Goal: Task Accomplishment & Management: Manage account settings

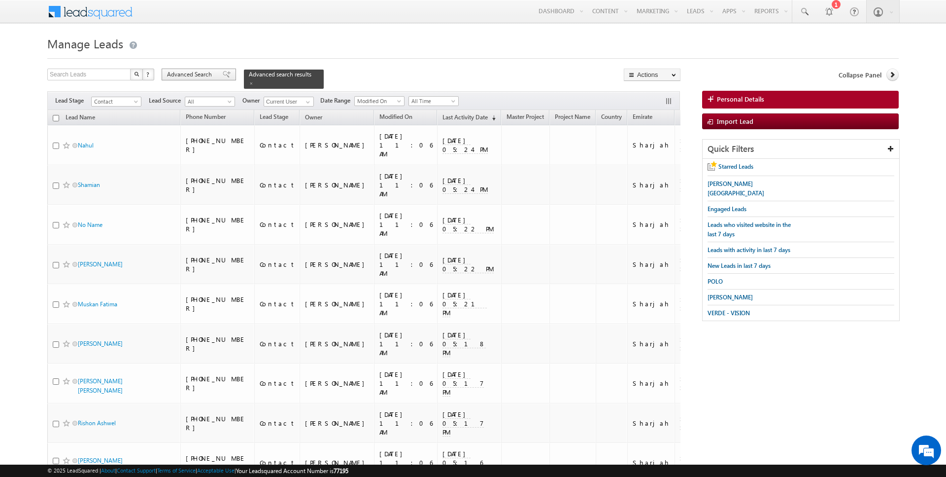
click at [192, 74] on span "Advanced Search" at bounding box center [191, 74] width 48 height 9
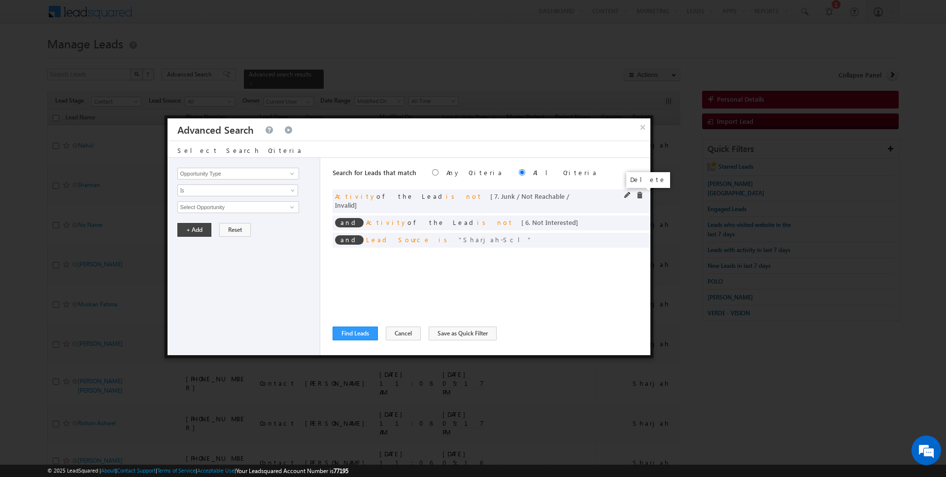
click at [641, 192] on span at bounding box center [639, 195] width 7 height 7
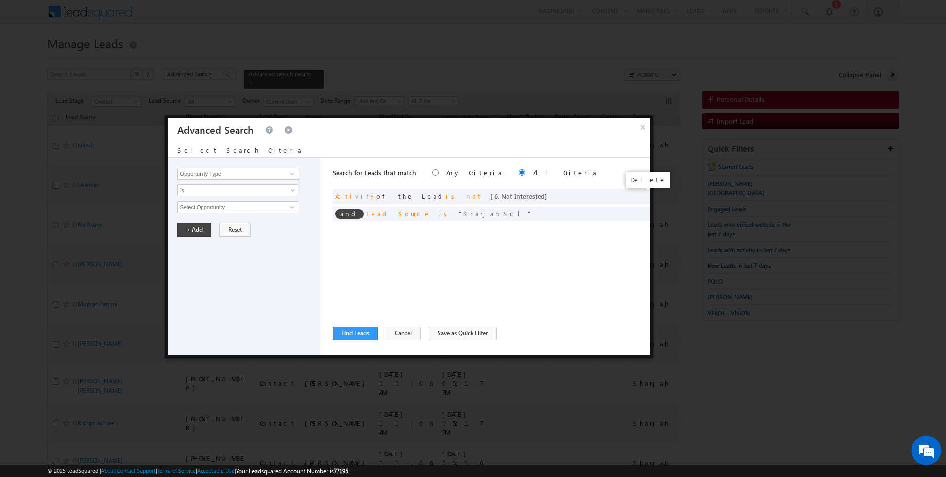
click at [0, 0] on span at bounding box center [0, 0] width 0 height 0
click at [636, 193] on div at bounding box center [636, 196] width 24 height 9
click at [635, 195] on div at bounding box center [636, 196] width 24 height 9
click at [641, 195] on span at bounding box center [639, 195] width 7 height 7
click at [222, 175] on input "Opportunity Type" at bounding box center [237, 174] width 121 height 12
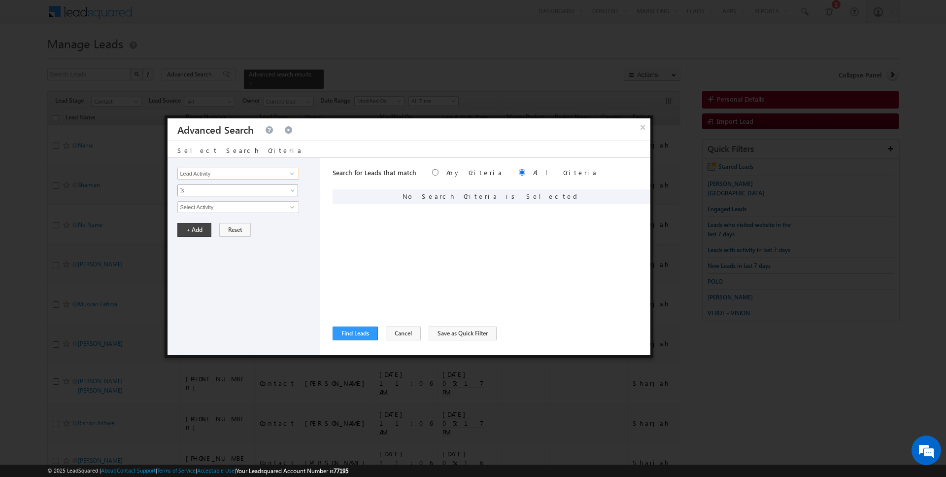
type input "Lead Activity"
click at [207, 190] on span "Is" at bounding box center [231, 190] width 107 height 9
click at [206, 207] on link "Is Not" at bounding box center [238, 210] width 120 height 9
click at [218, 207] on input "Select Activity" at bounding box center [237, 207] width 121 height 12
type input "Outbound Phone Call Activity"
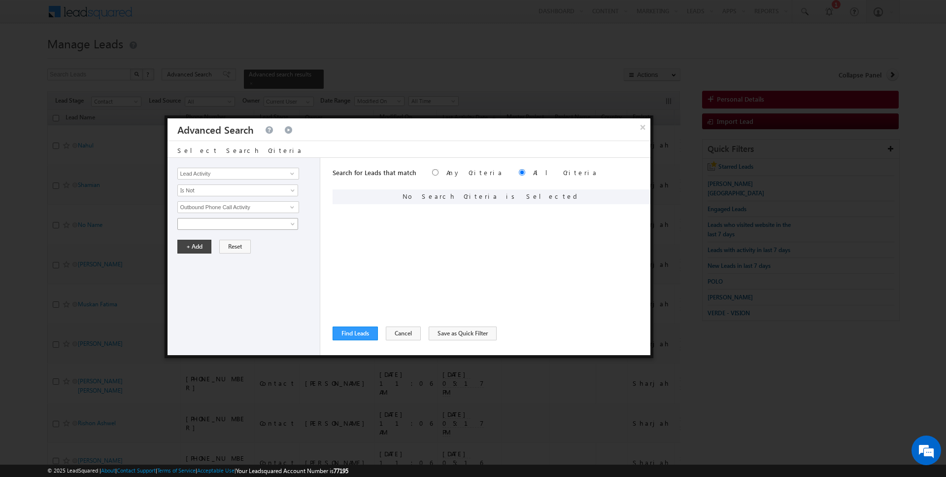
click at [212, 222] on span at bounding box center [231, 223] width 107 height 9
click at [200, 251] on div "Opportunity Type Lead Activity Task Sales Group Prospect Id Address 1 Address 2…" at bounding box center [244, 256] width 153 height 197
click at [199, 244] on button "+ Add" at bounding box center [194, 246] width 34 height 14
click at [346, 336] on button "Find Leads" at bounding box center [355, 333] width 45 height 14
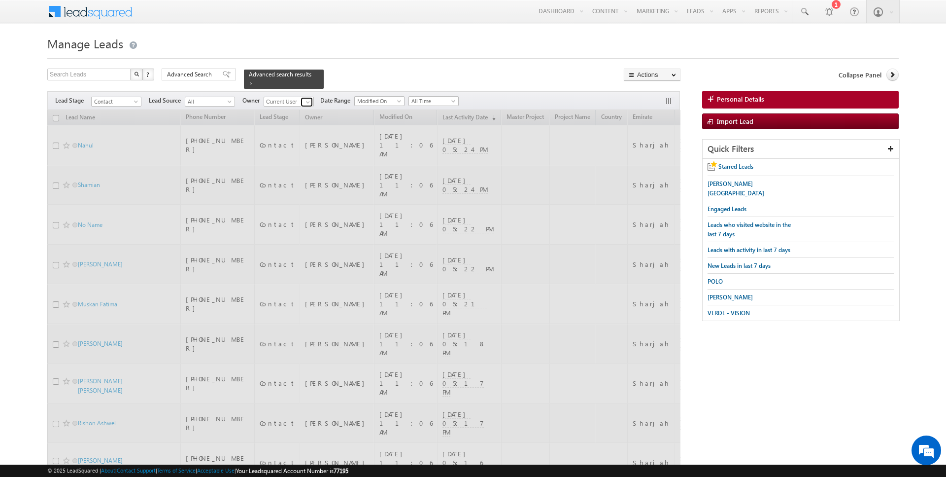
click at [306, 101] on span at bounding box center [308, 102] width 8 height 8
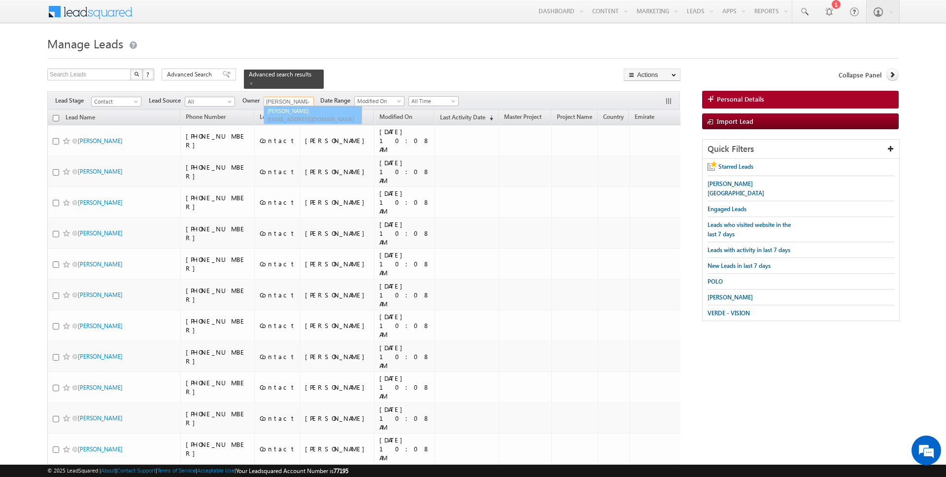
type input "[PERSON_NAME]"
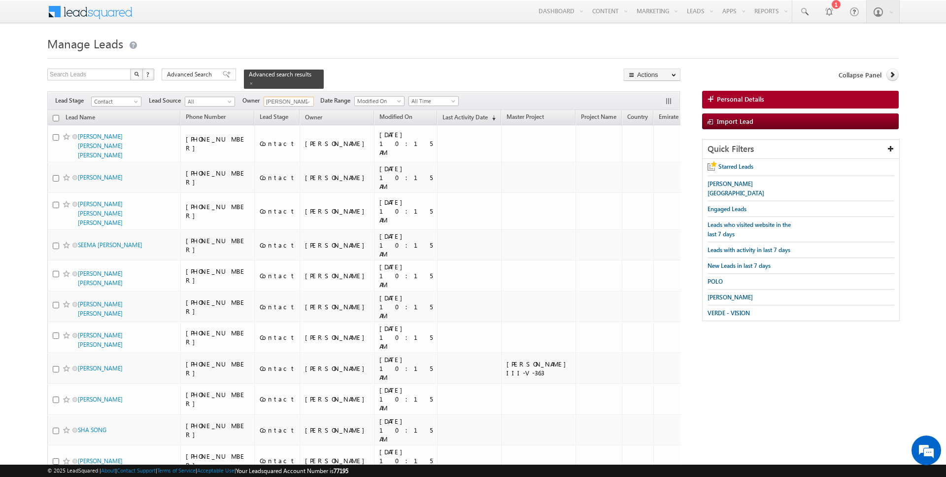
click at [57, 117] on input "checkbox" at bounding box center [56, 118] width 6 height 6
checkbox input "true"
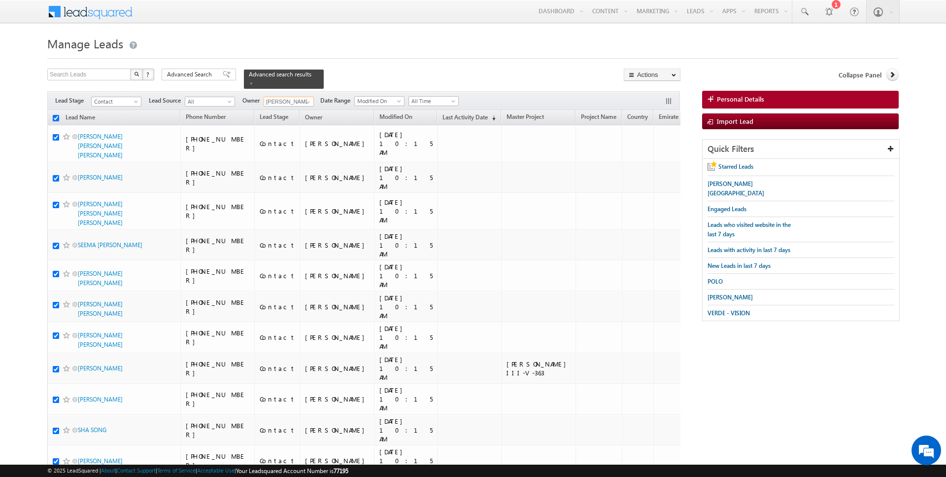
checkbox input "true"
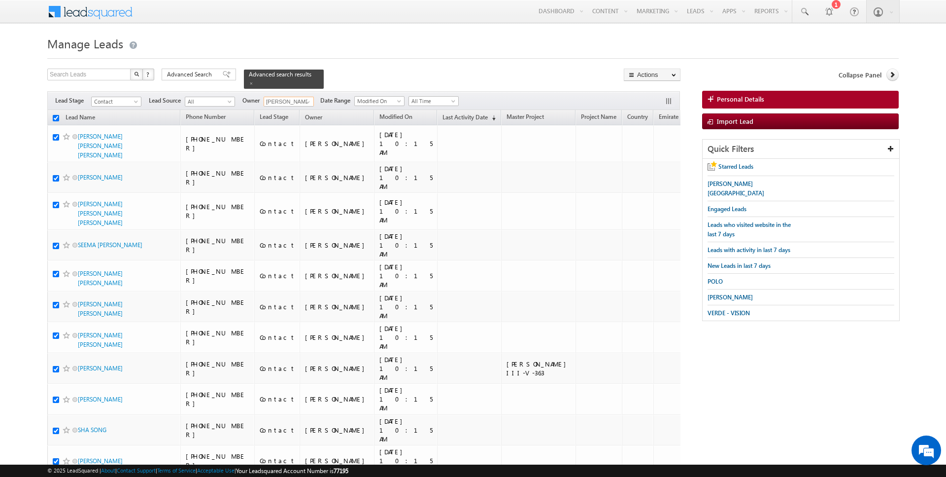
checkbox input "true"
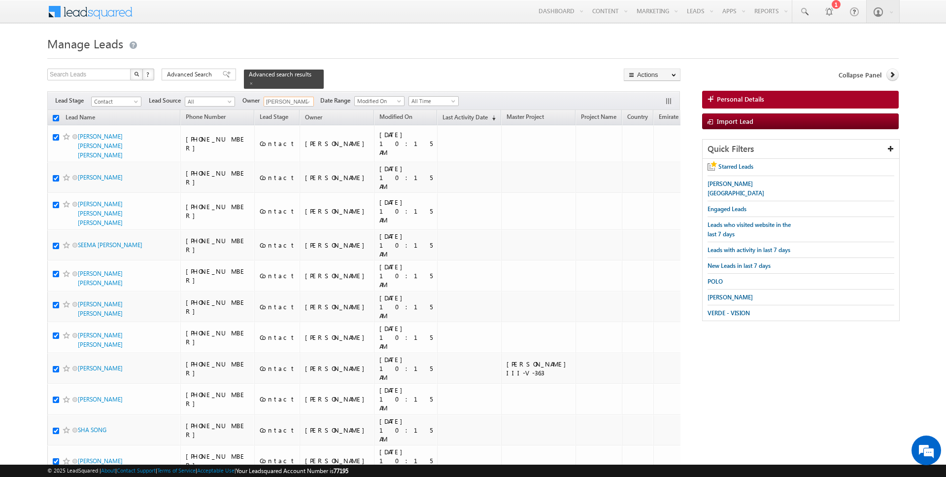
checkbox input "true"
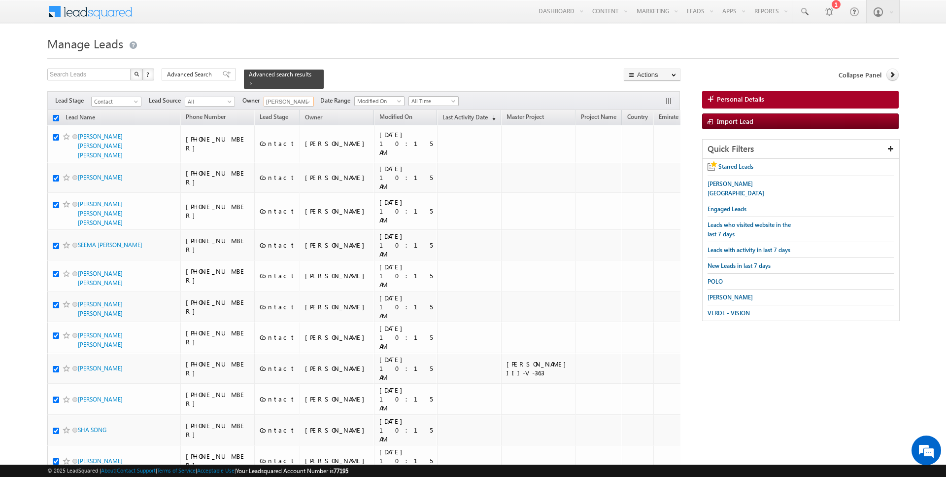
checkbox input "true"
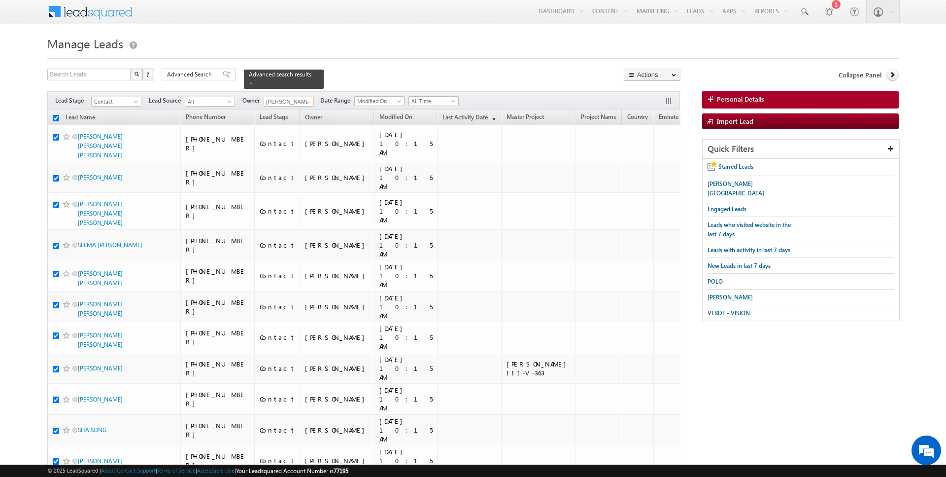
checkbox input "true"
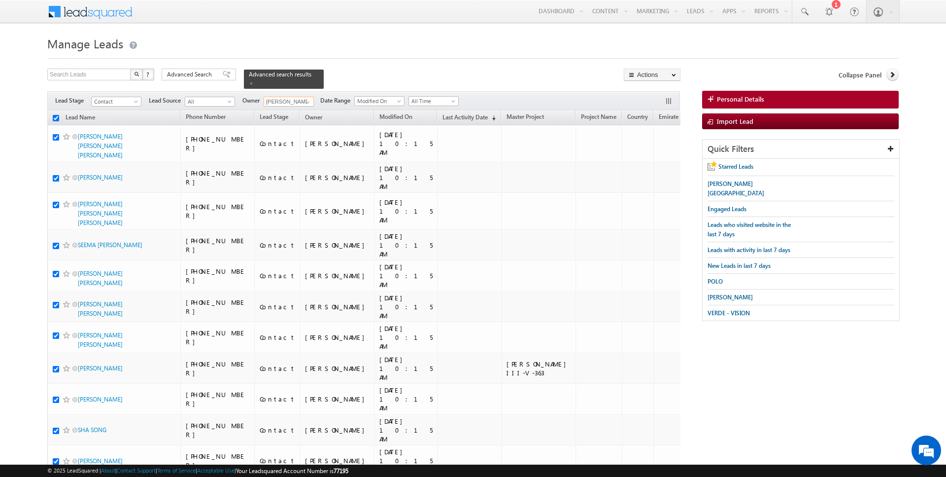
checkbox input "true"
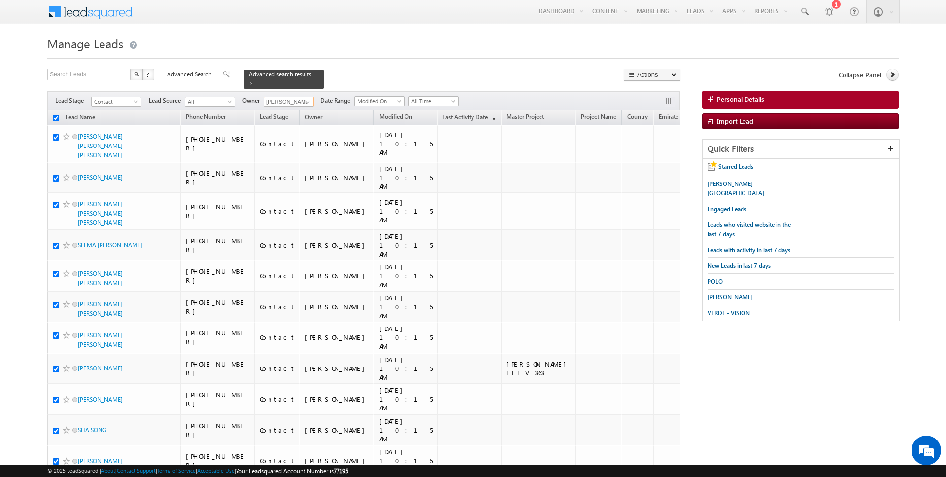
checkbox input "true"
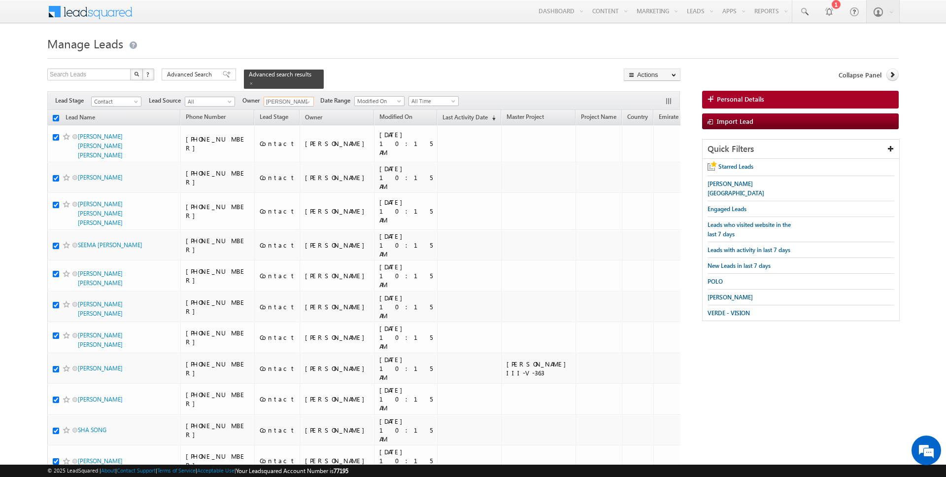
checkbox input "true"
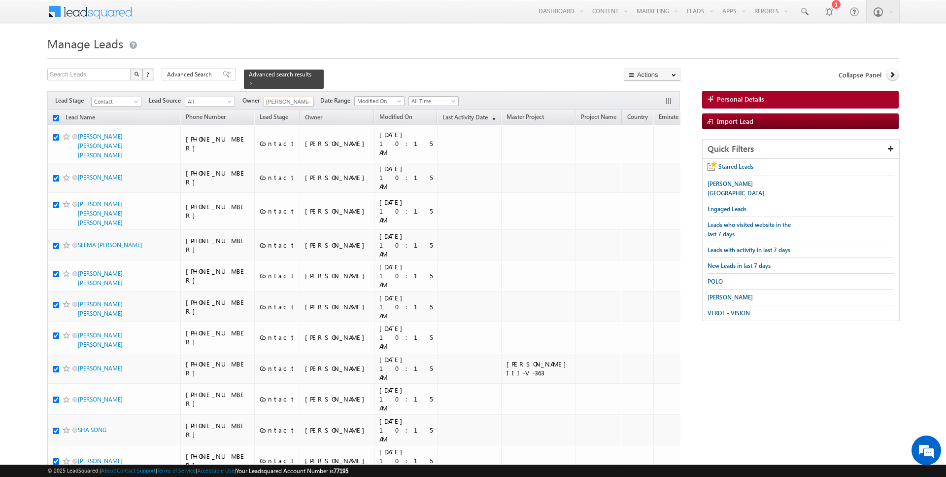
checkbox input "true"
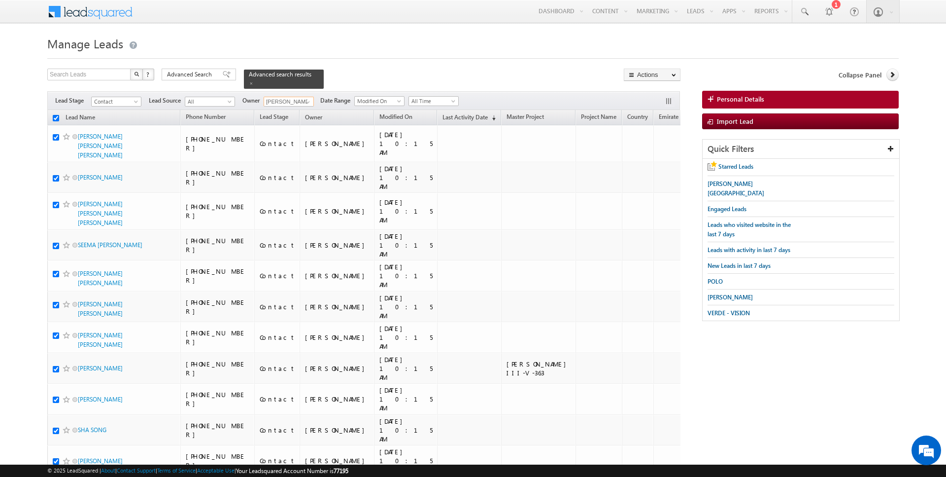
checkbox input "true"
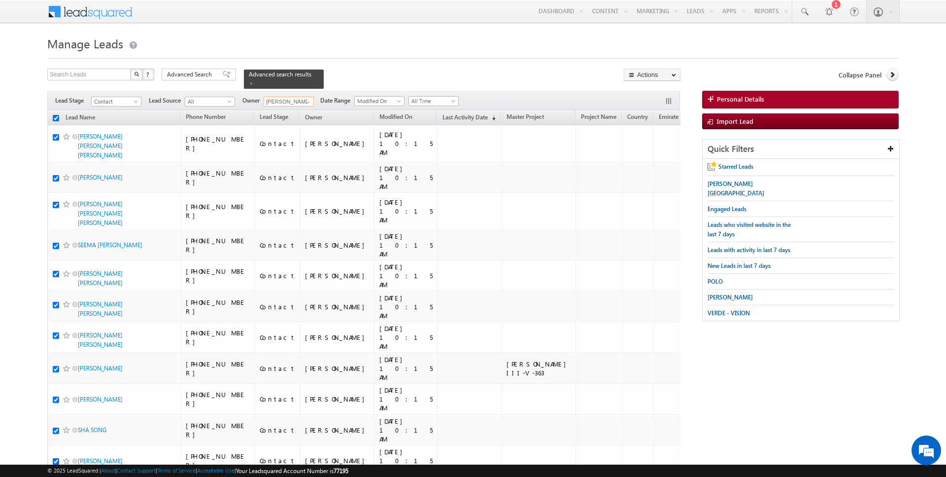
checkbox input "true"
type input "[PERSON_NAME]"
click at [651, 156] on link "Change Owner" at bounding box center [652, 160] width 56 height 12
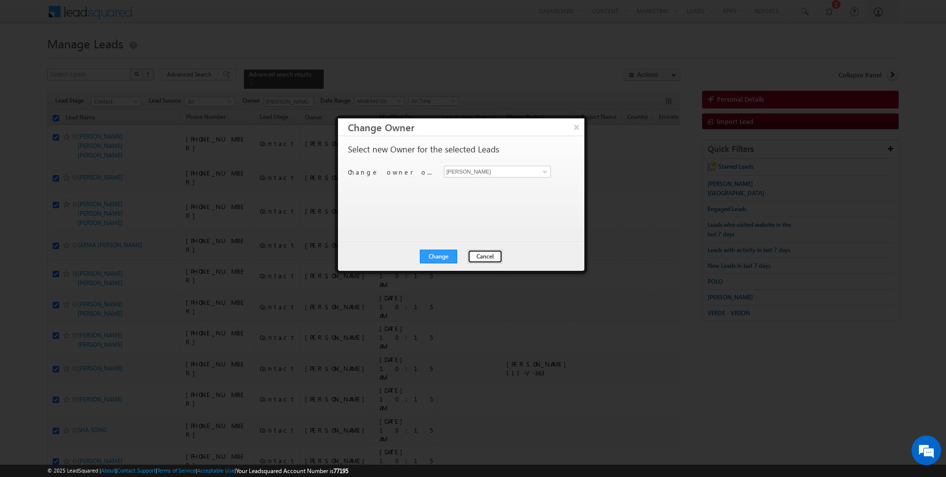
click at [485, 253] on button "Cancel" at bounding box center [485, 256] width 35 height 14
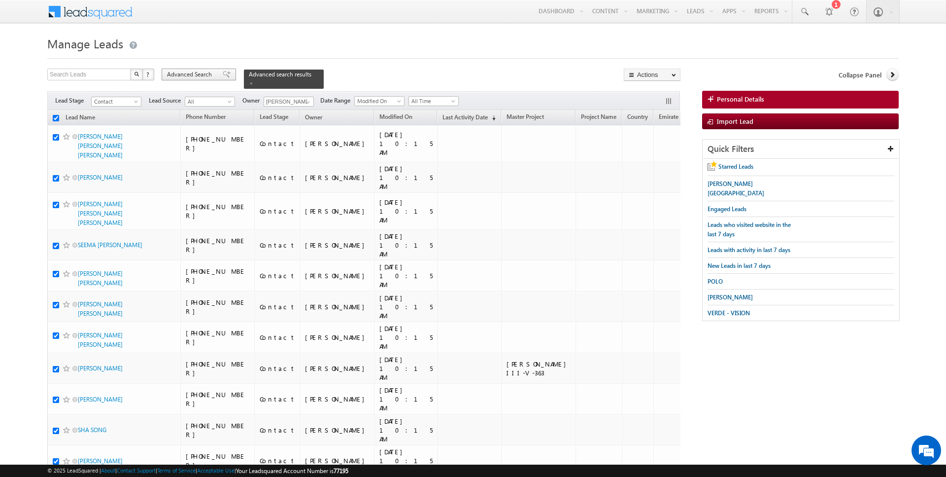
click at [194, 71] on span "Advanced Search" at bounding box center [191, 74] width 48 height 9
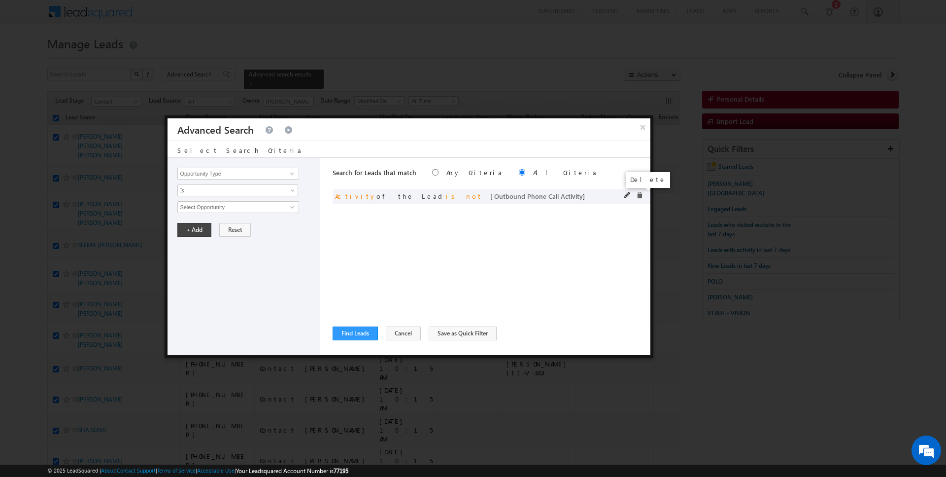
click at [642, 195] on span at bounding box center [639, 195] width 7 height 7
click at [267, 171] on input "Opportunity Type" at bounding box center [237, 174] width 121 height 12
type input "Last Activity Date"
click at [231, 191] on span "Is" at bounding box center [231, 190] width 107 height 9
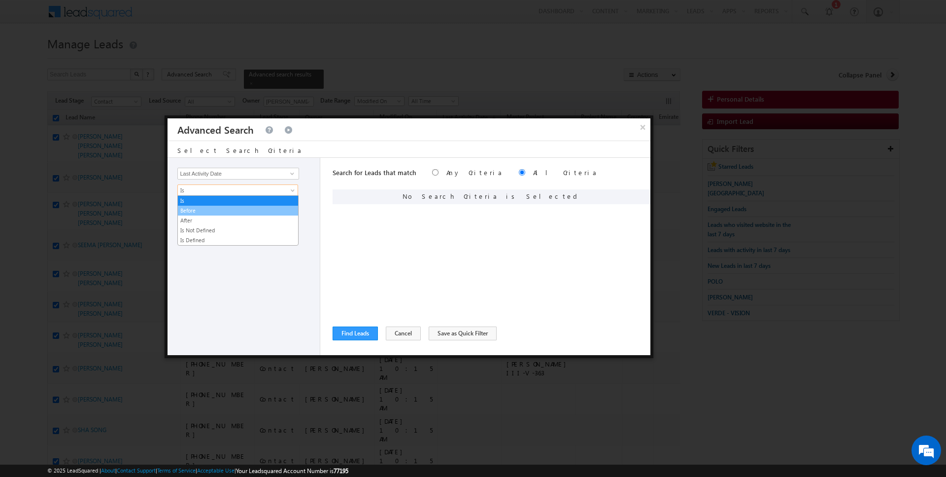
click at [217, 210] on link "Before" at bounding box center [238, 210] width 120 height 9
click at [211, 207] on span "[DATE]" at bounding box center [231, 207] width 107 height 9
click at [205, 222] on link "[DATE]" at bounding box center [238, 226] width 120 height 9
click at [205, 207] on span "[DATE]" at bounding box center [231, 207] width 107 height 9
click at [205, 215] on link "[DATE]" at bounding box center [238, 216] width 120 height 9
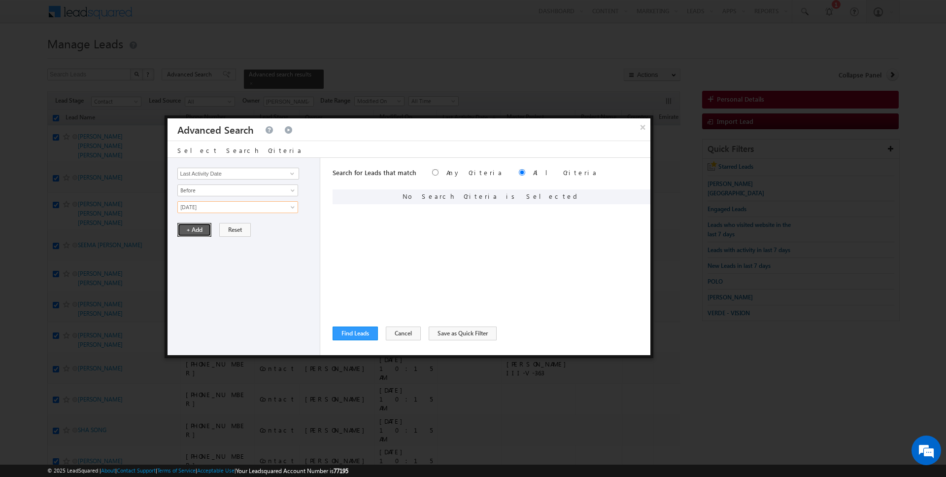
click at [199, 232] on button "+ Add" at bounding box center [194, 230] width 34 height 14
click at [357, 327] on button "Find Leads" at bounding box center [355, 333] width 45 height 14
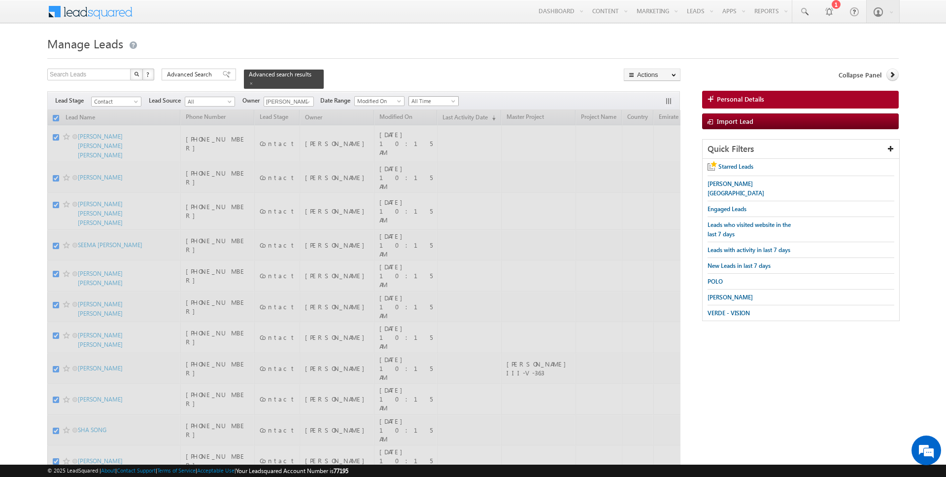
click at [438, 98] on span "All Time" at bounding box center [432, 101] width 47 height 9
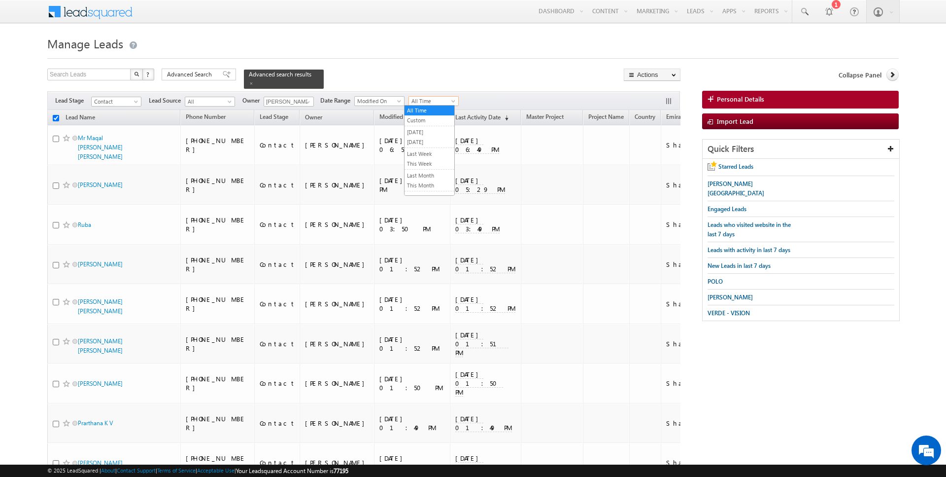
checkbox input "false"
click at [423, 142] on link "[DATE]" at bounding box center [430, 141] width 50 height 9
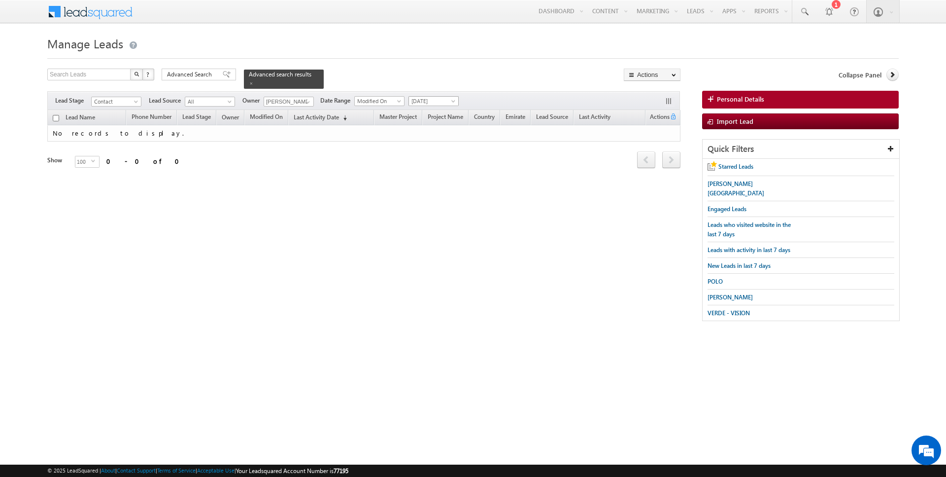
click at [433, 102] on span "[DATE]" at bounding box center [432, 101] width 47 height 9
click at [422, 112] on link "All Time" at bounding box center [430, 110] width 50 height 9
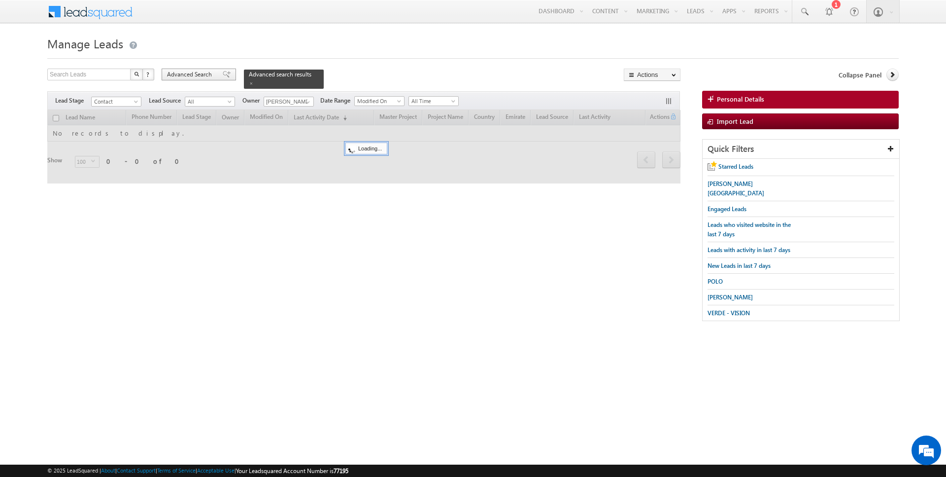
click at [183, 76] on span "Advanced Search" at bounding box center [191, 74] width 48 height 9
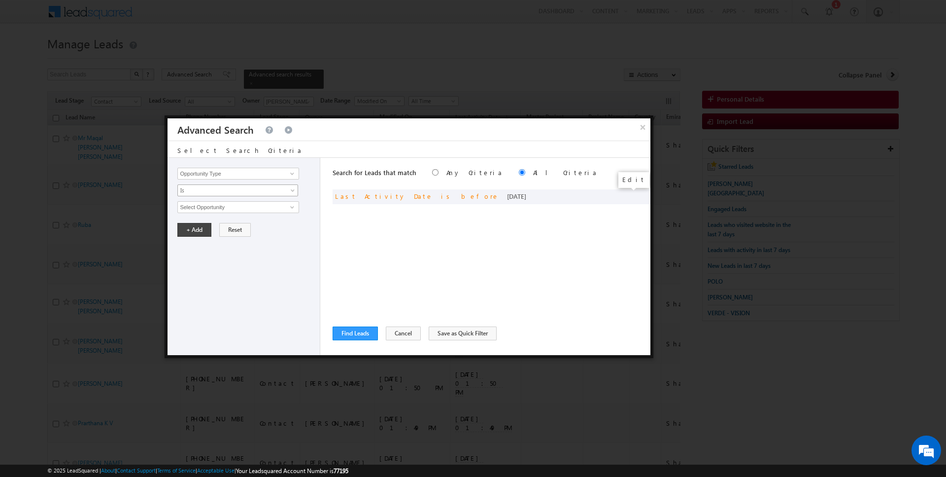
click at [0, 0] on span at bounding box center [0, 0] width 0 height 0
click at [232, 176] on input "Last Activity Date" at bounding box center [237, 174] width 121 height 12
type input "Lead Activity"
click at [216, 188] on span "Is" at bounding box center [231, 190] width 107 height 9
click at [206, 194] on link "Is" at bounding box center [237, 190] width 121 height 12
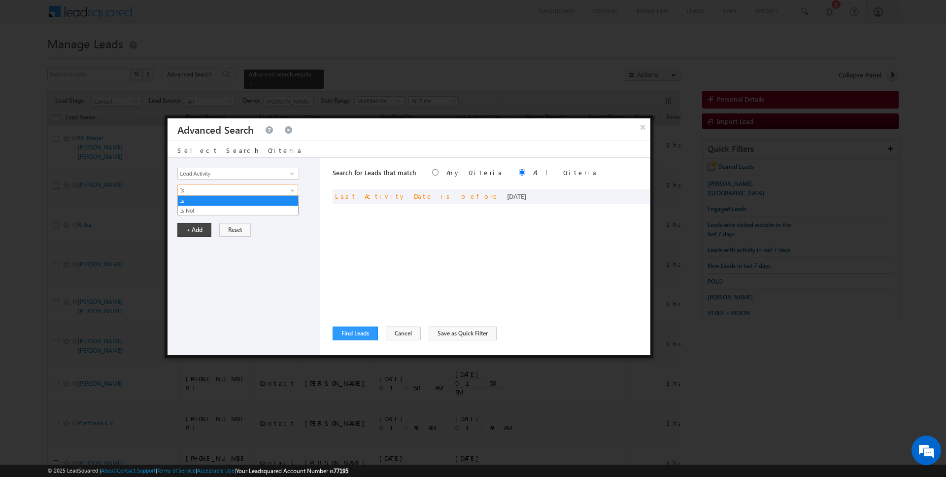
click at [210, 186] on span "Is" at bounding box center [231, 190] width 107 height 9
click at [209, 212] on link "Is Not" at bounding box center [238, 210] width 120 height 9
click at [213, 208] on input "Select Activity" at bounding box center [237, 207] width 121 height 12
type input "Outbound Phone Call Activity"
click at [190, 241] on button "+ Add" at bounding box center [194, 246] width 34 height 14
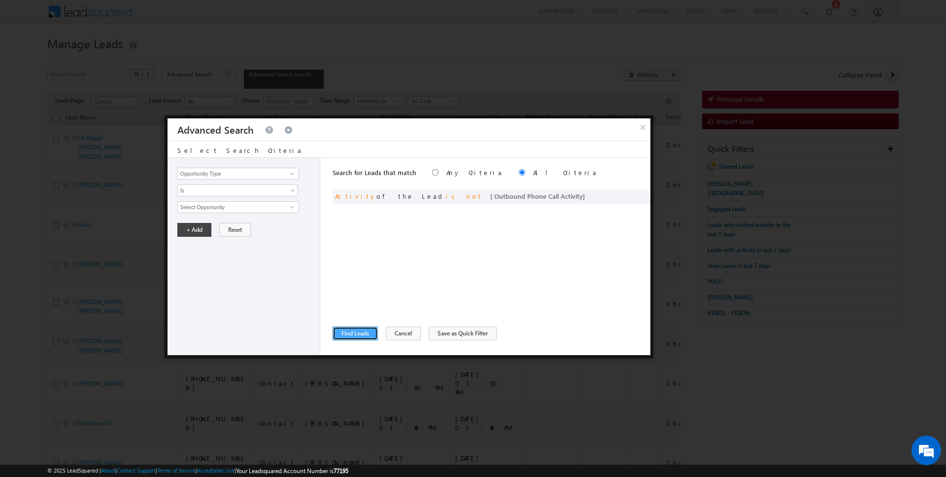
click at [357, 331] on button "Find Leads" at bounding box center [355, 333] width 45 height 14
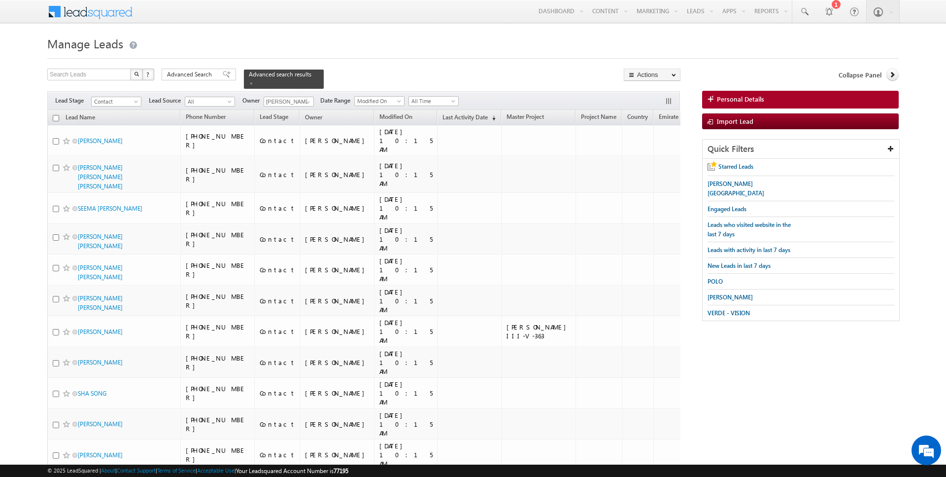
click at [55, 118] on input "checkbox" at bounding box center [56, 118] width 6 height 6
checkbox input "true"
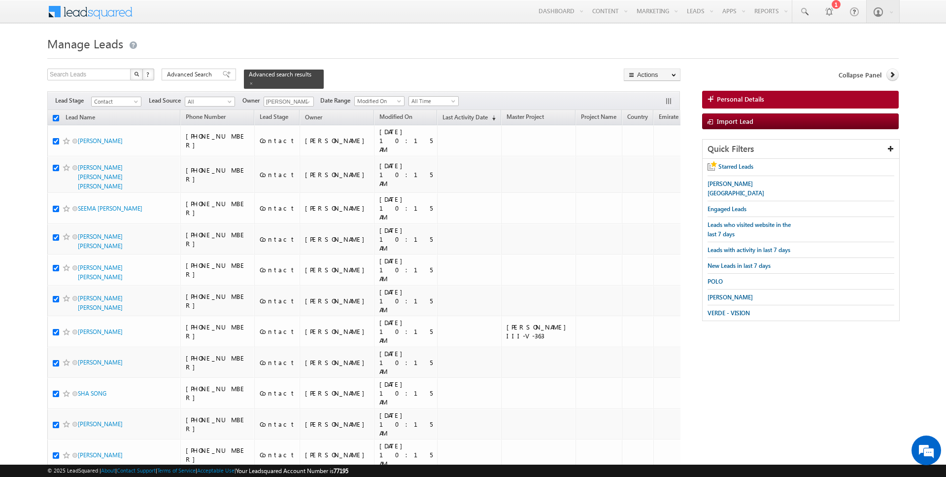
checkbox input "true"
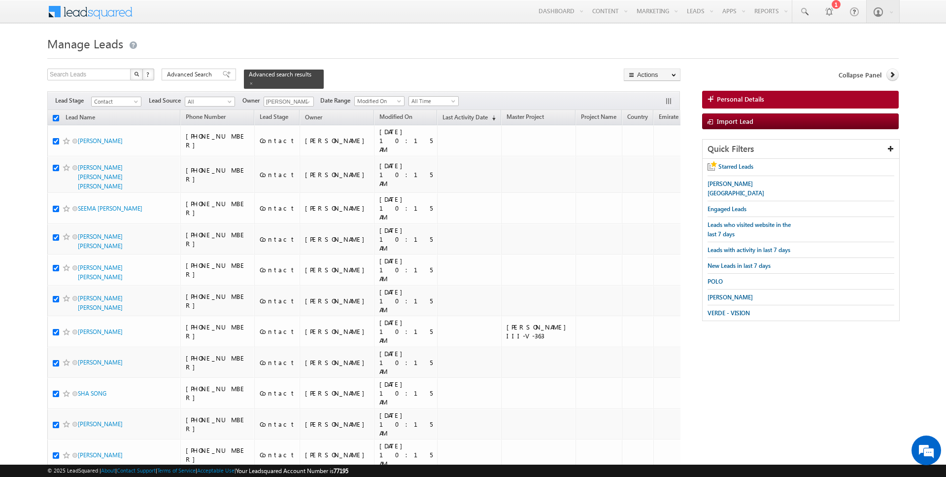
checkbox input "true"
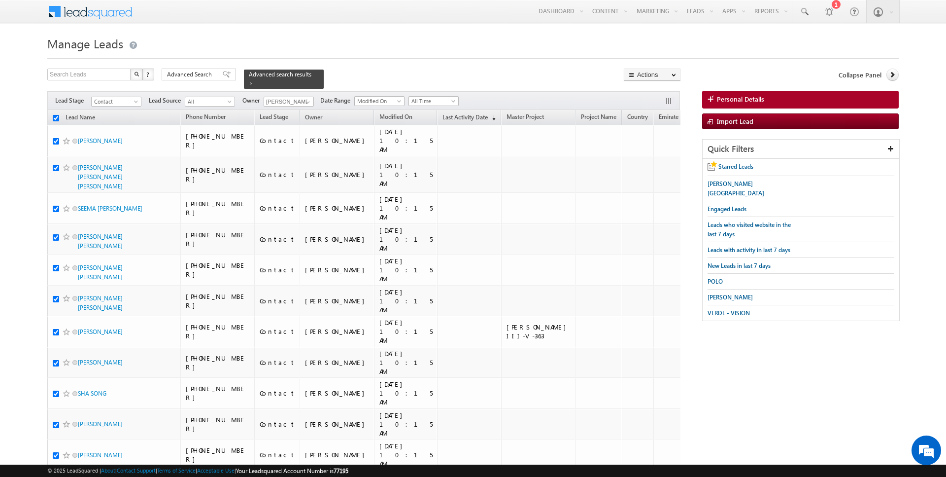
checkbox input "true"
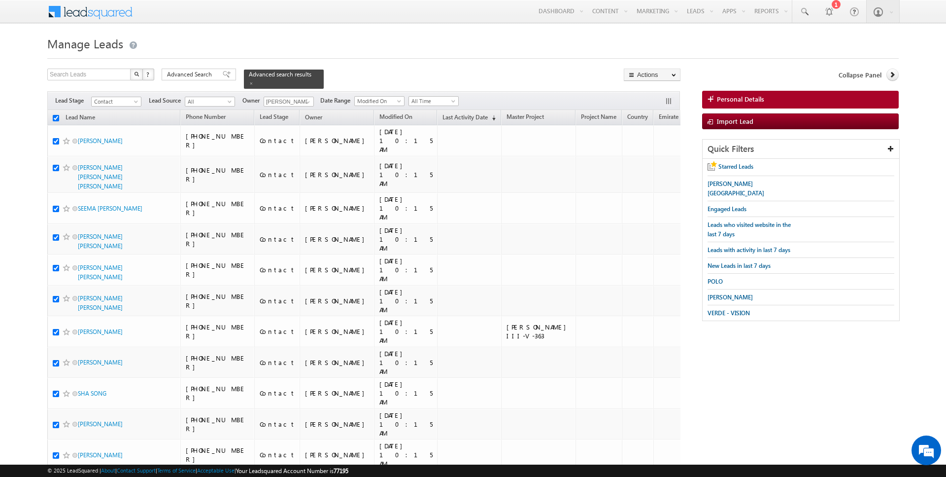
checkbox input "true"
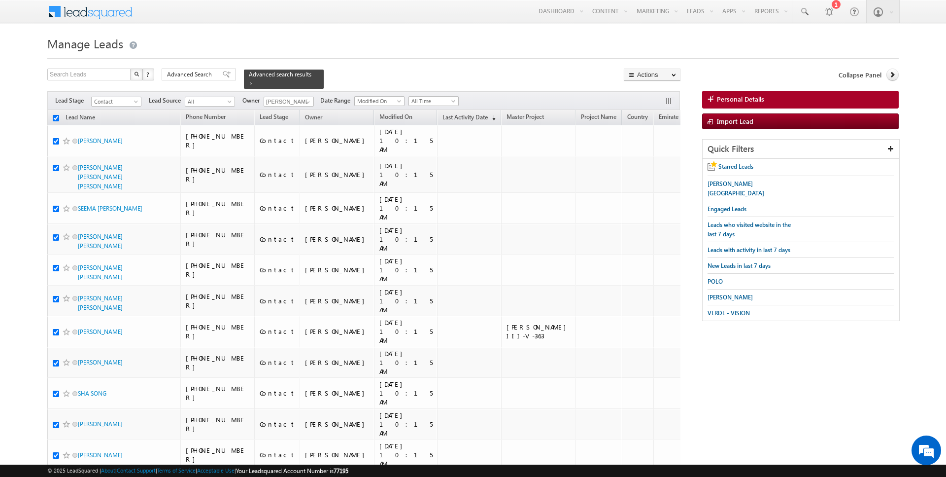
checkbox input "true"
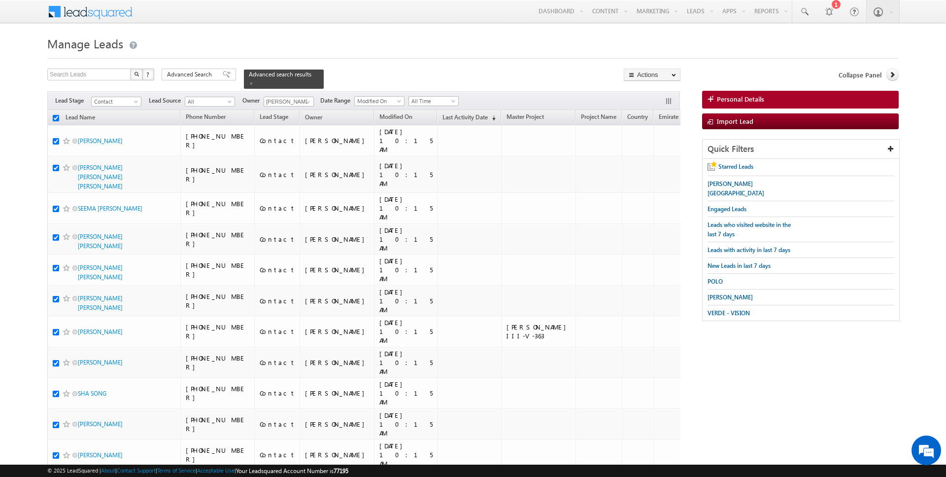
checkbox input "true"
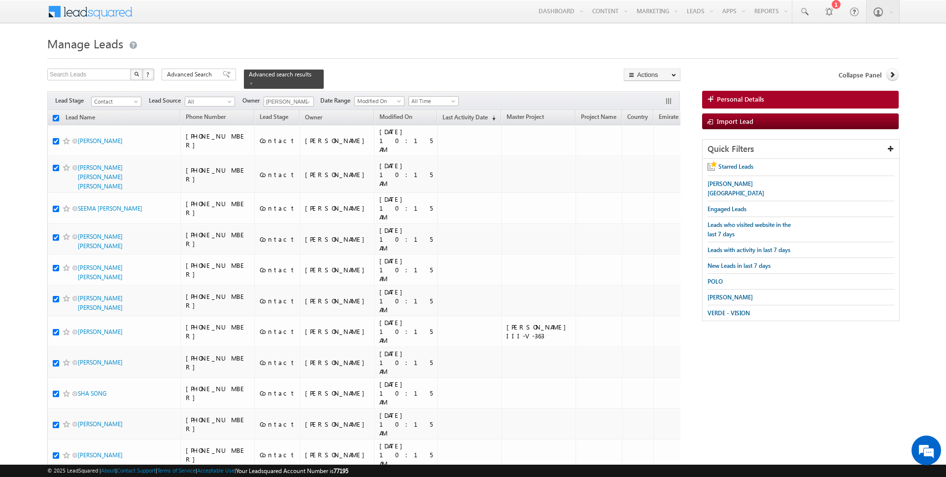
checkbox input "true"
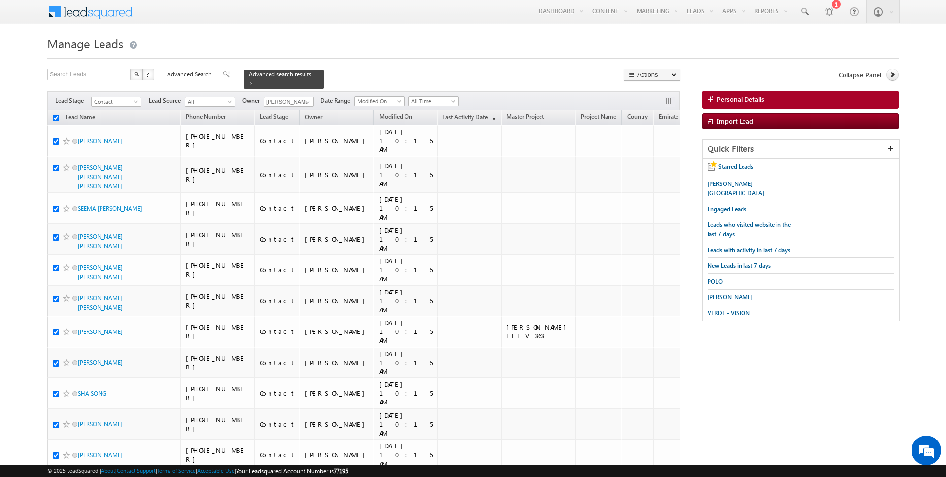
checkbox input "true"
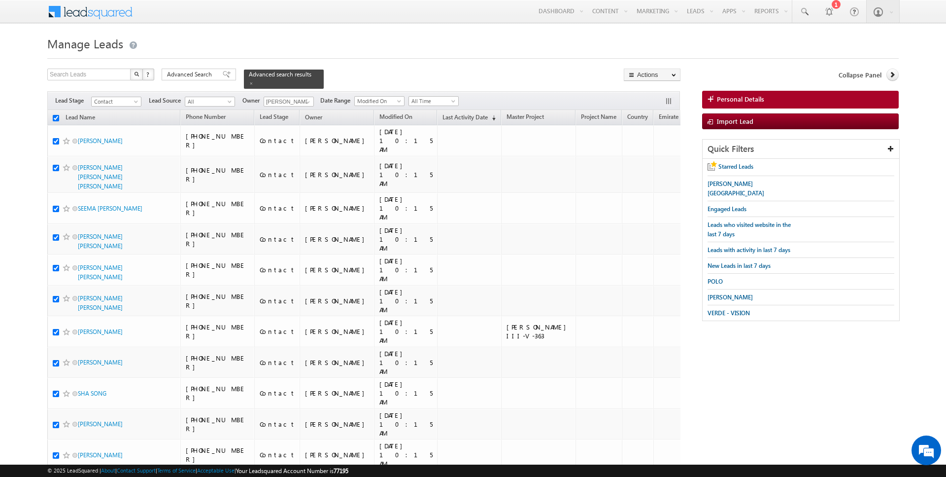
checkbox input "true"
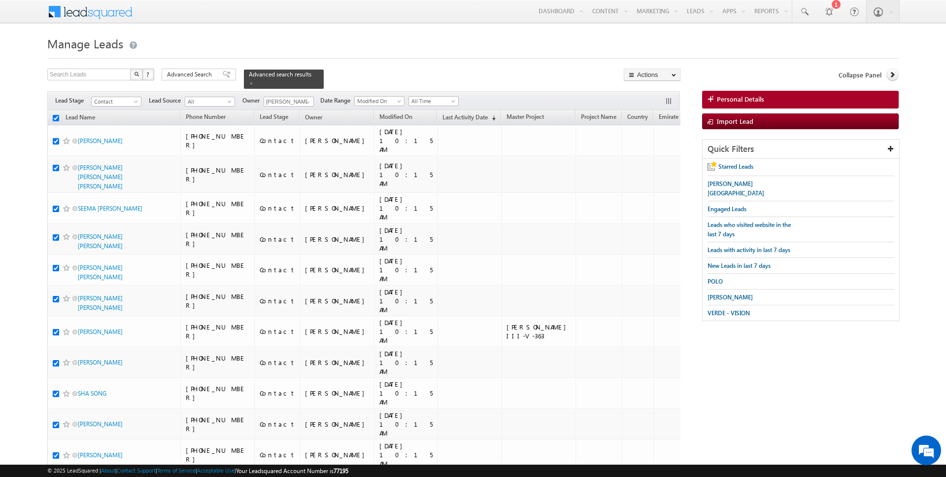
checkbox input "true"
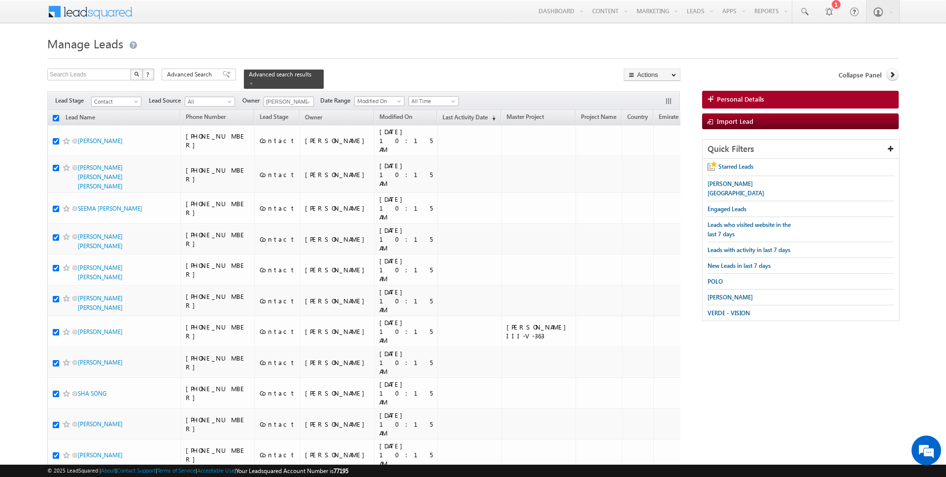
checkbox input "true"
click at [652, 154] on link "Change Owner" at bounding box center [652, 160] width 56 height 12
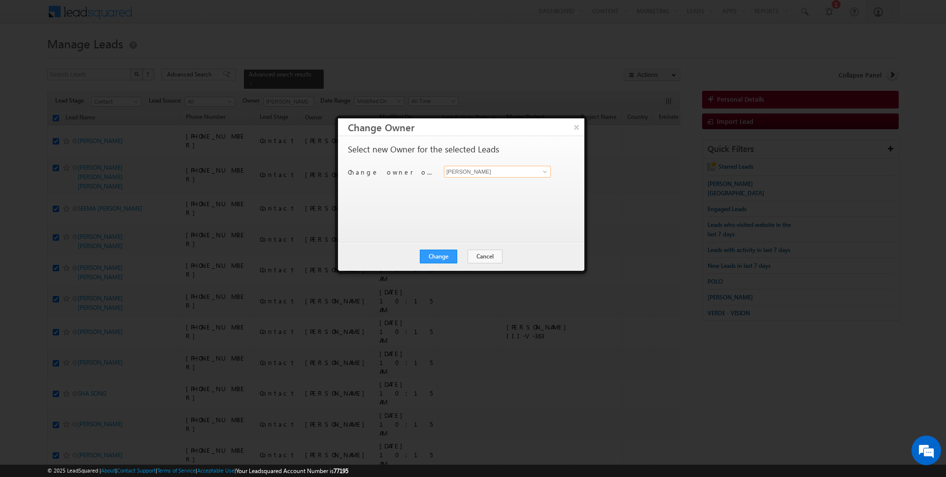
click at [468, 173] on input "[PERSON_NAME]" at bounding box center [497, 172] width 107 height 12
type input "[PERSON_NAME]"
click at [440, 265] on div "Change Cancel Close" at bounding box center [461, 256] width 246 height 29
click at [440, 258] on button "Change" at bounding box center [438, 256] width 37 height 14
click at [465, 258] on button "Close" at bounding box center [463, 256] width 32 height 14
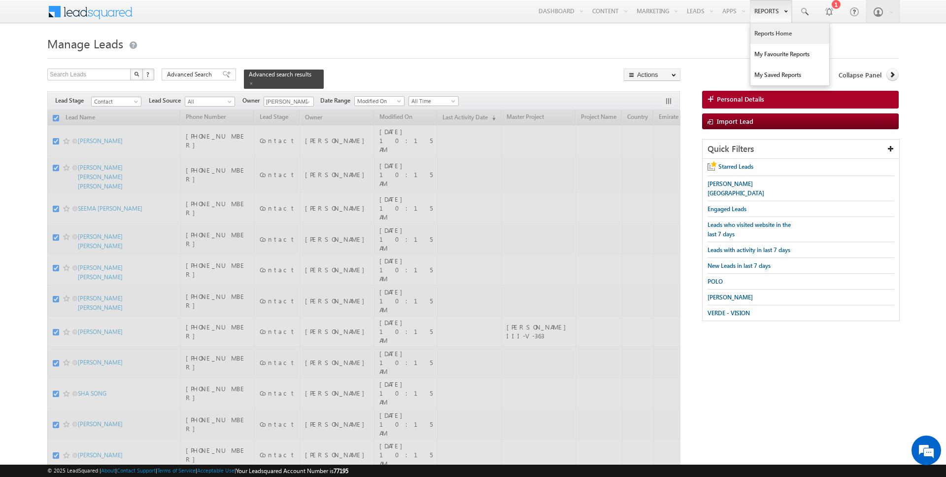
checkbox input "false"
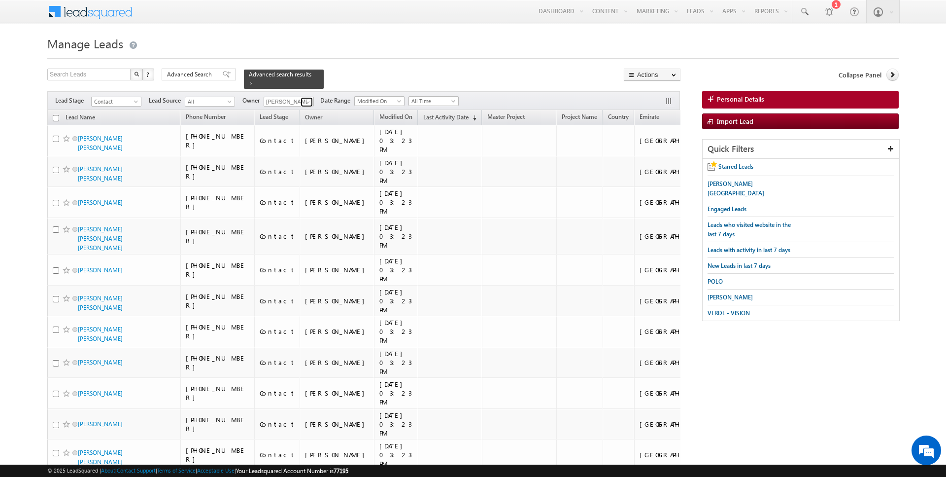
click at [306, 102] on span at bounding box center [308, 102] width 8 height 8
type input "[PERSON_NAME]"
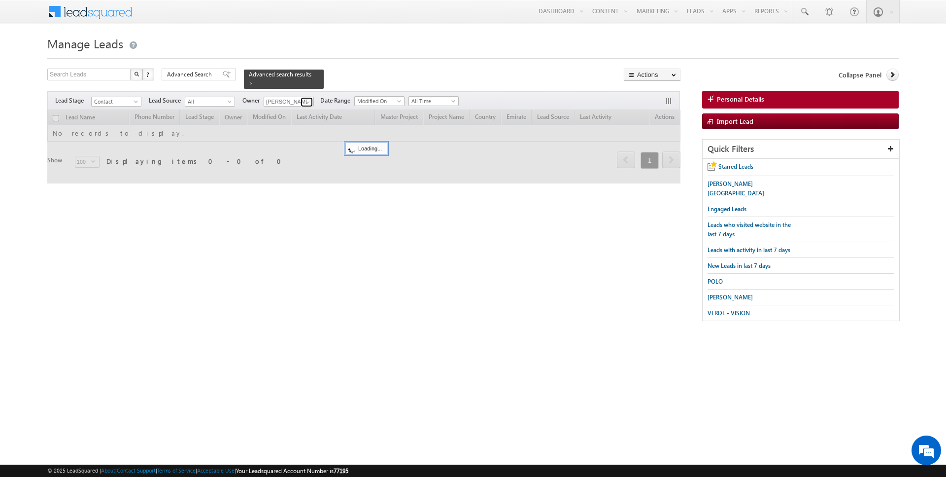
click at [309, 101] on span at bounding box center [308, 102] width 8 height 8
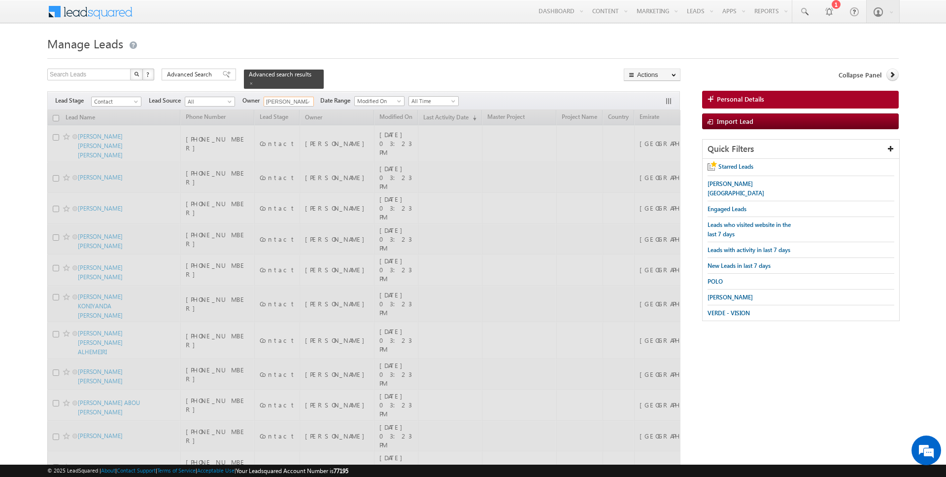
type input "[PERSON_NAME]"
click at [383, 76] on div "Search Leads X ? 29 results found Advanced Search Advanced Search Advanced sear…" at bounding box center [363, 78] width 633 height 20
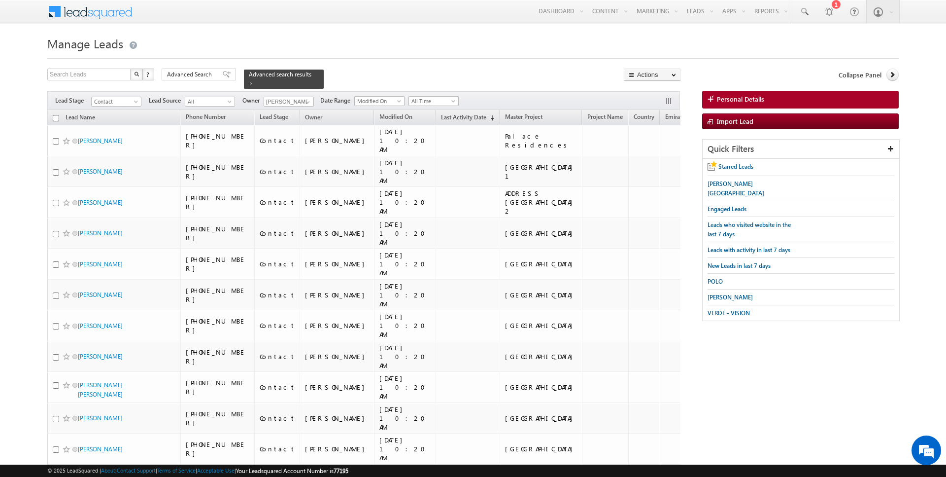
click at [57, 118] on input "checkbox" at bounding box center [56, 118] width 6 height 6
checkbox input "true"
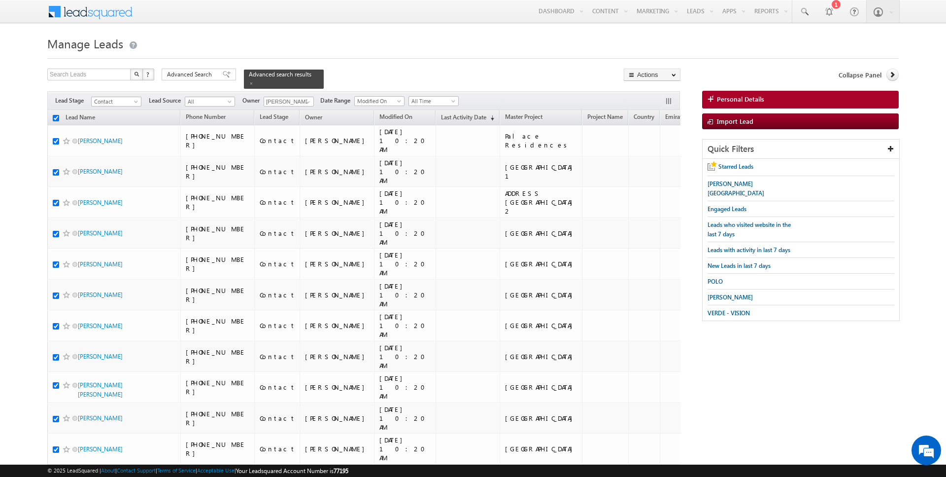
checkbox input "true"
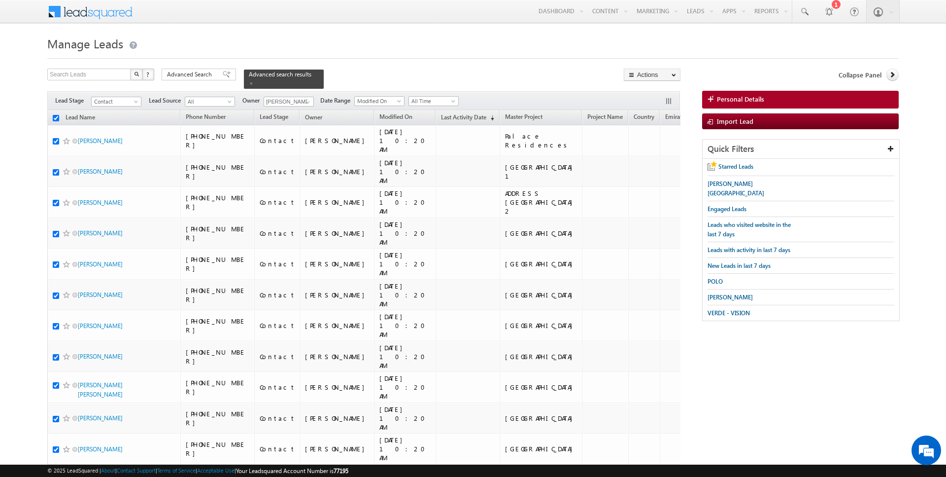
checkbox input "true"
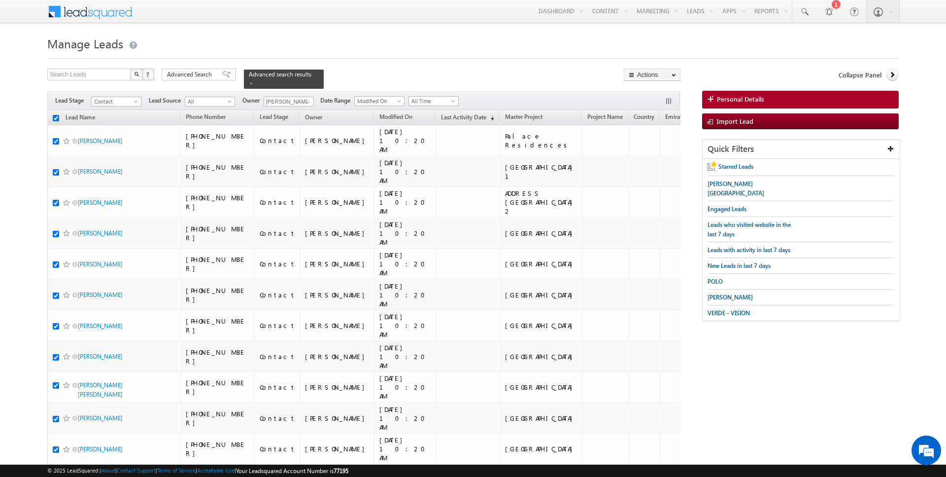
checkbox input "true"
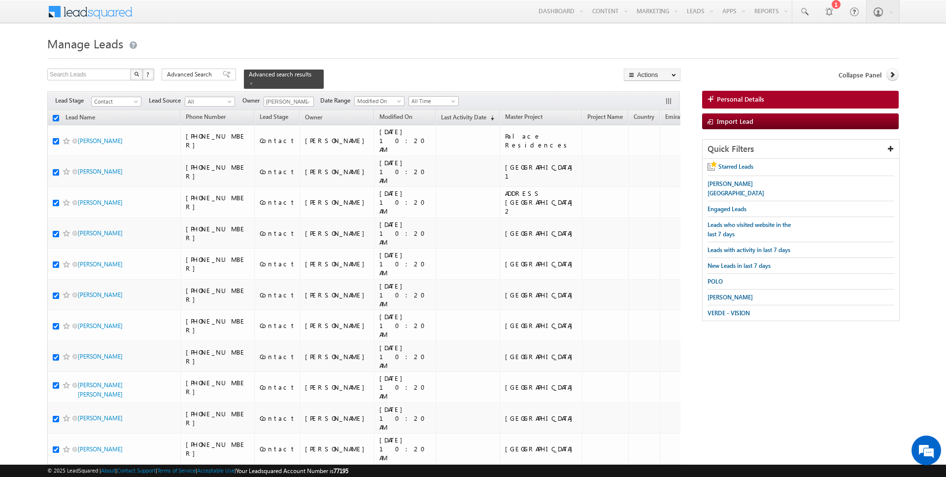
checkbox input "true"
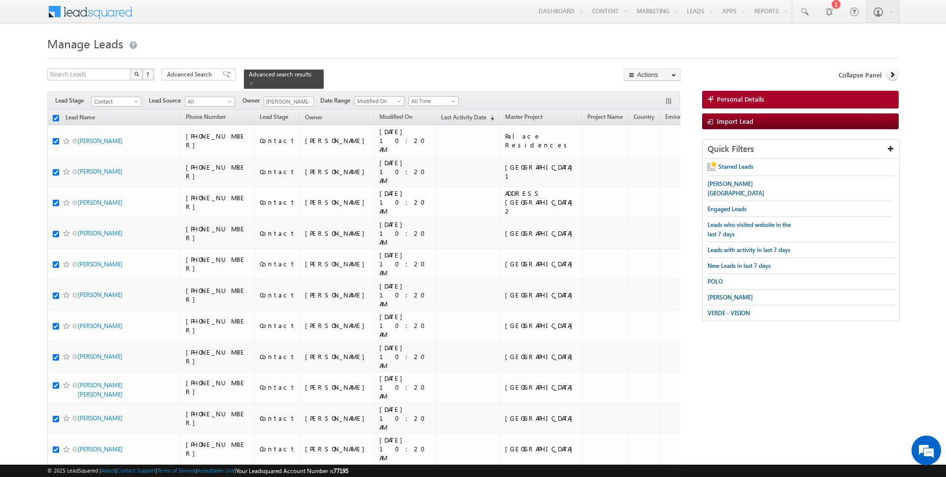
checkbox input "true"
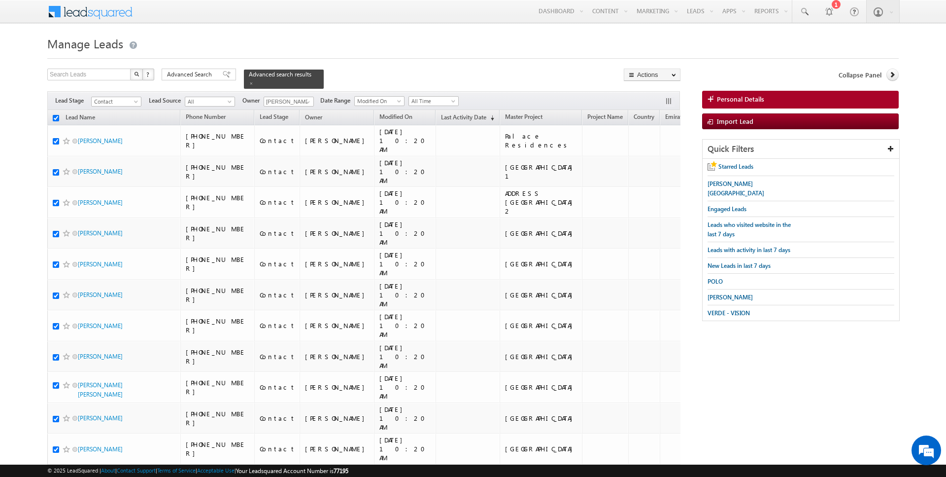
checkbox input "true"
click at [652, 158] on link "Change Owner" at bounding box center [652, 160] width 56 height 12
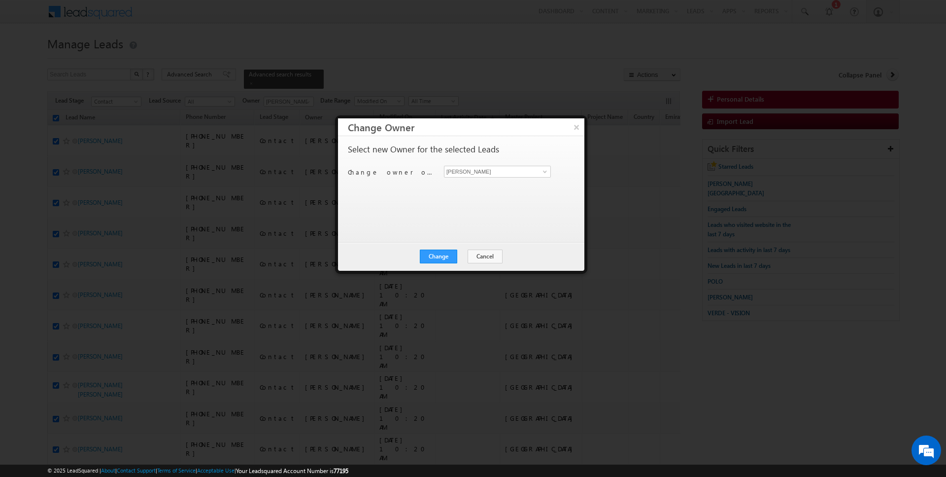
click at [465, 176] on div "Change owner of 32 leads to [PERSON_NAME] [PERSON_NAME]" at bounding box center [460, 173] width 225 height 15
click at [474, 168] on input "[PERSON_NAME]" at bounding box center [497, 172] width 107 height 12
type input "[PERSON_NAME]"
click at [438, 259] on button "Change" at bounding box center [438, 256] width 37 height 14
click at [465, 257] on button "Close" at bounding box center [463, 256] width 32 height 14
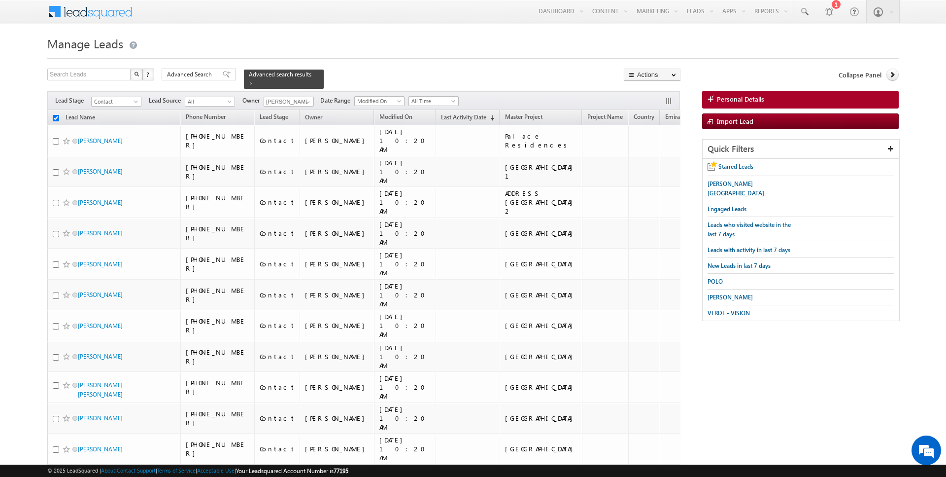
checkbox input "false"
click at [194, 76] on span "Advanced Search" at bounding box center [191, 74] width 48 height 9
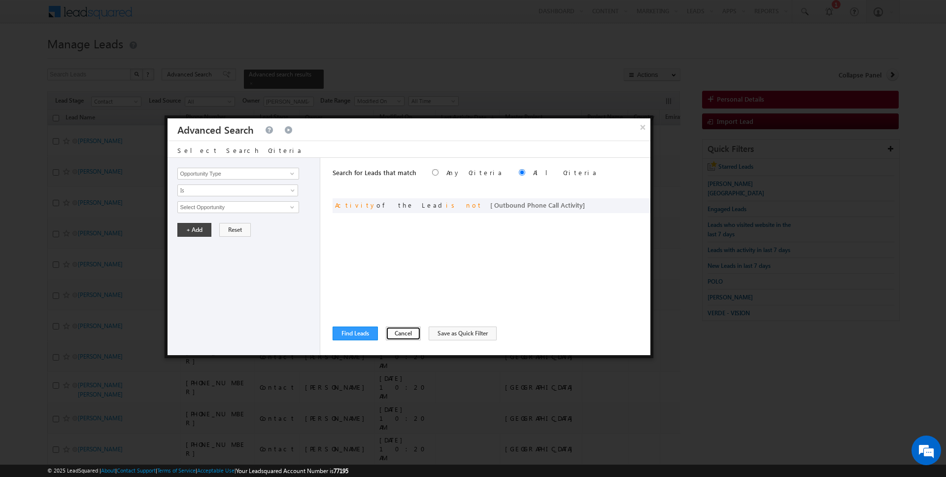
click at [397, 328] on button "Cancel" at bounding box center [403, 333] width 35 height 14
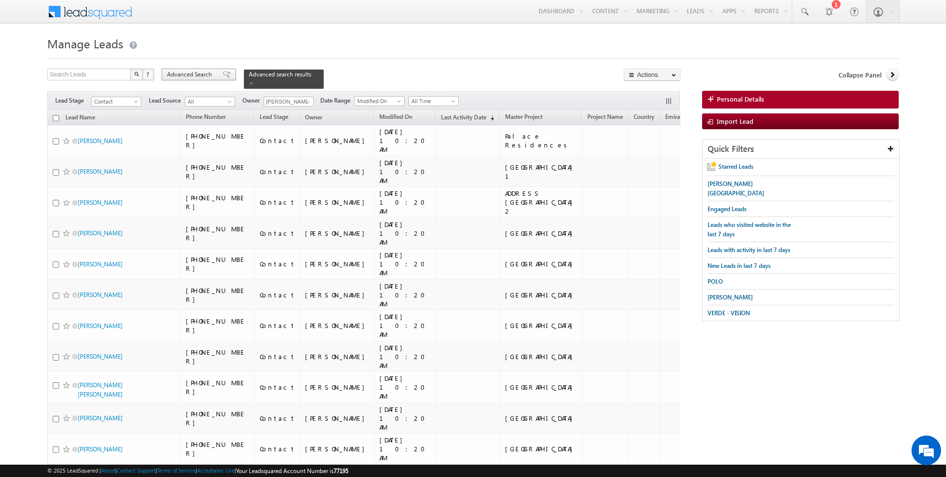
click at [192, 75] on span "Advanced Search" at bounding box center [191, 74] width 48 height 9
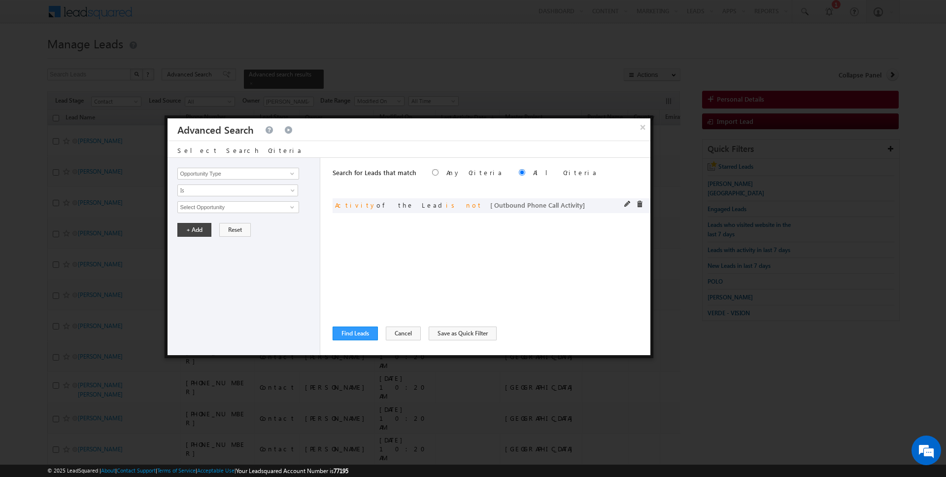
click at [642, 202] on span at bounding box center [639, 204] width 7 height 7
click at [259, 174] on input "Opportunity Type" at bounding box center [237, 174] width 121 height 12
click at [251, 187] on span "Is" at bounding box center [231, 190] width 107 height 9
click at [228, 180] on div "Opportunity Type Lead Activity Task Sales Group Prospect Id Address 1 Address 2…" at bounding box center [244, 256] width 153 height 197
click at [228, 169] on input "Lead Activity" at bounding box center [237, 174] width 121 height 12
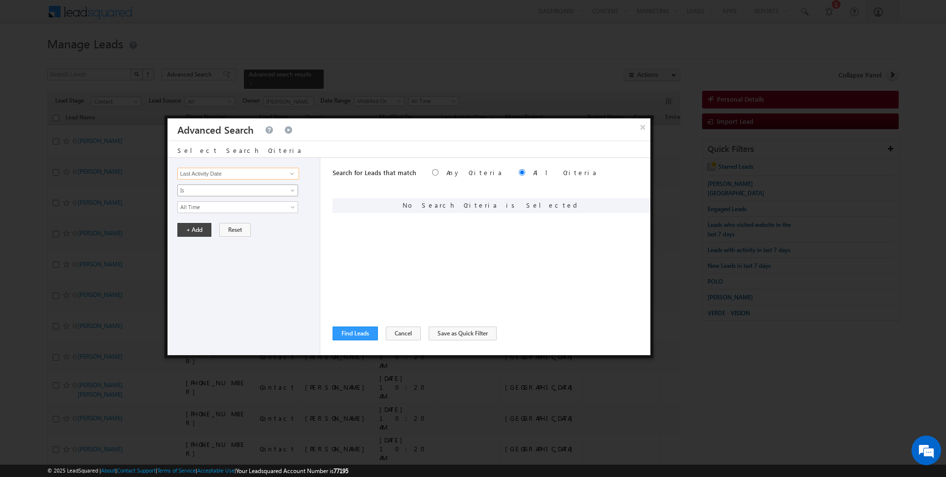
type input "Last Activity Date"
click at [210, 188] on span "Is" at bounding box center [231, 190] width 107 height 9
click at [203, 209] on link "Before" at bounding box center [238, 210] width 120 height 9
click at [186, 234] on button "+ Add" at bounding box center [194, 230] width 34 height 14
click at [240, 168] on input "Opportunity Type" at bounding box center [237, 174] width 121 height 12
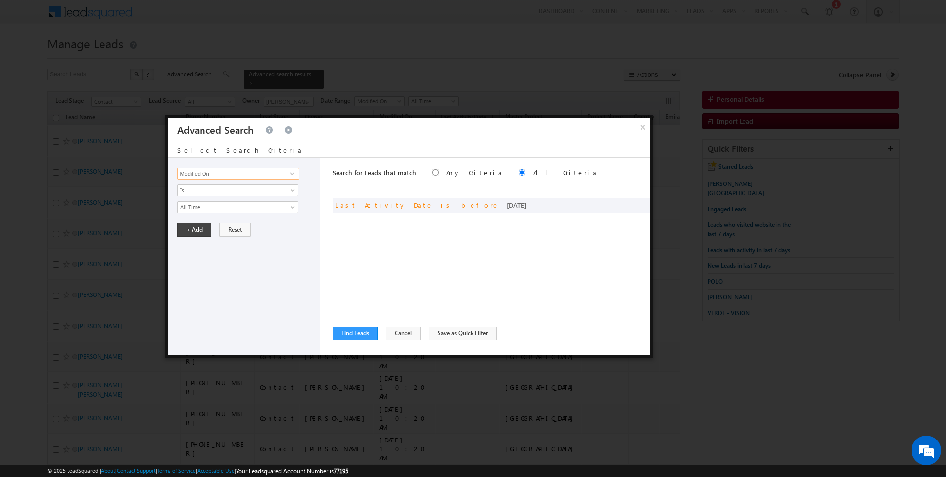
type input "Modified On"
click at [221, 199] on div "Opportunity Type Lead Activity Task Sales Group Prospect Id Address 1 Address 2…" at bounding box center [244, 256] width 153 height 197
click at [398, 331] on button "Cancel" at bounding box center [403, 333] width 35 height 14
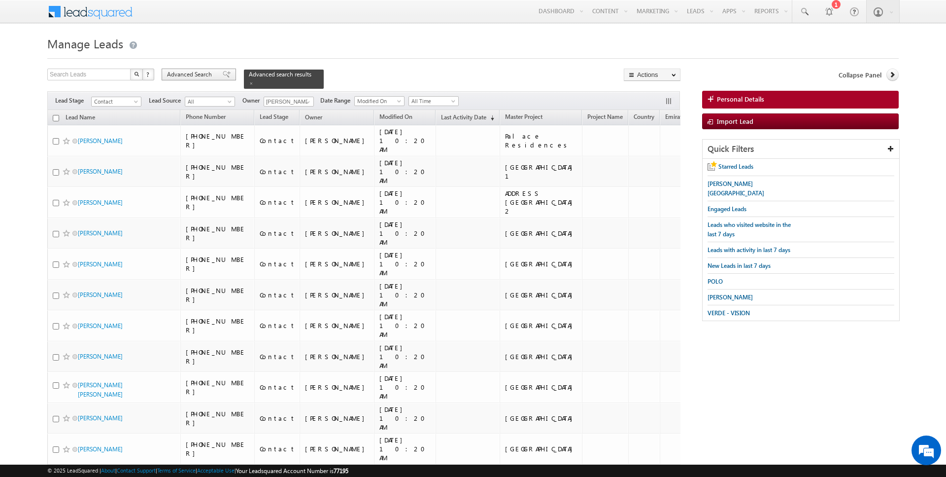
click at [198, 75] on span "Advanced Search" at bounding box center [191, 74] width 48 height 9
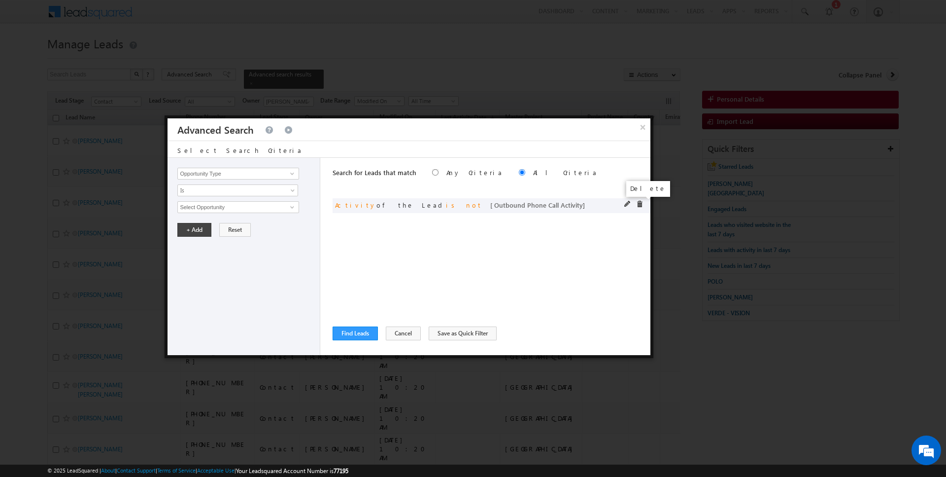
click at [641, 203] on span at bounding box center [639, 204] width 7 height 7
click at [224, 174] on input "Opportunity Type" at bounding box center [237, 174] width 121 height 12
type input "Last Activity Date"
click at [227, 193] on span "Is" at bounding box center [231, 190] width 107 height 9
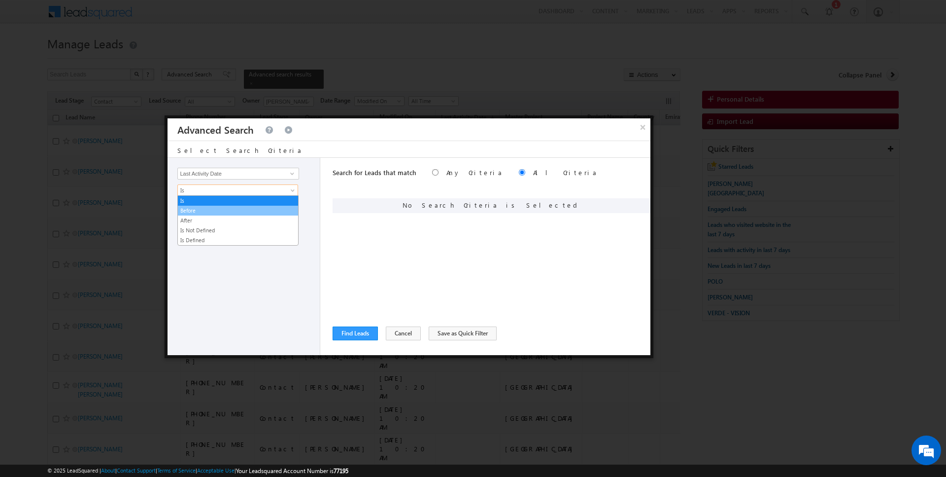
click at [200, 206] on link "Before" at bounding box center [238, 210] width 120 height 9
click at [195, 229] on button "+ Add" at bounding box center [194, 230] width 34 height 14
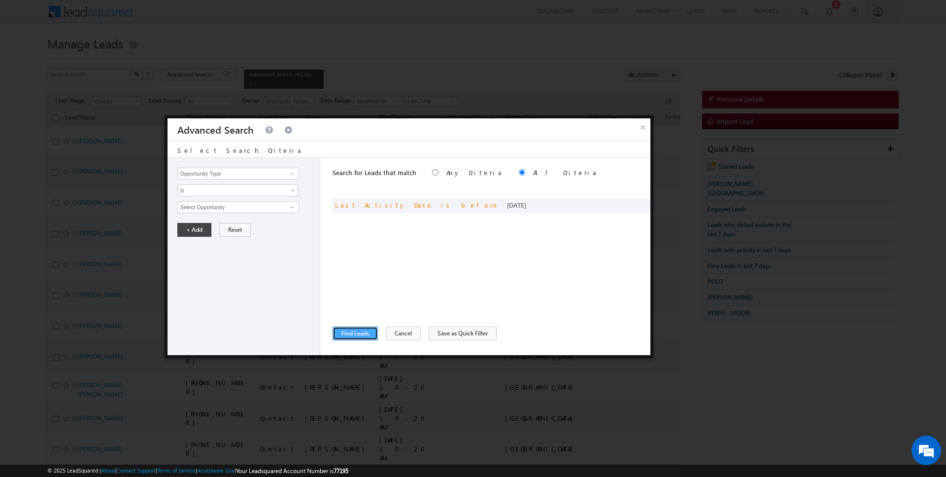
click at [345, 333] on button "Find Leads" at bounding box center [355, 333] width 45 height 14
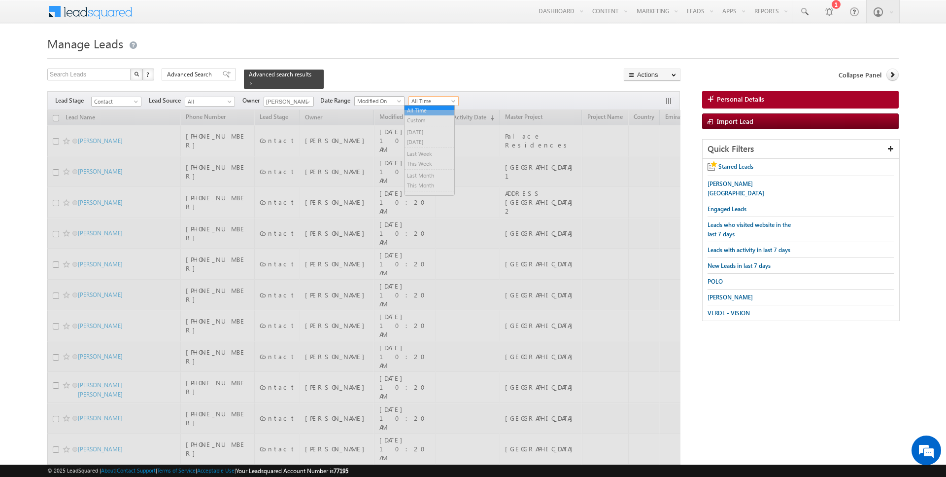
click at [435, 102] on span "All Time" at bounding box center [432, 101] width 47 height 9
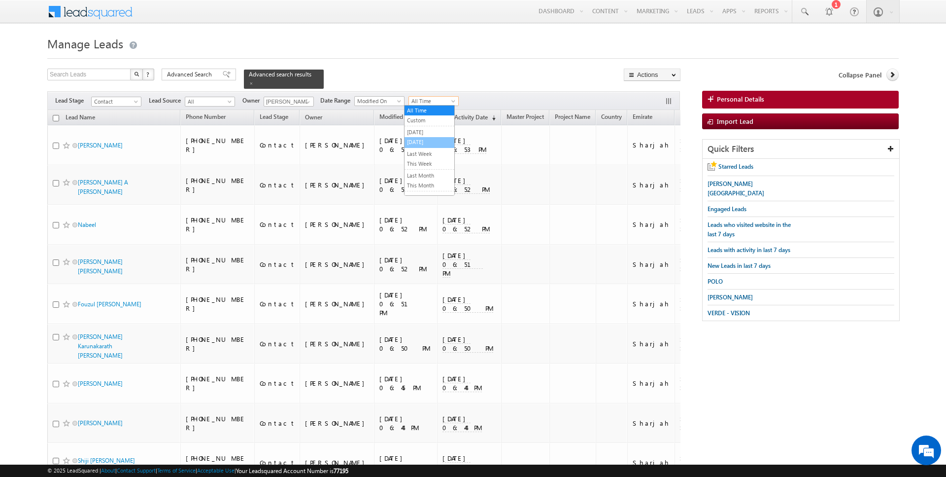
click at [425, 137] on link "[DATE]" at bounding box center [430, 141] width 50 height 9
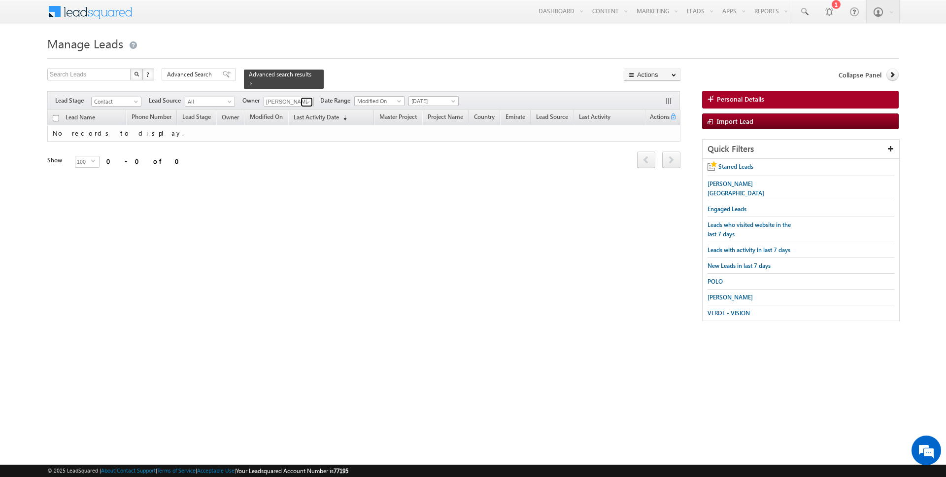
click at [306, 100] on span at bounding box center [308, 102] width 8 height 8
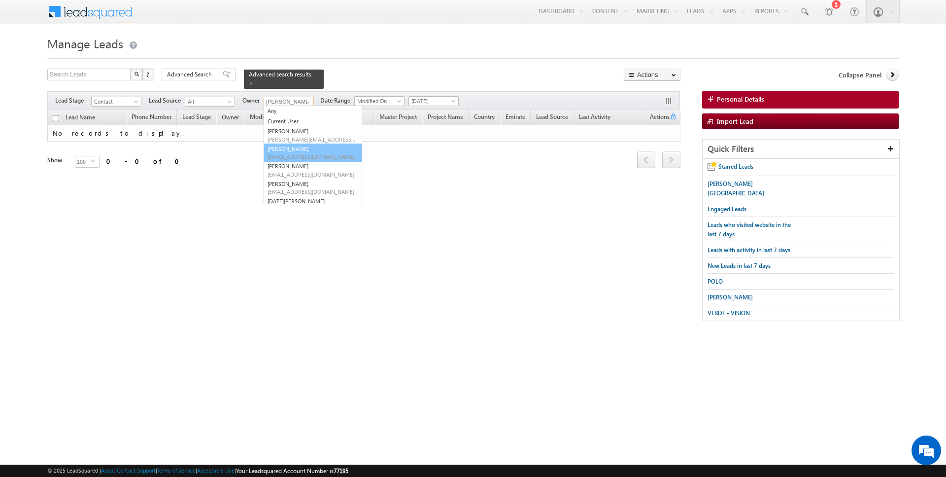
type input "[PERSON_NAME]"
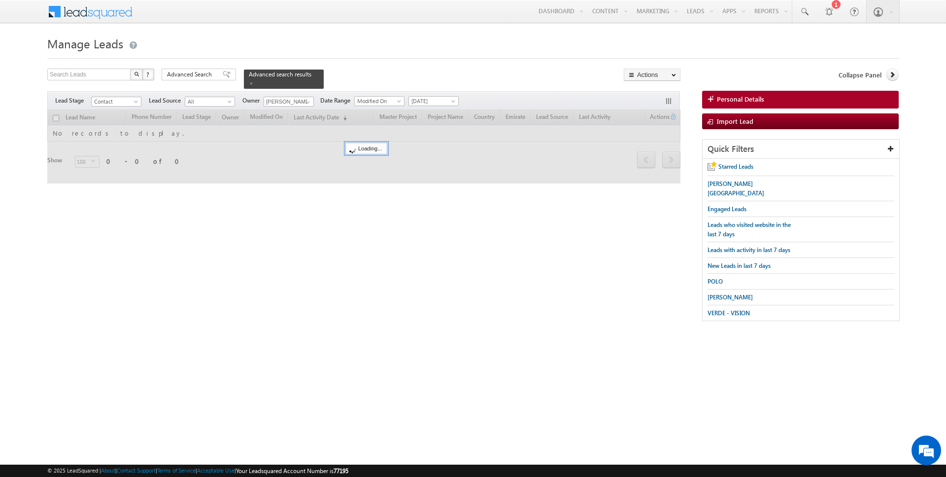
click at [357, 85] on div "Search Leads X ? 0 results found Advanced Search Advanced Search Advanced searc…" at bounding box center [363, 78] width 633 height 20
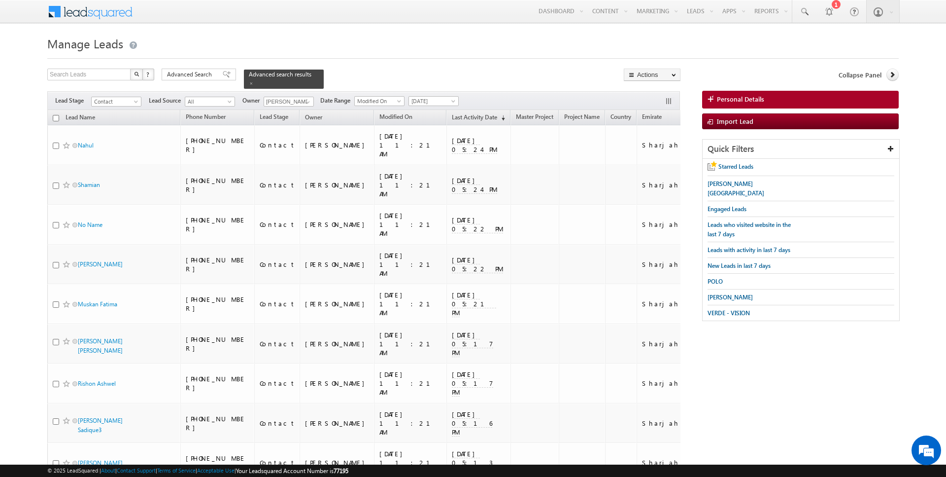
click at [55, 117] on input "checkbox" at bounding box center [56, 118] width 6 height 6
checkbox input "true"
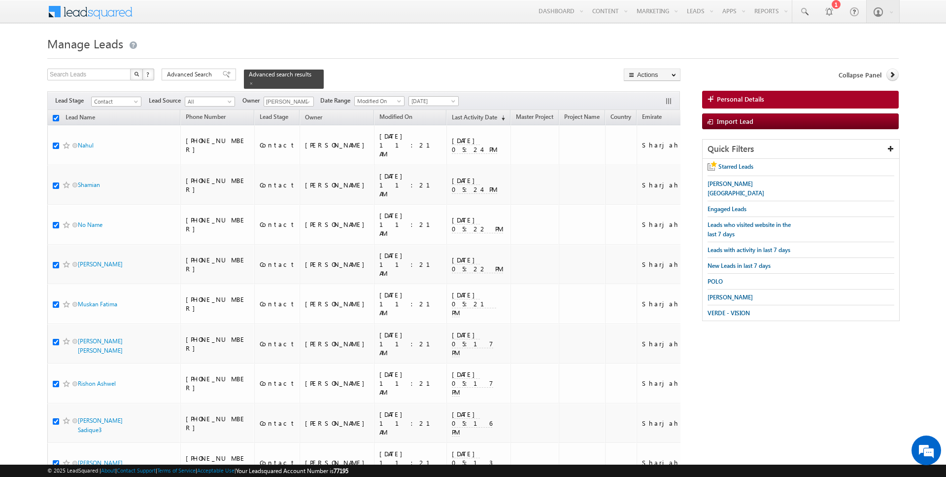
checkbox input "true"
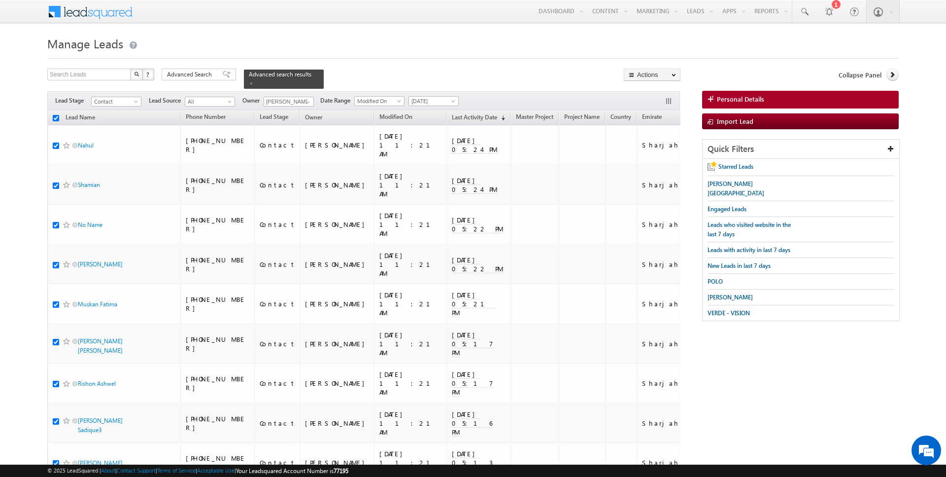
checkbox input "true"
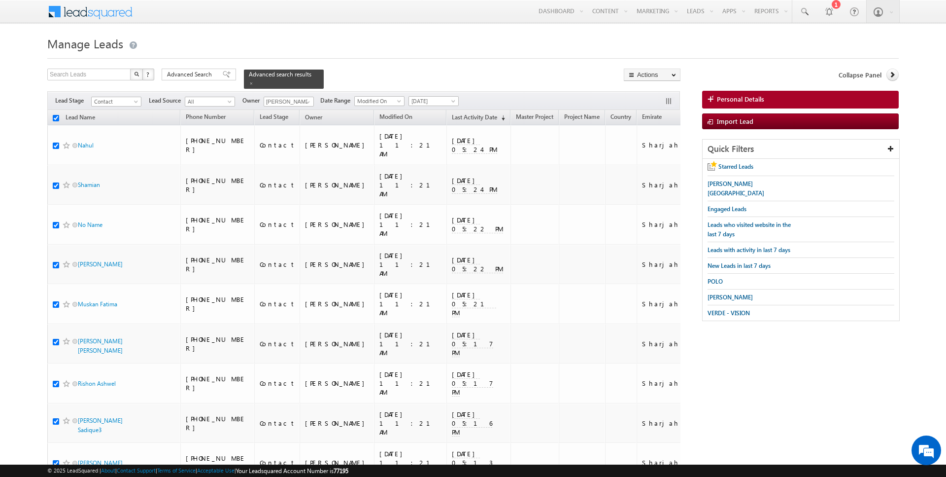
checkbox input "true"
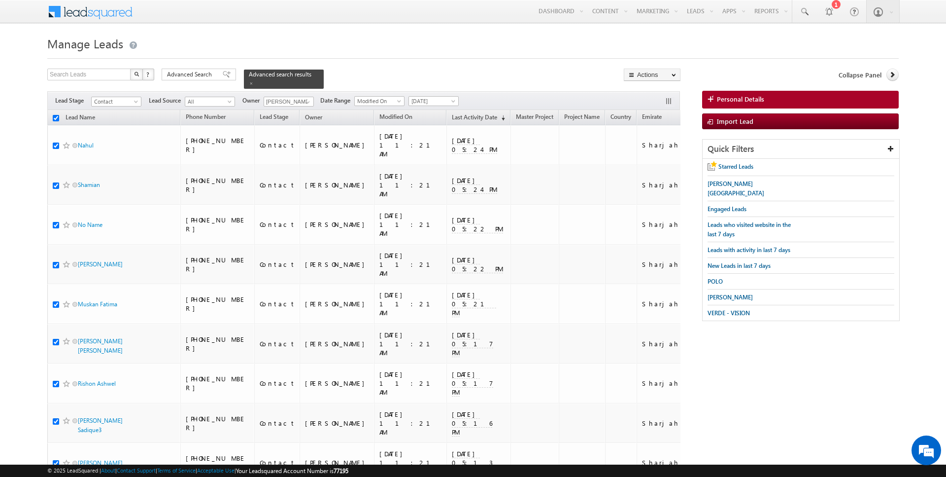
checkbox input "true"
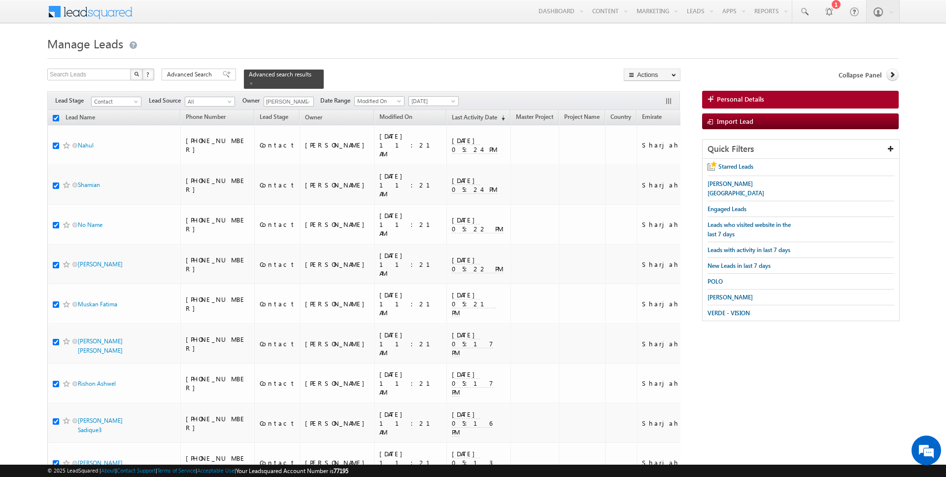
checkbox input "true"
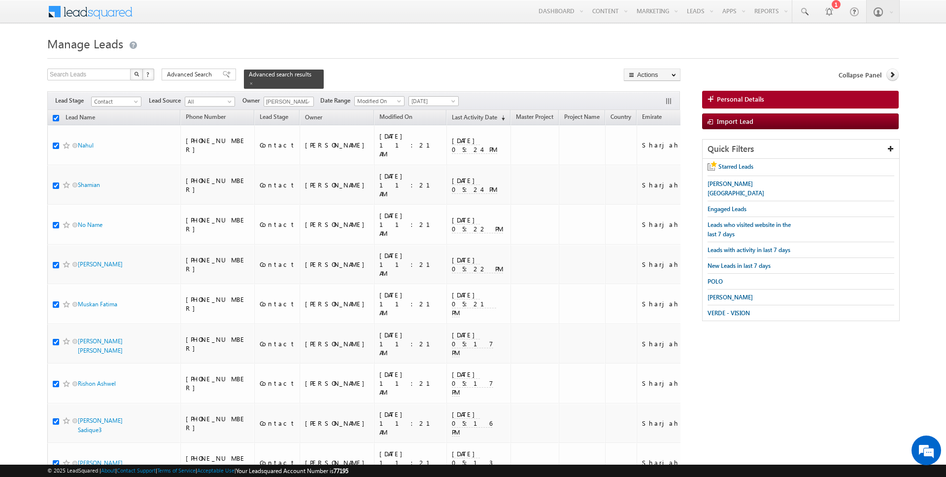
checkbox input "true"
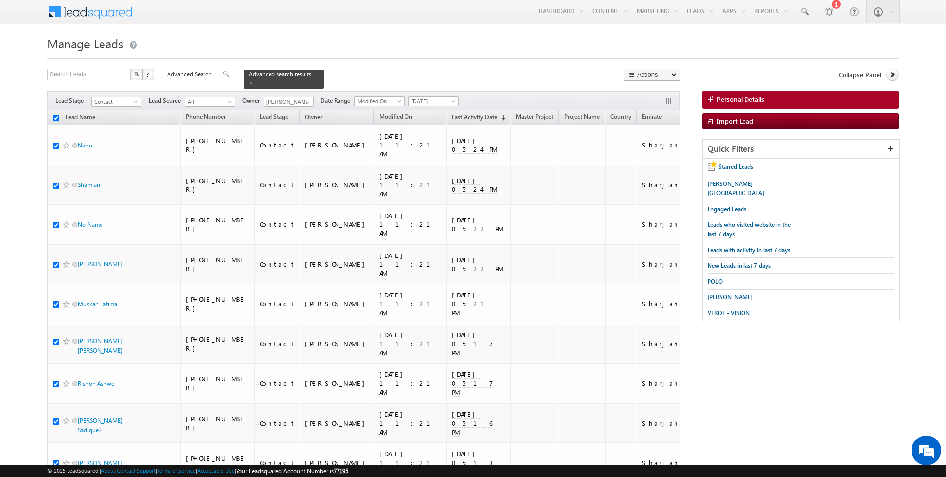
checkbox input "true"
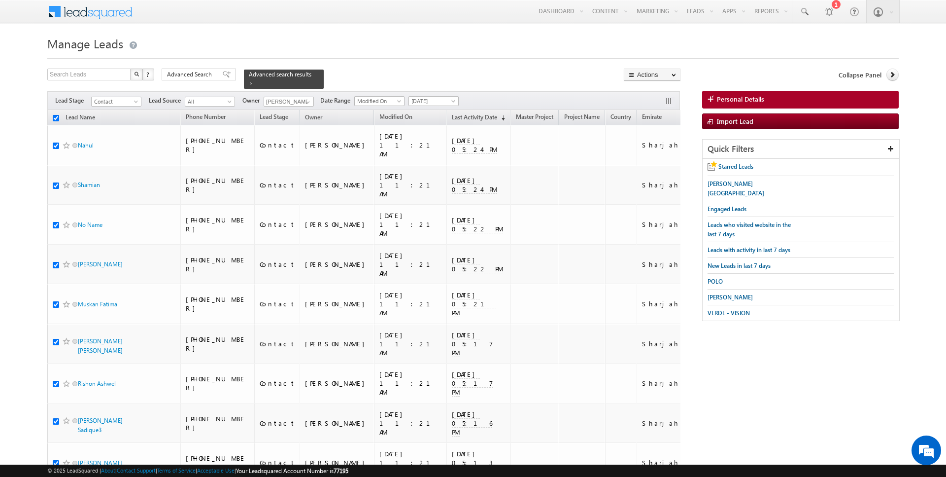
checkbox input "true"
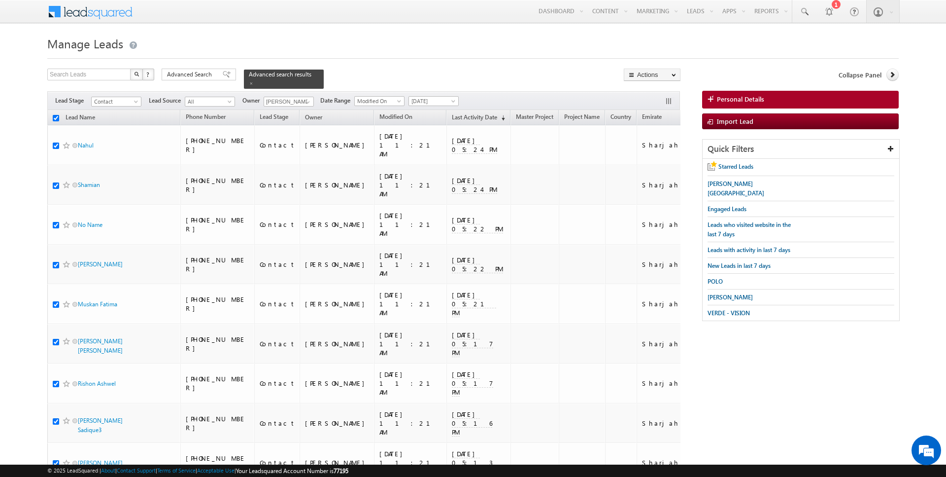
checkbox input "true"
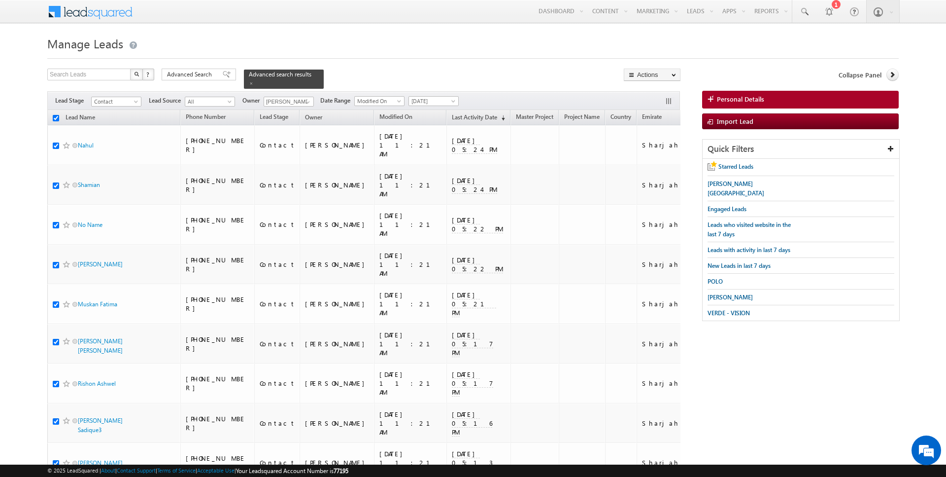
checkbox input "true"
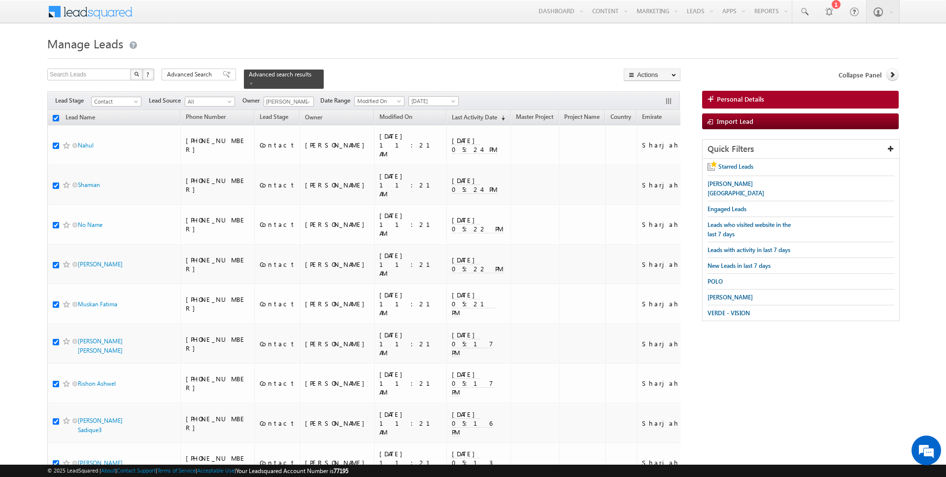
checkbox input "true"
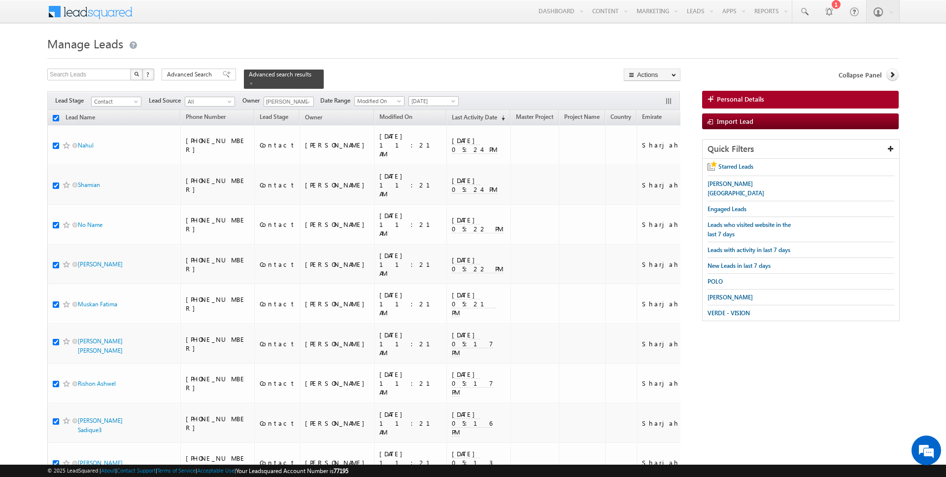
checkbox input "true"
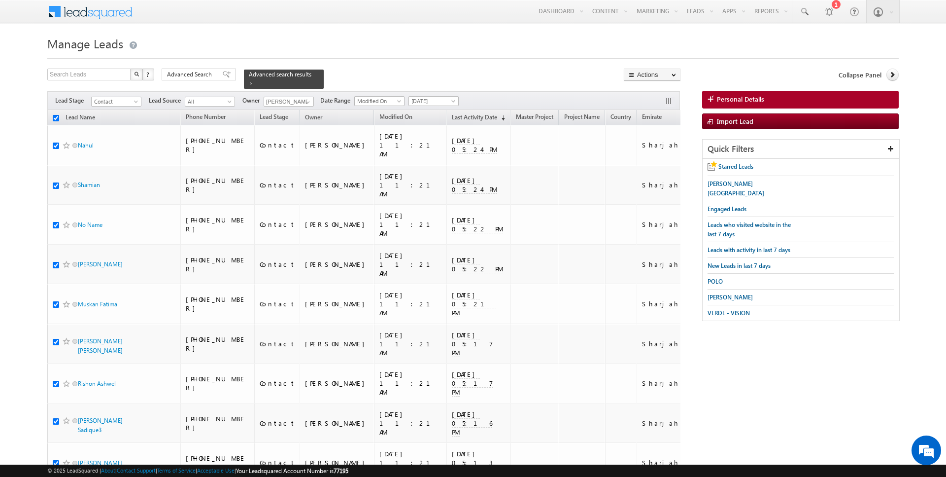
checkbox input "true"
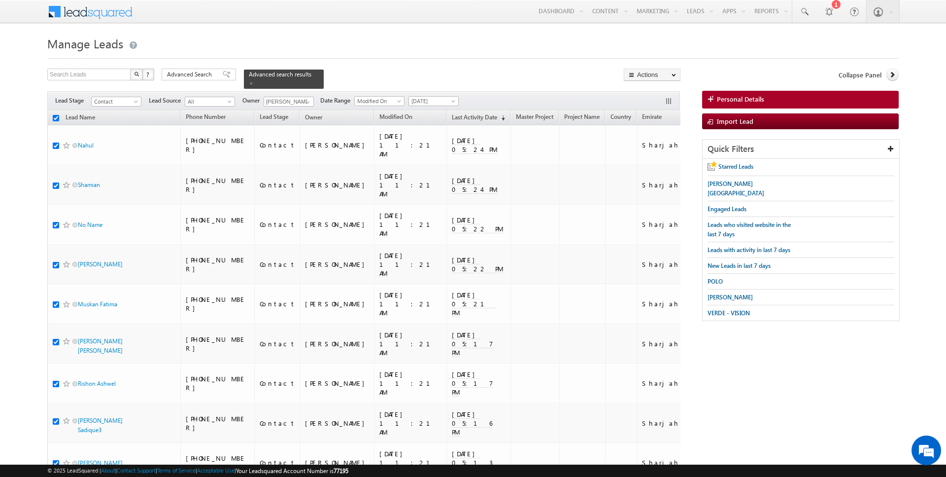
checkbox input "true"
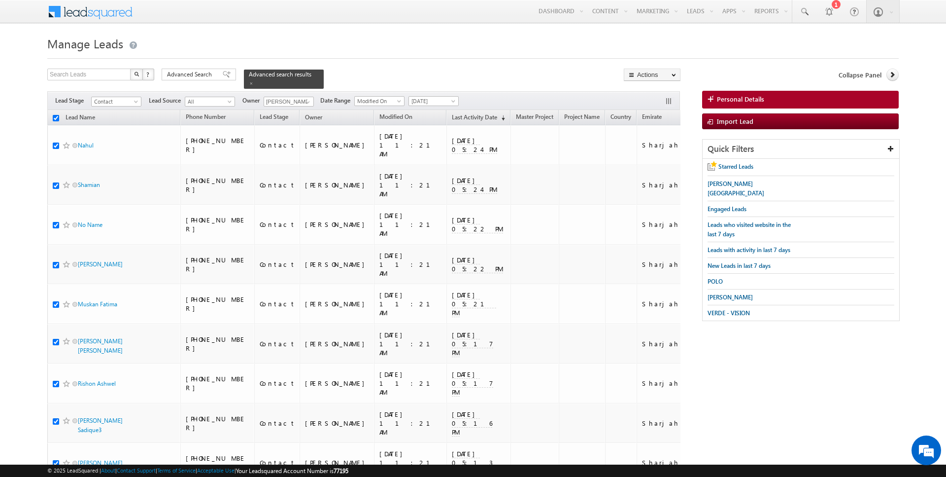
checkbox input "true"
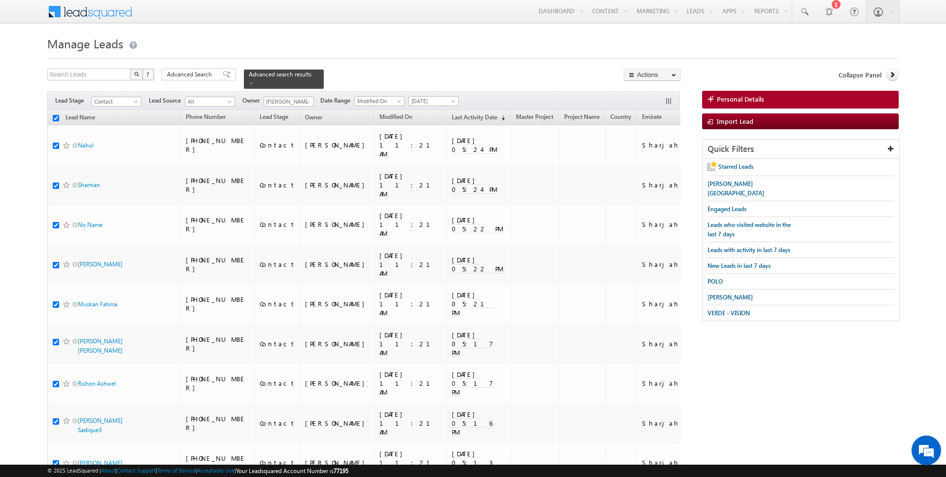
checkbox input "true"
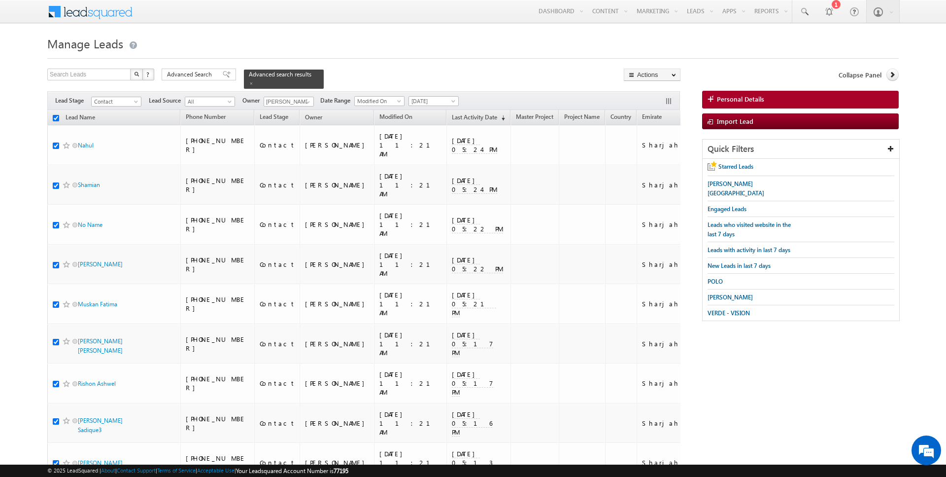
checkbox input "true"
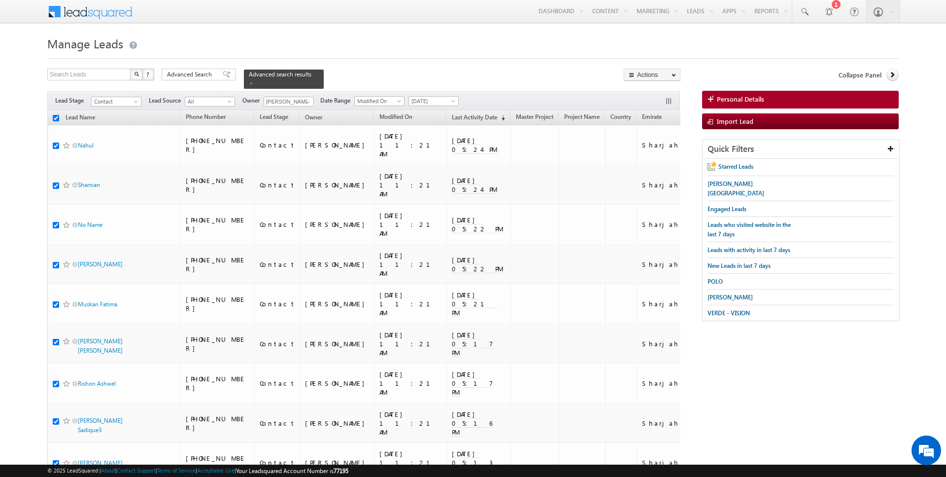
checkbox input "true"
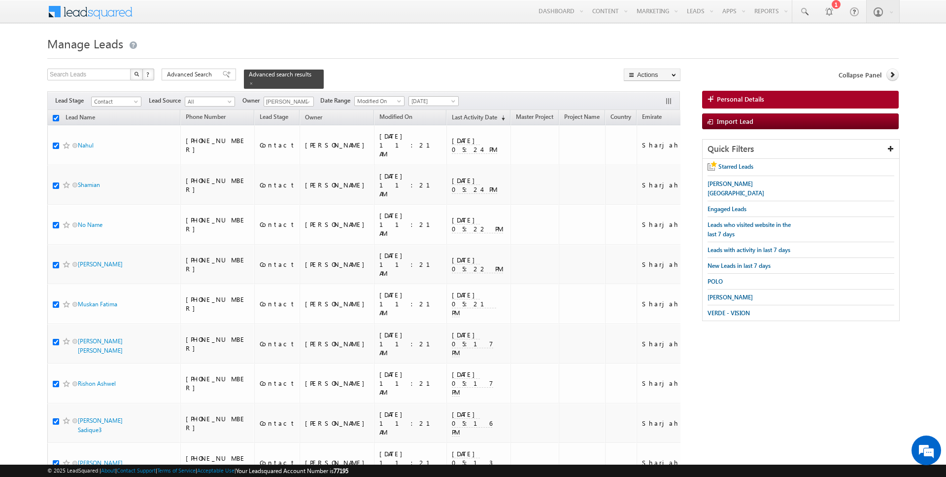
checkbox input "true"
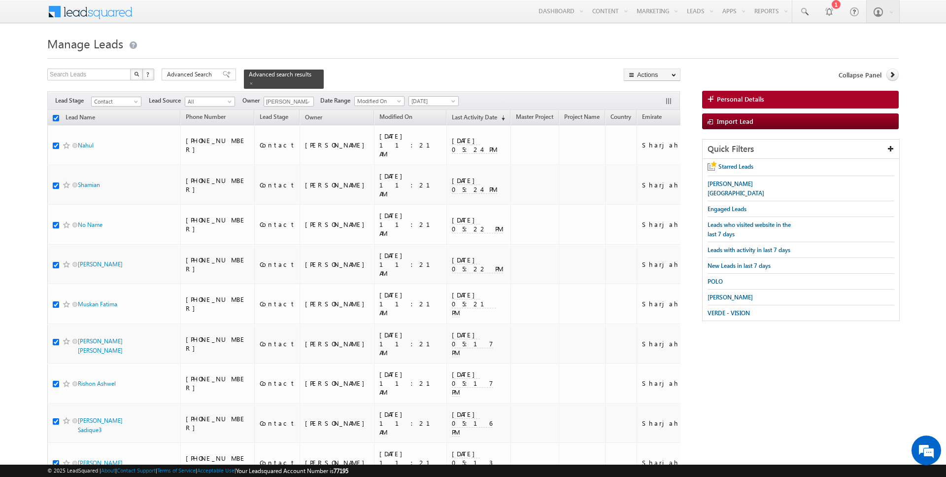
checkbox input "true"
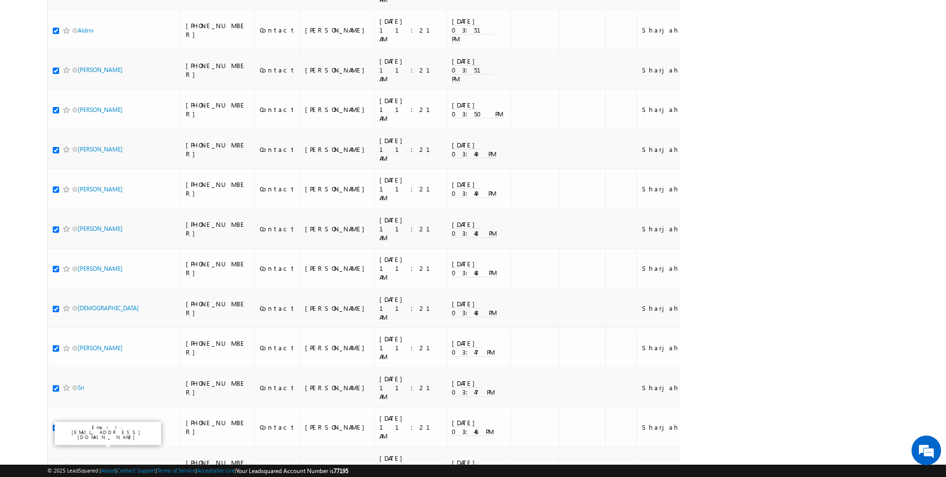
scroll to position [2774, 0]
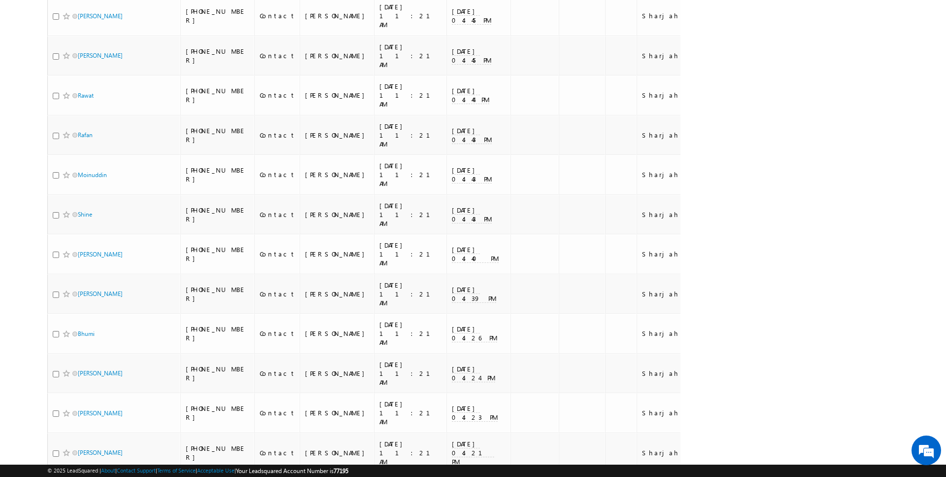
scroll to position [0, 0]
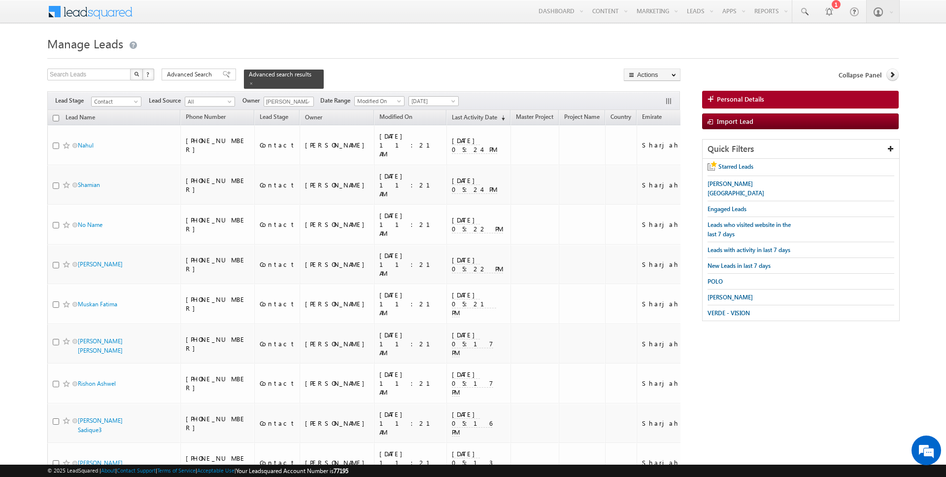
click at [56, 116] on input "checkbox" at bounding box center [56, 118] width 6 height 6
checkbox input "true"
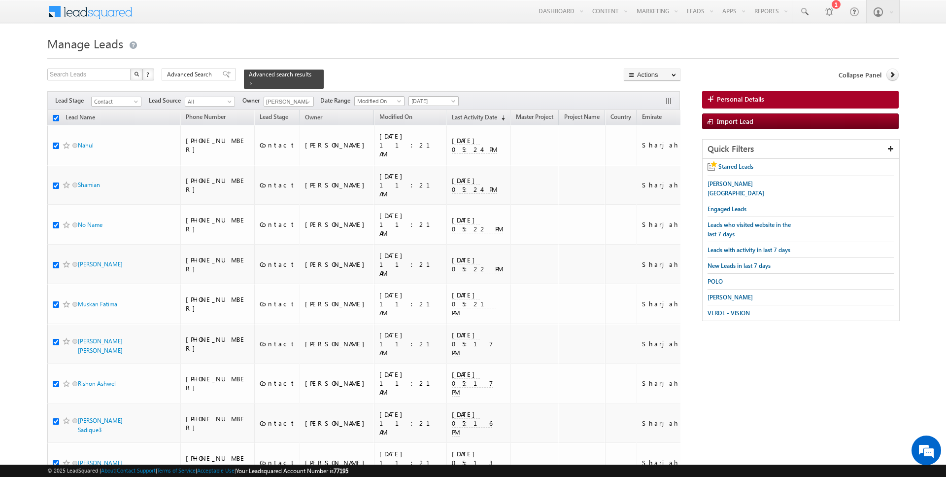
checkbox input "true"
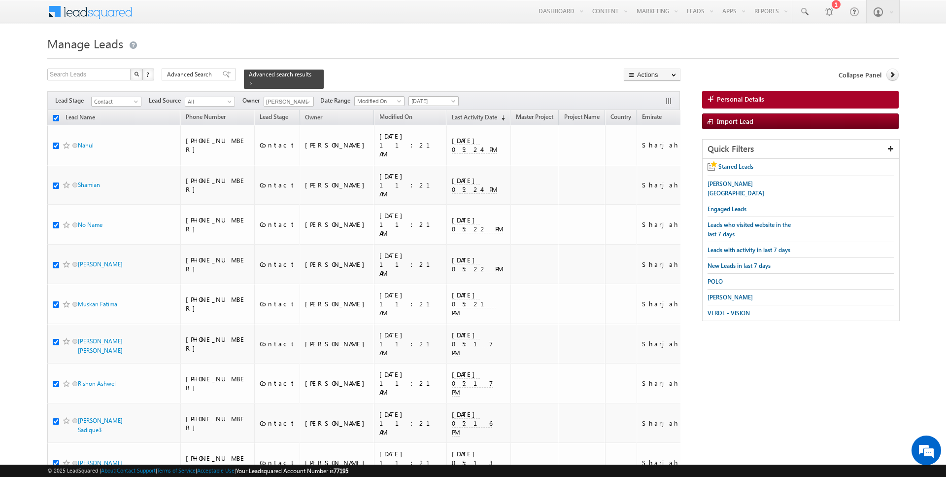
checkbox input "true"
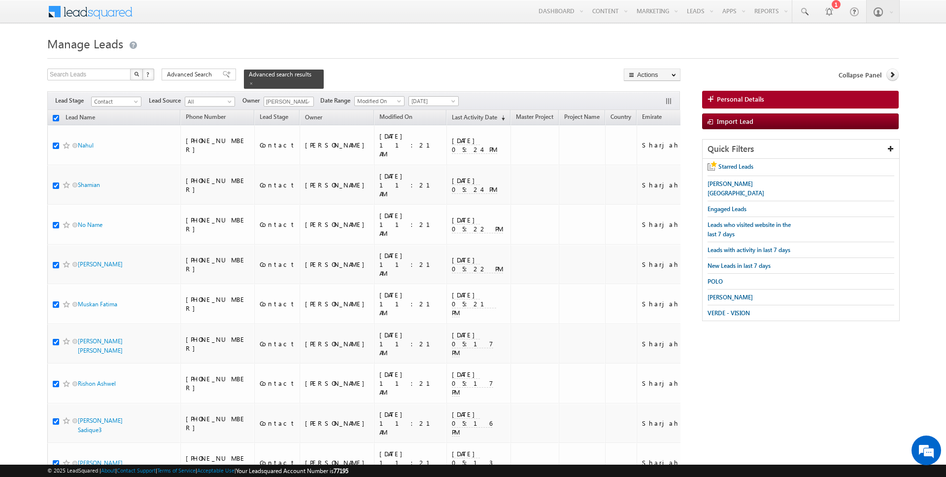
checkbox input "true"
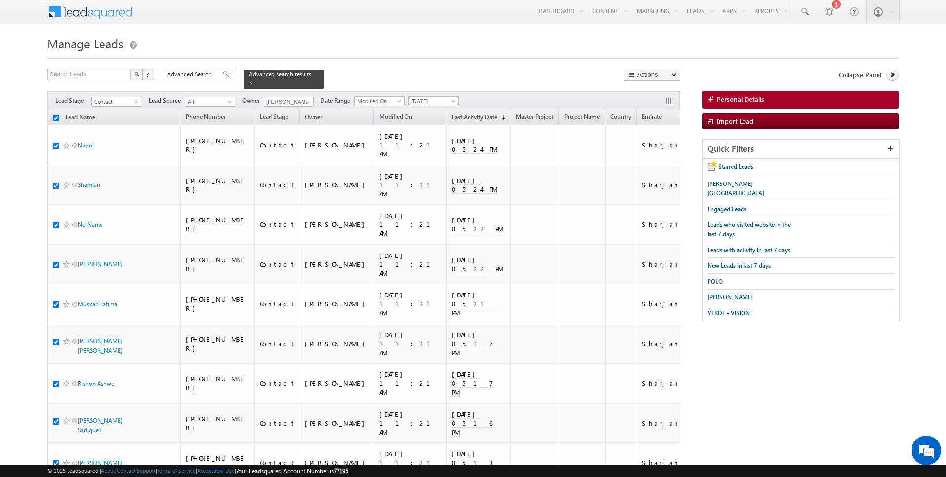
checkbox input "true"
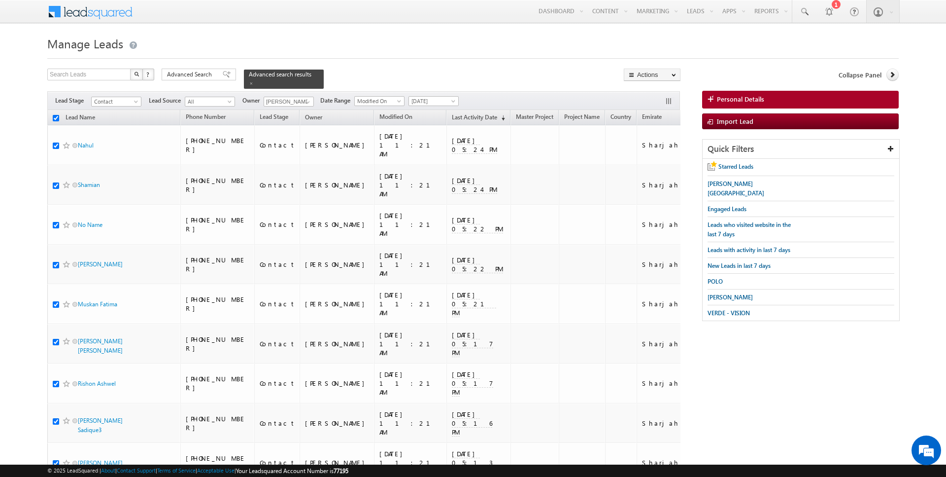
checkbox input "true"
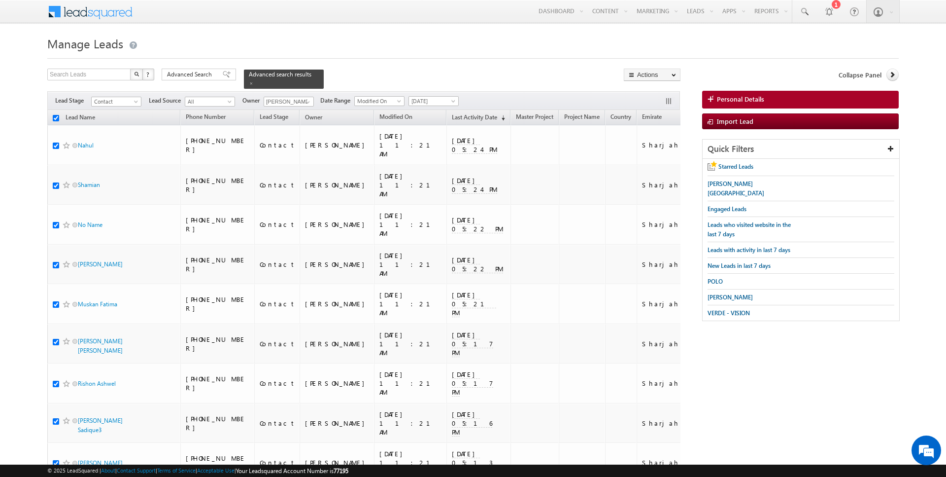
checkbox input "true"
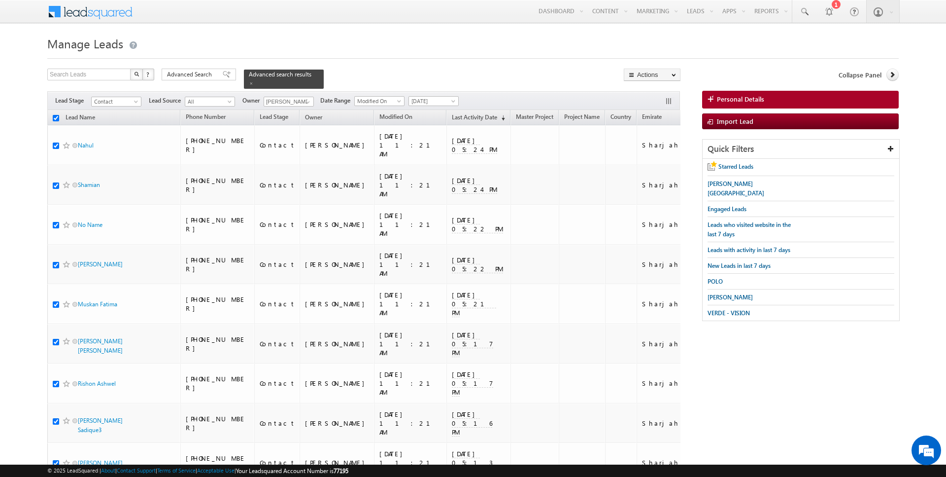
checkbox input "true"
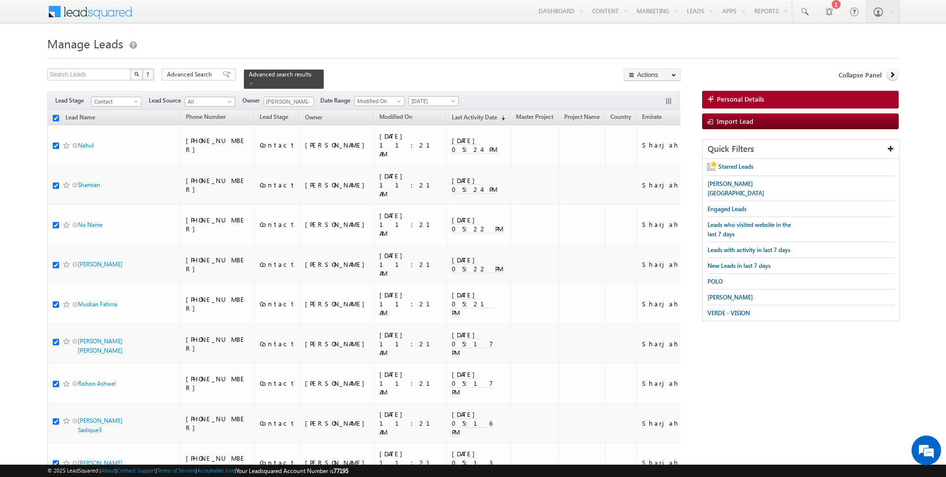
checkbox input "true"
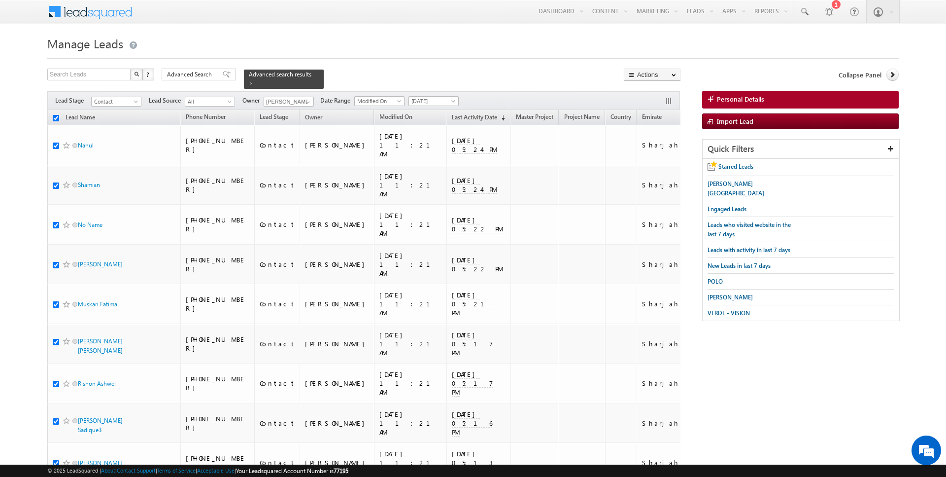
checkbox input "true"
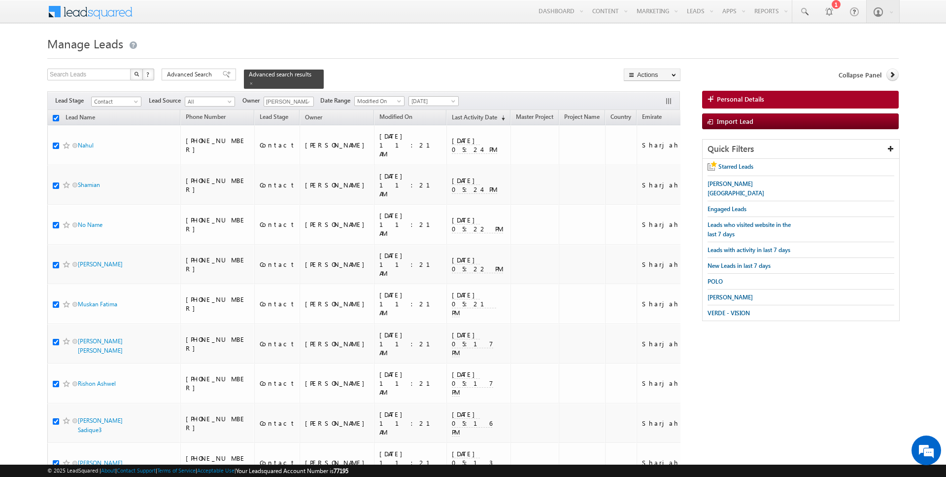
checkbox input "true"
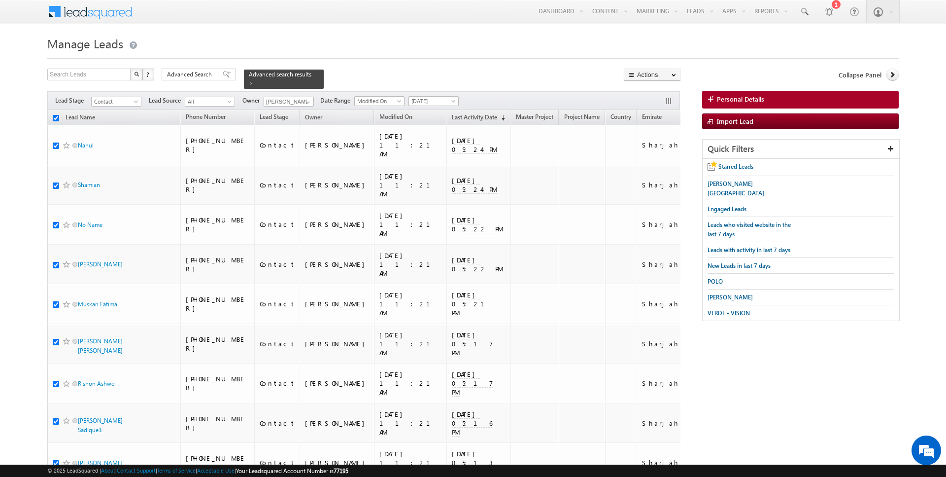
checkbox input "true"
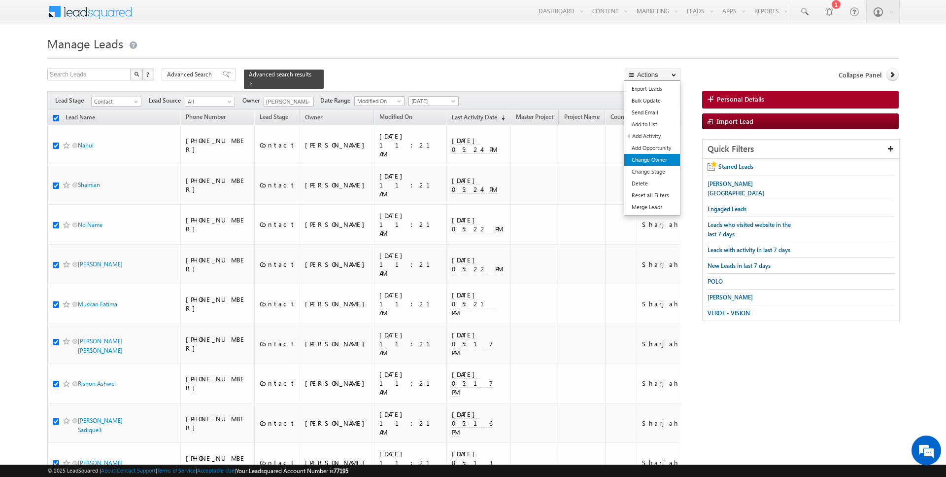
click at [651, 155] on link "Change Owner" at bounding box center [652, 160] width 56 height 12
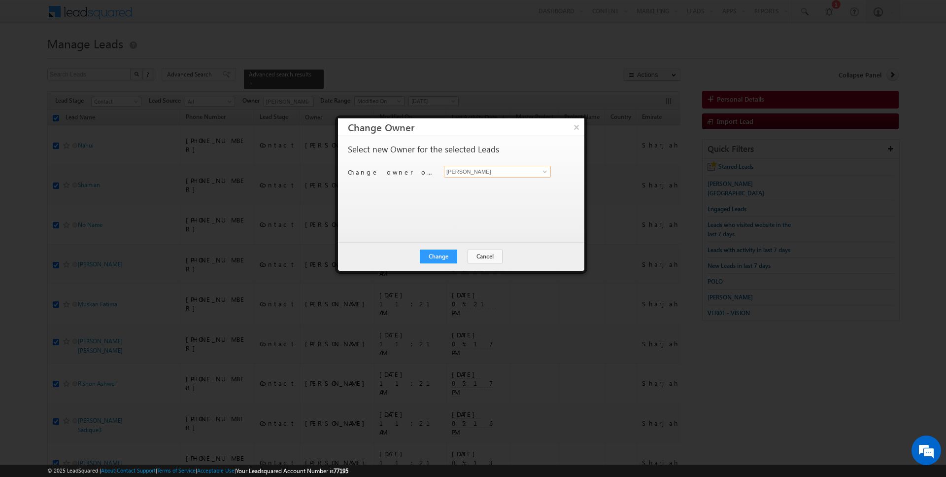
click at [488, 168] on input "[PERSON_NAME]" at bounding box center [497, 172] width 107 height 12
click at [442, 255] on button "Change" at bounding box center [438, 256] width 37 height 14
click at [465, 269] on div "Change Cancel Close" at bounding box center [461, 256] width 246 height 29
click at [465, 262] on div "Change Cancel Close" at bounding box center [461, 256] width 246 height 29
click at [467, 253] on button "Close" at bounding box center [463, 256] width 32 height 14
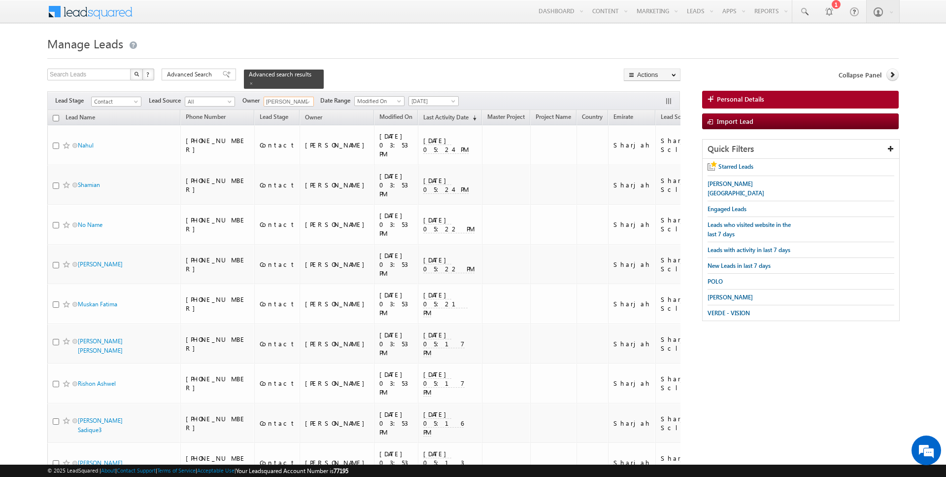
click at [286, 98] on input "[PERSON_NAME]" at bounding box center [289, 102] width 50 height 10
click at [203, 76] on span "Advanced Search" at bounding box center [191, 74] width 48 height 9
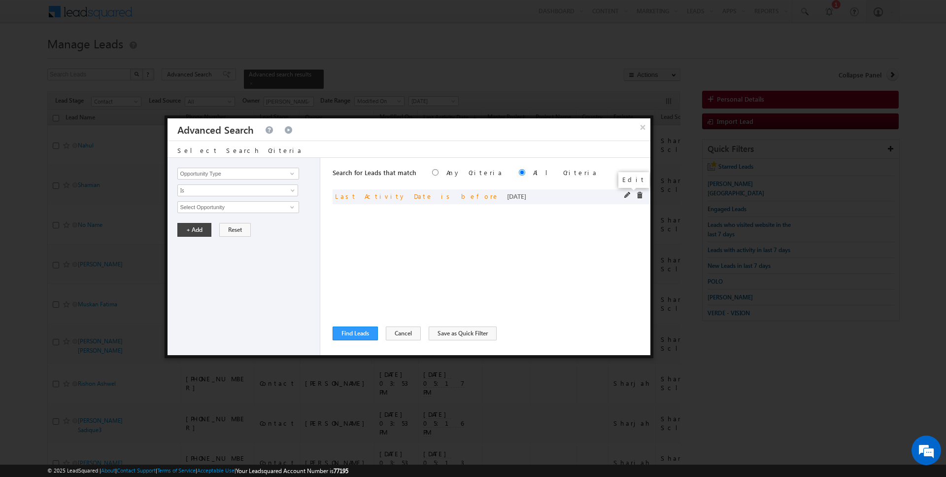
click at [626, 193] on span at bounding box center [627, 195] width 7 height 7
click at [217, 171] on input "Last Activity Date" at bounding box center [237, 174] width 121 height 12
click at [206, 194] on link "Is" at bounding box center [237, 190] width 121 height 12
click at [203, 215] on div "Opportunity Type Lead Activity Task Sales Group Prospect Id Address 1 Address 2…" at bounding box center [244, 256] width 153 height 197
click at [210, 191] on span "Is" at bounding box center [231, 190] width 107 height 9
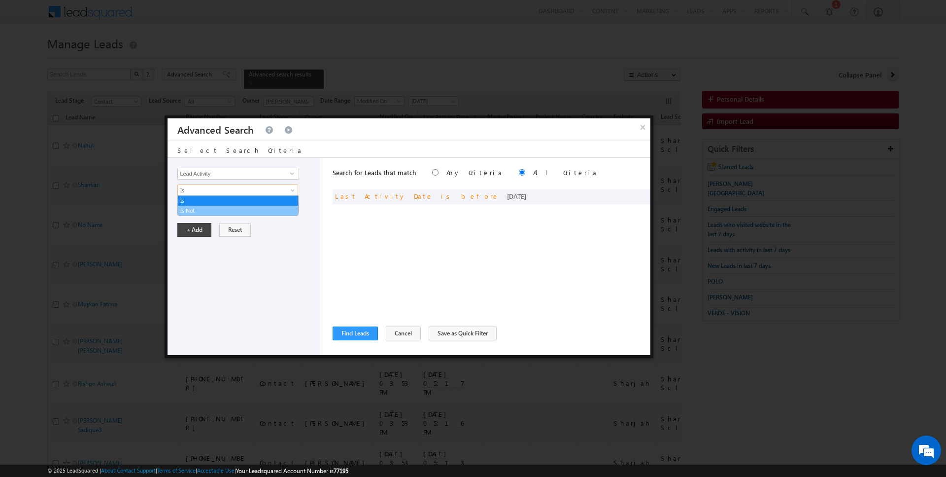
click at [208, 207] on link "Is Not" at bounding box center [238, 210] width 120 height 9
click at [215, 207] on input "Select Activity" at bounding box center [237, 207] width 121 height 12
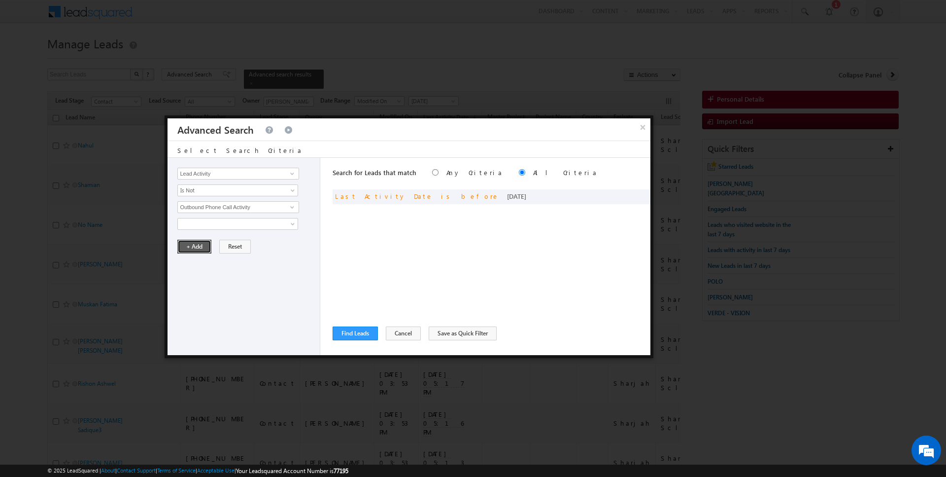
click at [183, 246] on button "+ Add" at bounding box center [194, 246] width 34 height 14
click at [357, 333] on button "Find Leads" at bounding box center [355, 333] width 45 height 14
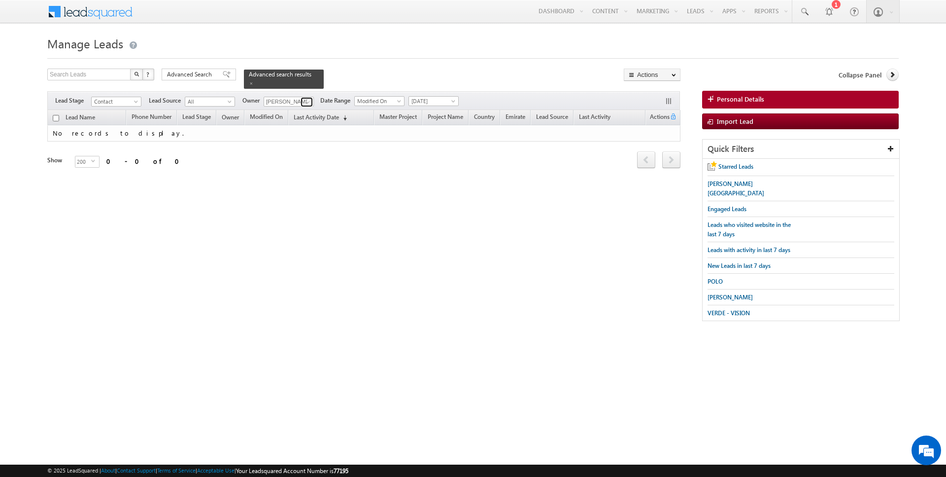
click at [307, 102] on span at bounding box center [308, 102] width 8 height 8
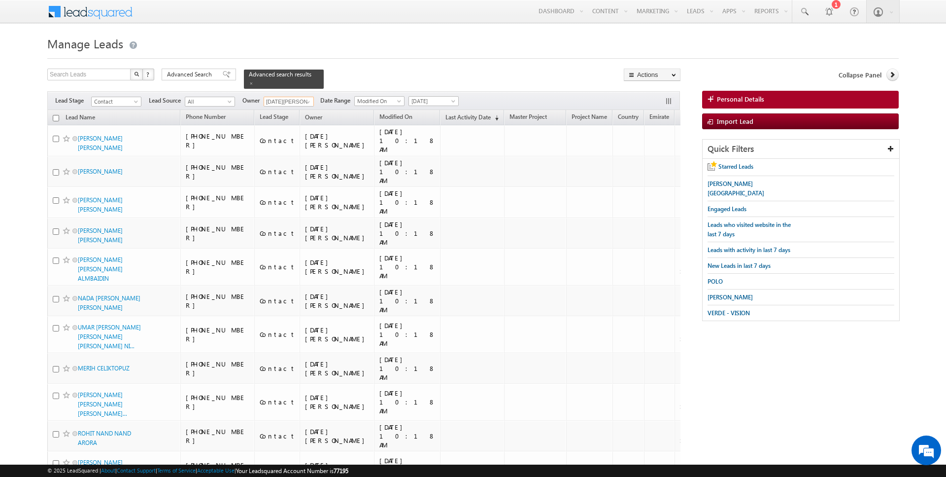
click at [56, 117] on input "checkbox" at bounding box center [56, 118] width 6 height 6
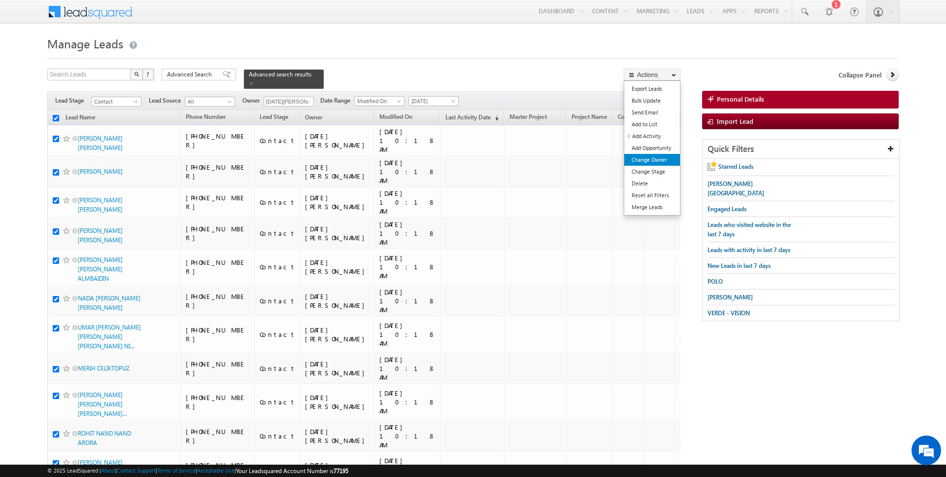
click at [649, 162] on link "Change Owner" at bounding box center [652, 160] width 56 height 12
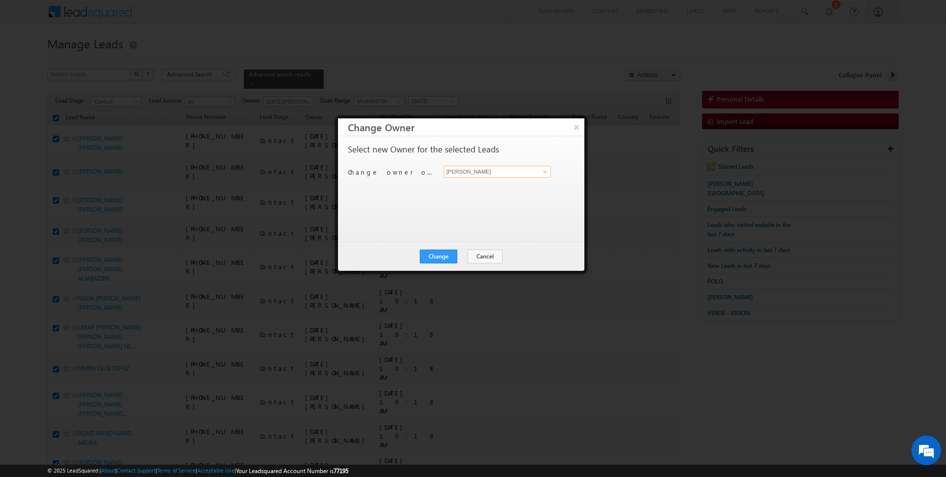
click at [504, 168] on input "[PERSON_NAME]" at bounding box center [497, 172] width 107 height 12
click at [451, 256] on button "Change" at bounding box center [438, 256] width 37 height 14
click at [460, 256] on button "Close" at bounding box center [463, 256] width 32 height 14
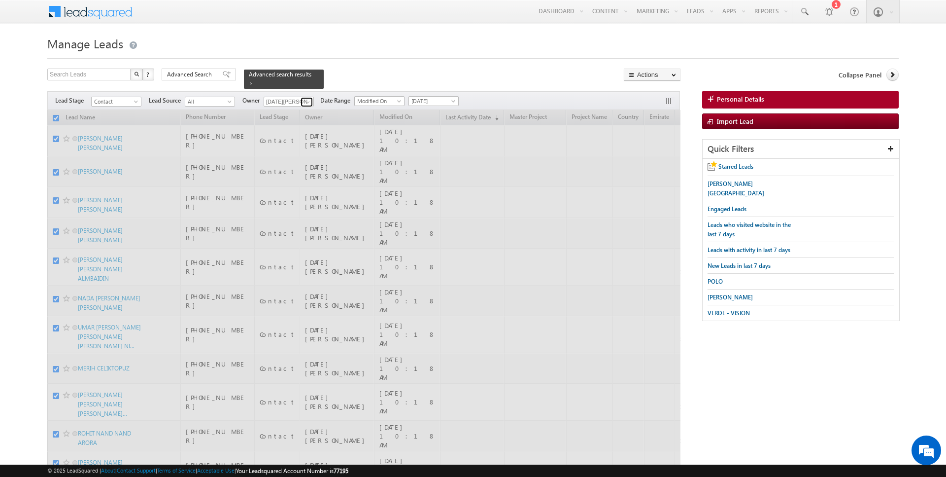
click at [306, 103] on span at bounding box center [308, 102] width 8 height 8
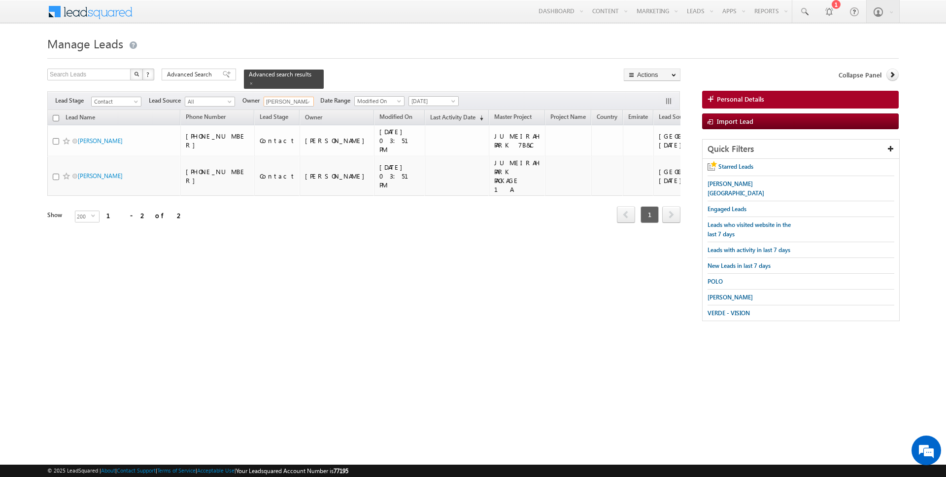
click at [56, 113] on th "Lead Name" at bounding box center [113, 117] width 133 height 15
click at [54, 119] on input "checkbox" at bounding box center [56, 118] width 6 height 6
click at [662, 160] on link "Change Owner" at bounding box center [652, 160] width 56 height 12
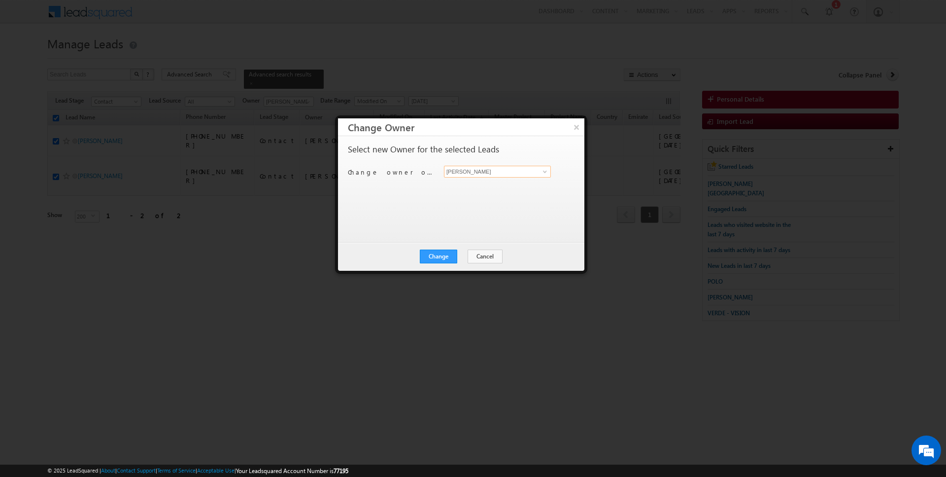
click at [467, 170] on input "[PERSON_NAME]" at bounding box center [497, 172] width 107 height 12
click at [443, 256] on button "Change" at bounding box center [438, 256] width 37 height 14
click at [452, 256] on button "Close" at bounding box center [463, 256] width 32 height 14
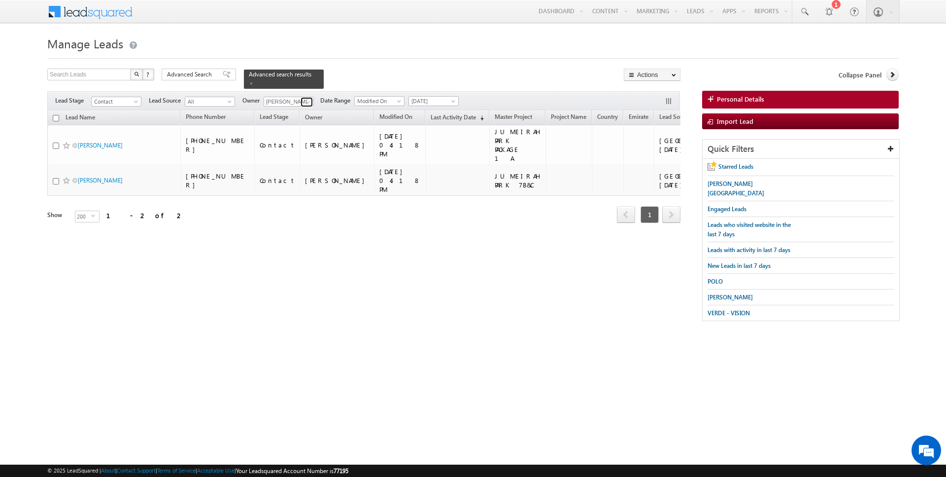
click at [301, 100] on link at bounding box center [307, 102] width 12 height 10
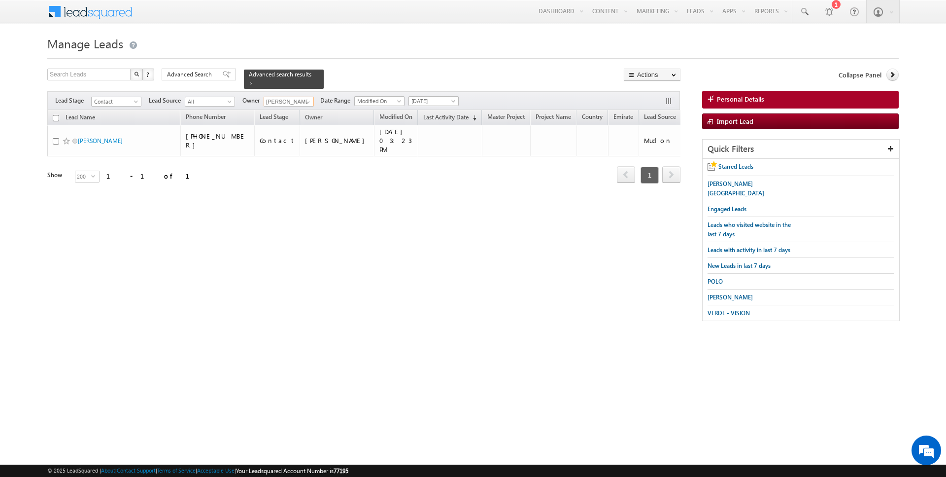
click at [57, 118] on input "checkbox" at bounding box center [56, 118] width 6 height 6
click at [653, 161] on link "Change Owner" at bounding box center [652, 160] width 56 height 12
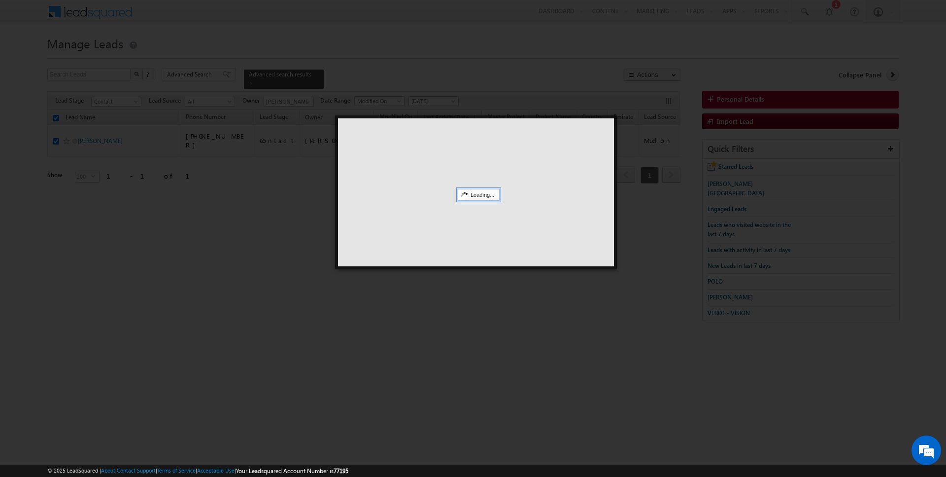
click at [478, 171] on div at bounding box center [476, 192] width 276 height 148
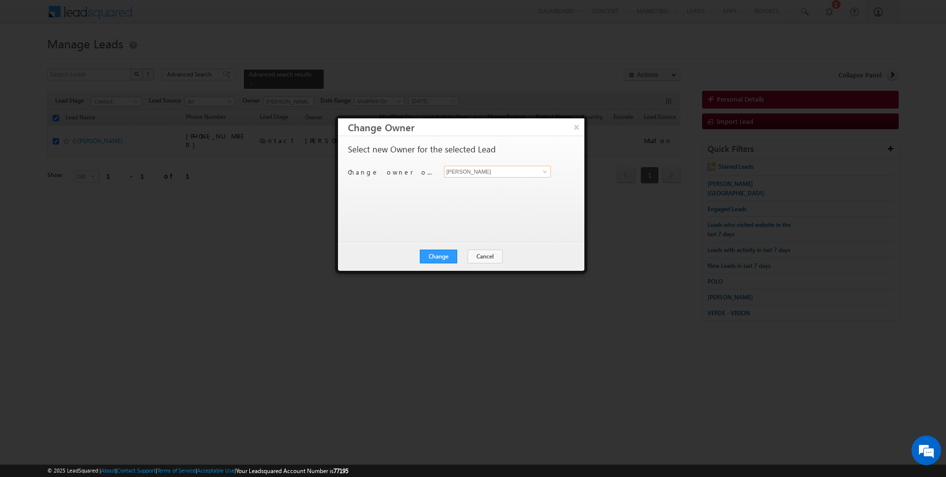
click at [487, 171] on input "[PERSON_NAME]" at bounding box center [497, 172] width 107 height 12
click at [441, 261] on button "Change" at bounding box center [438, 256] width 37 height 14
click at [456, 256] on button "Close" at bounding box center [463, 256] width 32 height 14
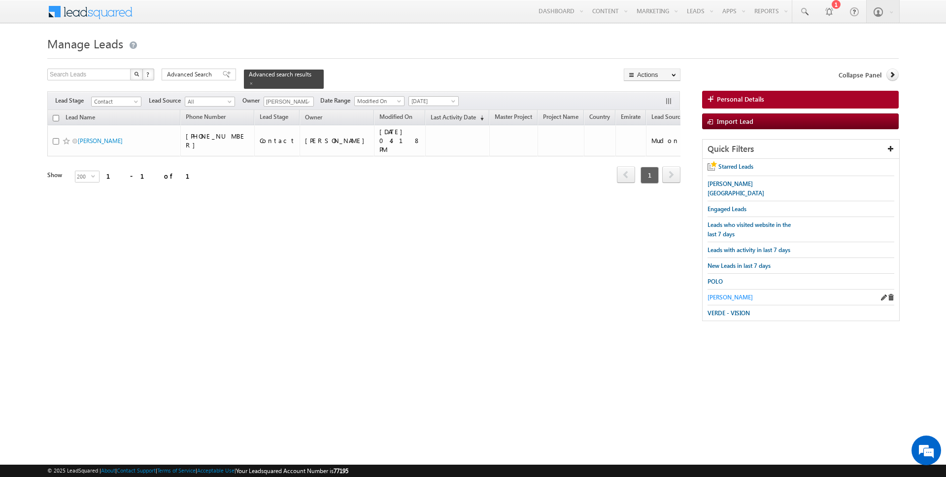
click at [731, 293] on span "[PERSON_NAME]" at bounding box center [730, 296] width 45 height 7
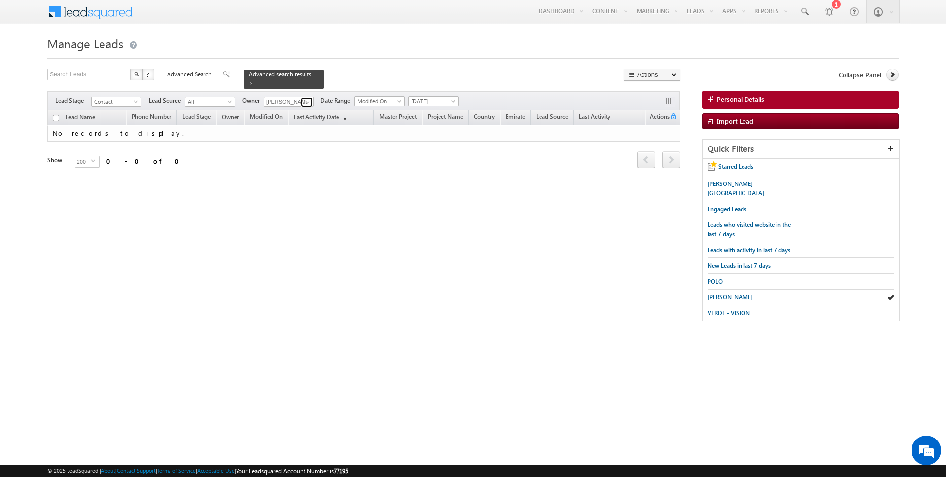
click at [306, 105] on span at bounding box center [308, 102] width 8 height 8
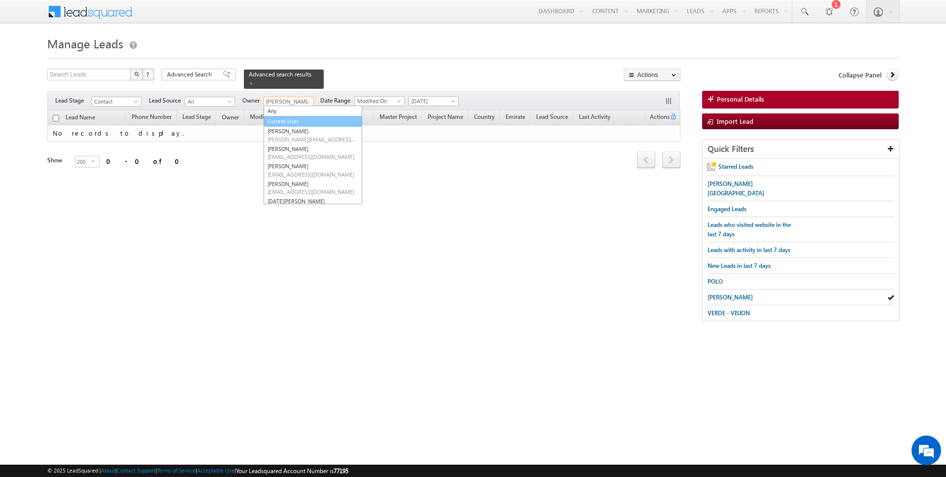
click at [285, 117] on link "Current User" at bounding box center [313, 121] width 99 height 11
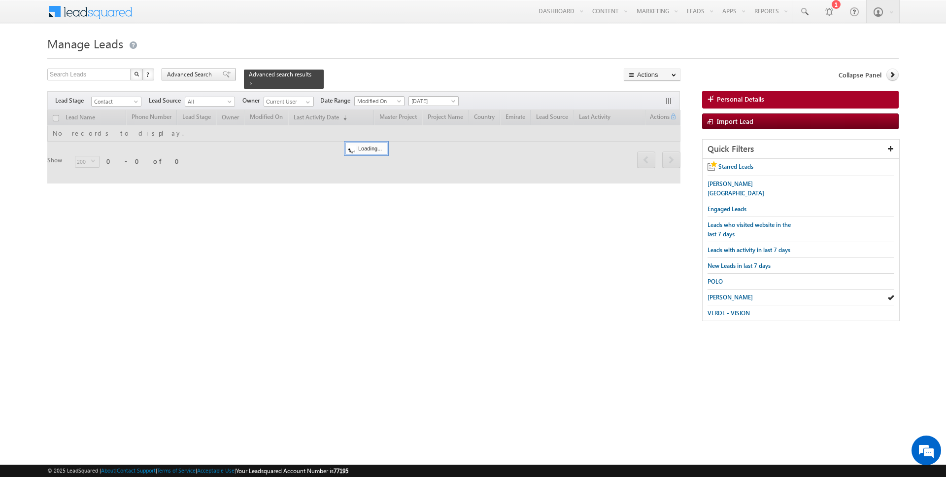
click at [185, 76] on span "Advanced Search" at bounding box center [191, 74] width 48 height 9
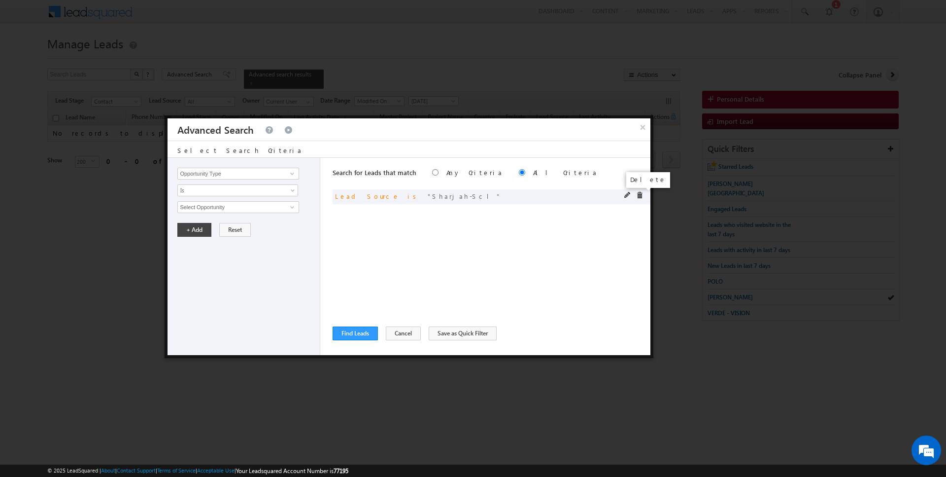
click at [638, 195] on span at bounding box center [639, 195] width 7 height 7
click at [241, 170] on input "Opportunity Type" at bounding box center [237, 174] width 121 height 12
click at [219, 191] on span "Is" at bounding box center [231, 190] width 107 height 9
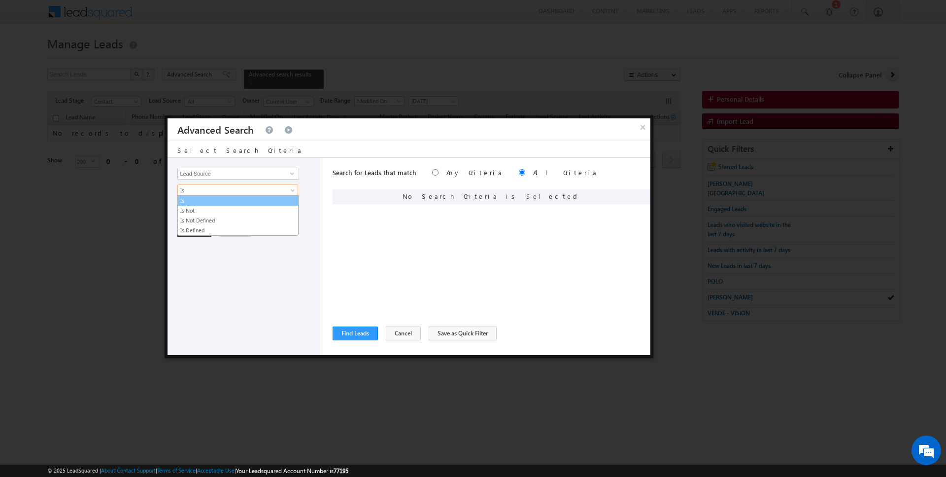
click at [217, 199] on link "Is" at bounding box center [238, 200] width 120 height 9
click at [213, 212] on div "Opportunity Type Lead Activity Task Sales Group Prospect Id Address 1 Address 2…" at bounding box center [244, 256] width 153 height 197
click at [206, 206] on span "None Selected" at bounding box center [234, 207] width 112 height 11
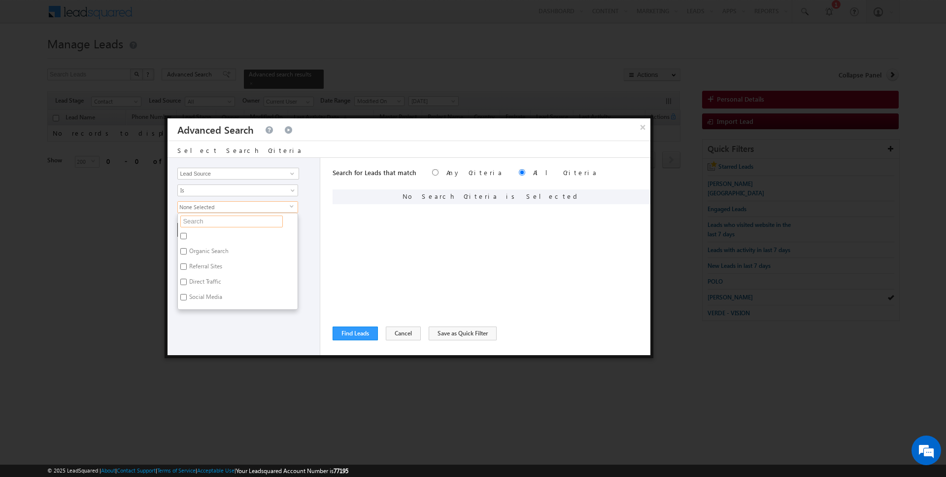
click at [205, 220] on input "text" at bounding box center [231, 221] width 103 height 12
click at [207, 281] on label "Sharjah-Scl" at bounding box center [203, 282] width 50 height 15
click at [187, 281] on input "Sharjah-Scl" at bounding box center [183, 281] width 6 height 6
click at [207, 308] on div "Opportunity Type Lead Activity Task Sales Group Prospect Id Address 1 Address 2…" at bounding box center [244, 256] width 153 height 197
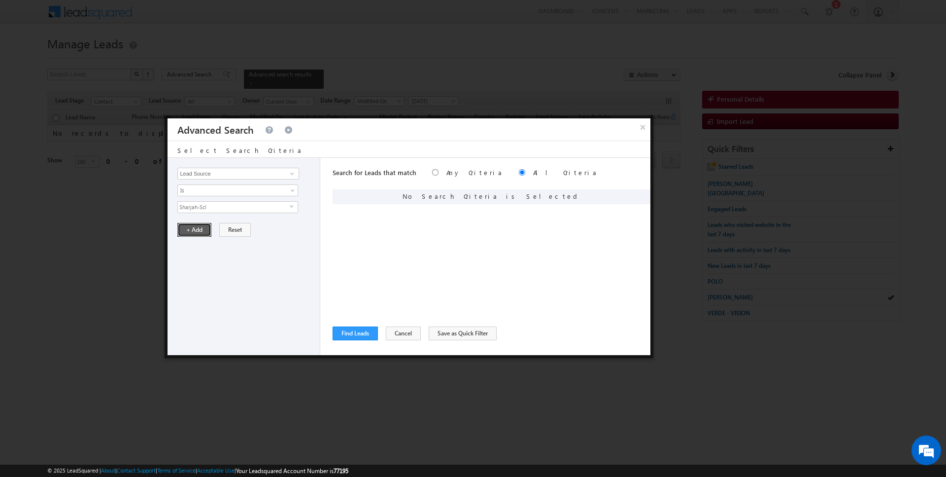
click at [196, 226] on button "+ Add" at bounding box center [194, 230] width 34 height 14
click at [254, 172] on input "Opportunity Type" at bounding box center [237, 174] width 121 height 12
click at [209, 189] on span "Is" at bounding box center [231, 190] width 107 height 9
click at [209, 201] on link "Is" at bounding box center [238, 200] width 120 height 9
click at [209, 201] on input "Select Activity" at bounding box center [237, 207] width 121 height 12
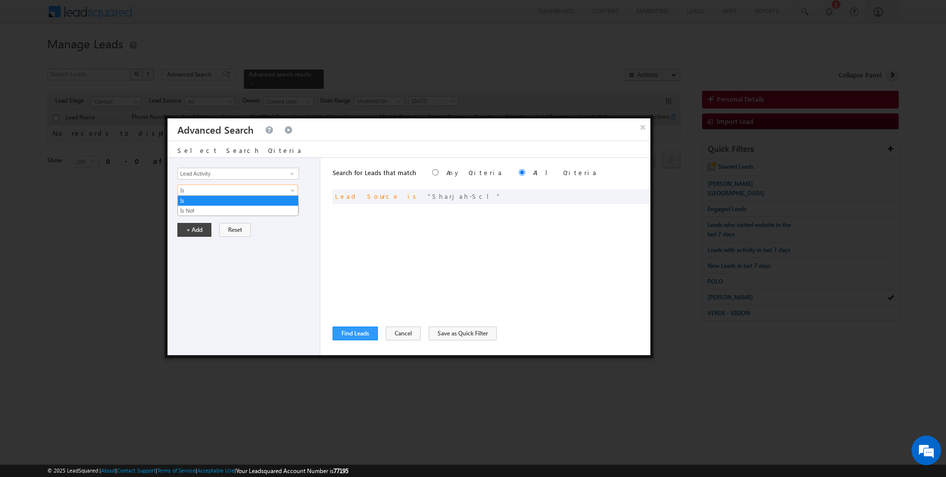
click at [209, 194] on link "Is" at bounding box center [237, 190] width 121 height 12
click at [208, 208] on link "Is Not" at bounding box center [238, 210] width 120 height 9
click at [208, 208] on input "Select Activity" at bounding box center [237, 207] width 121 height 12
click at [196, 262] on button "+ Add" at bounding box center [194, 263] width 34 height 14
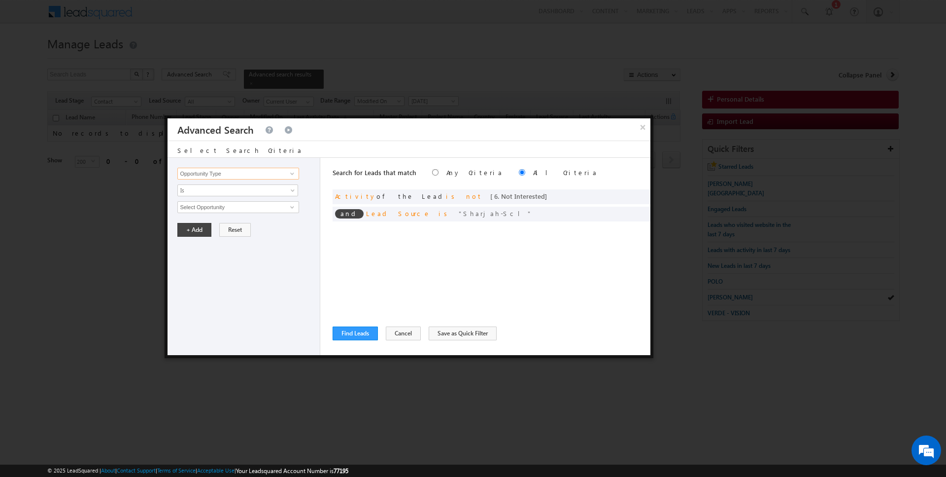
click at [217, 169] on input "Opportunity Type" at bounding box center [237, 174] width 121 height 12
click at [209, 190] on span "Is" at bounding box center [231, 190] width 107 height 9
click at [206, 207] on link "Is Not" at bounding box center [238, 210] width 120 height 9
click at [206, 207] on input "Select Activity" at bounding box center [237, 207] width 121 height 12
click at [189, 265] on button "+ Add" at bounding box center [194, 263] width 34 height 14
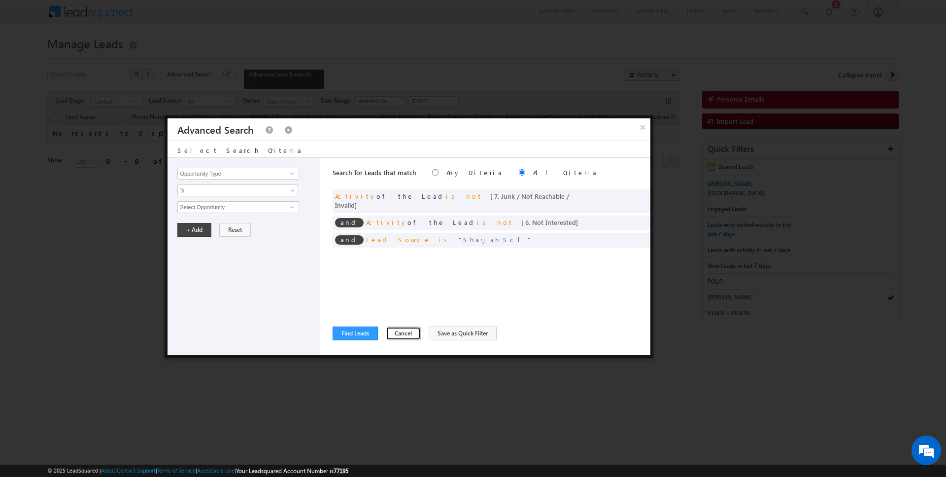
click at [396, 332] on button "Cancel" at bounding box center [403, 333] width 35 height 14
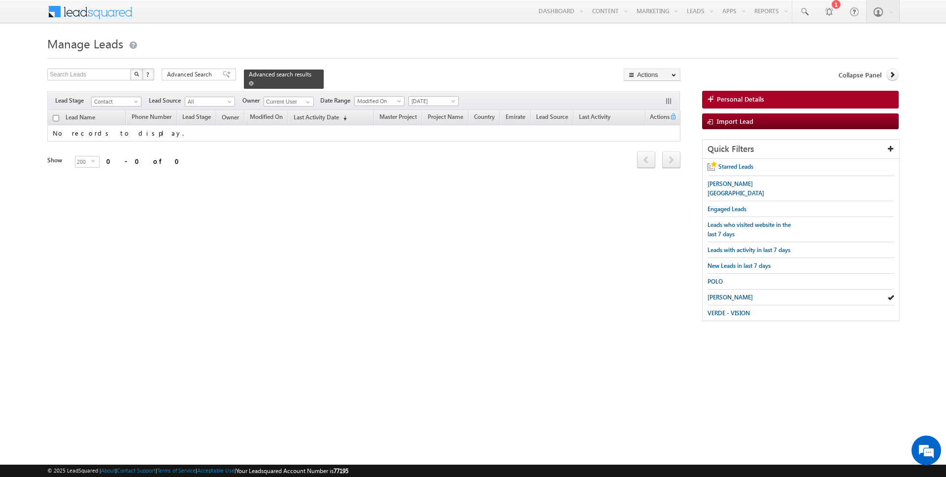
click at [249, 79] on link at bounding box center [251, 83] width 5 height 8
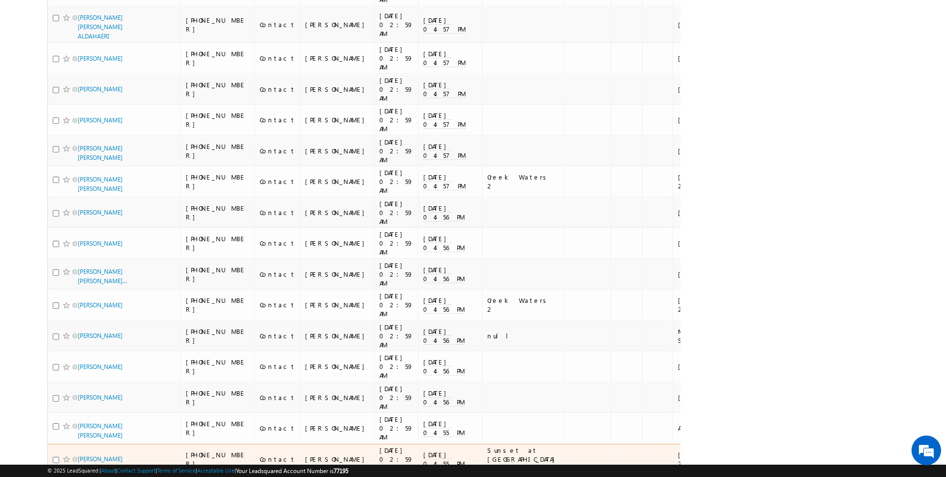
scroll to position [6148, 0]
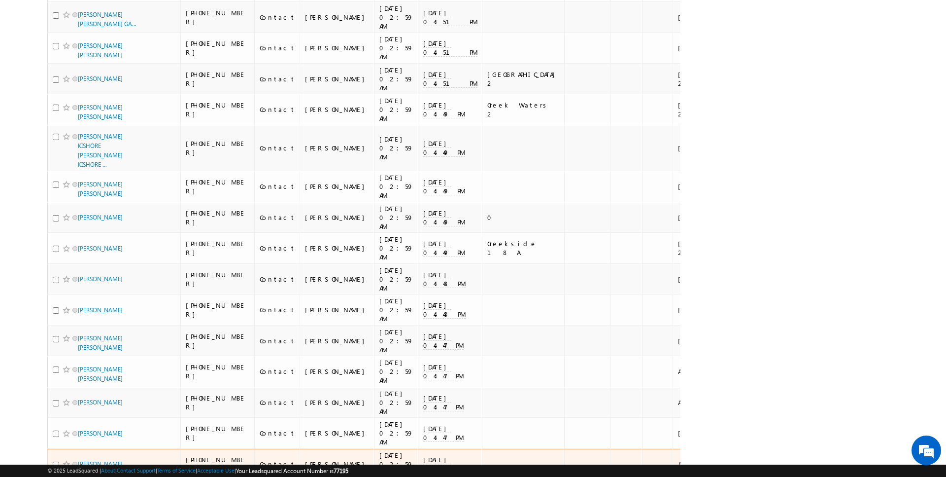
click at [482, 448] on td at bounding box center [523, 463] width 82 height 31
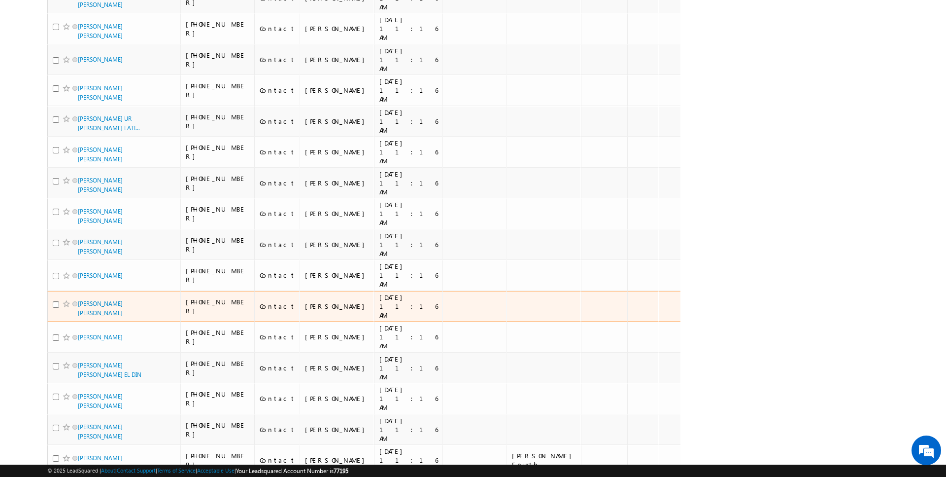
scroll to position [0, 0]
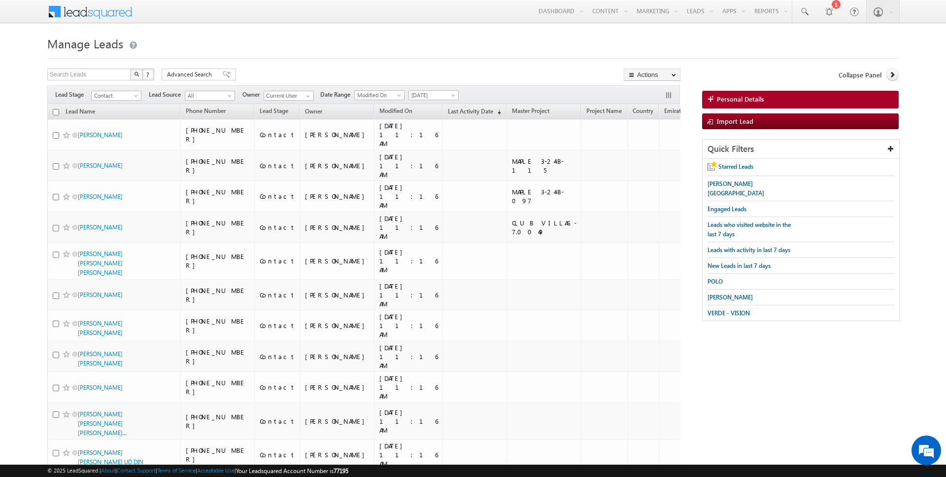
click at [55, 113] on input "checkbox" at bounding box center [56, 112] width 6 height 6
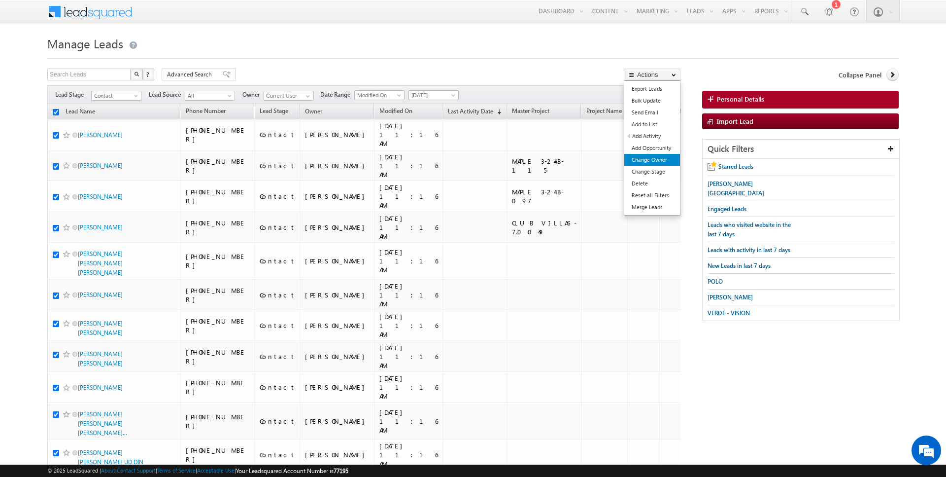
click at [650, 161] on link "Change Owner" at bounding box center [652, 160] width 56 height 12
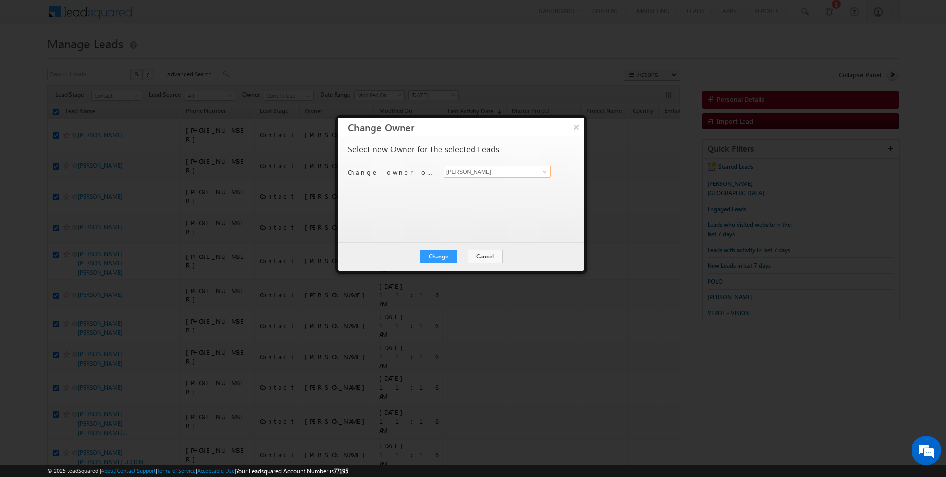
click at [474, 173] on input "[PERSON_NAME]" at bounding box center [497, 172] width 107 height 12
click at [444, 251] on button "Change" at bounding box center [438, 256] width 37 height 14
click at [470, 255] on button "Close" at bounding box center [463, 256] width 32 height 14
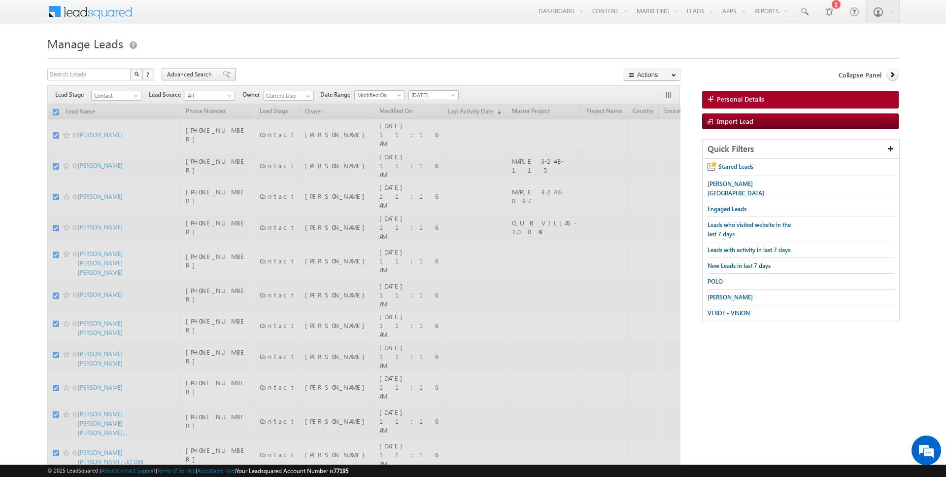
click at [205, 74] on span "Advanced Search" at bounding box center [191, 74] width 48 height 9
click at [0, 0] on button "Find Leads" at bounding box center [0, 0] width 0 height 0
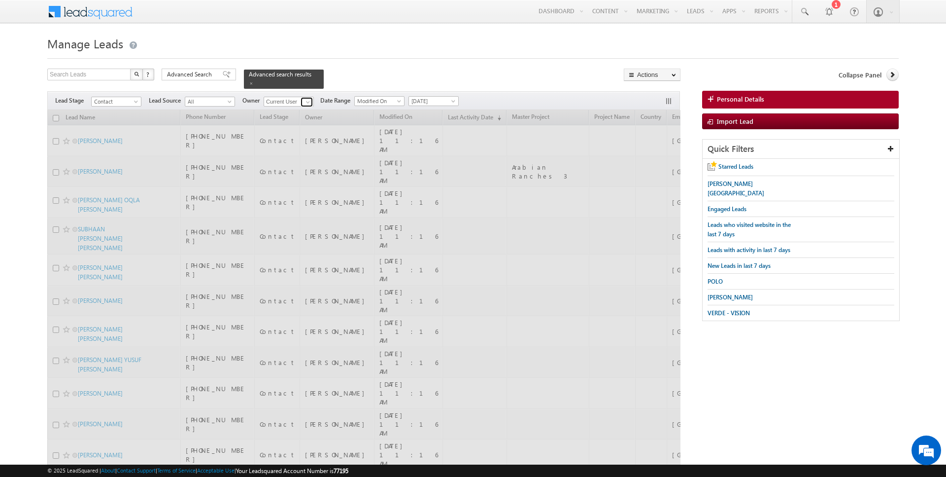
click at [305, 98] on span at bounding box center [308, 102] width 8 height 8
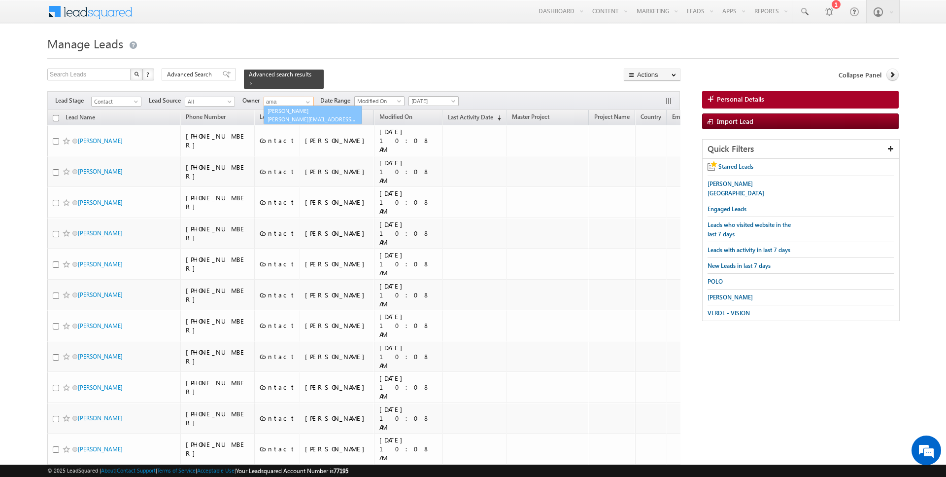
click at [295, 115] on span "[PERSON_NAME][EMAIL_ADDRESS][DOMAIN_NAME]" at bounding box center [312, 118] width 89 height 7
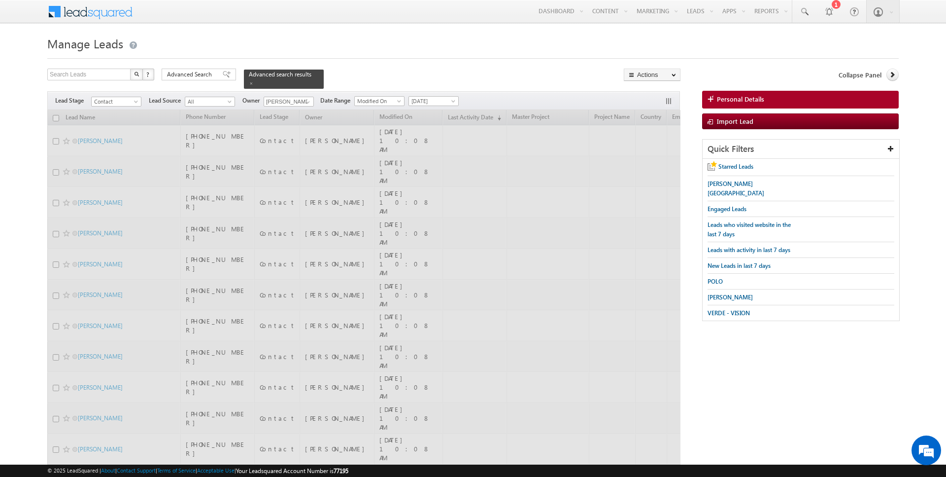
click at [357, 70] on div "Search Leads X ? 1357 results found Advanced Search Advanced Search Advanced se…" at bounding box center [363, 78] width 633 height 20
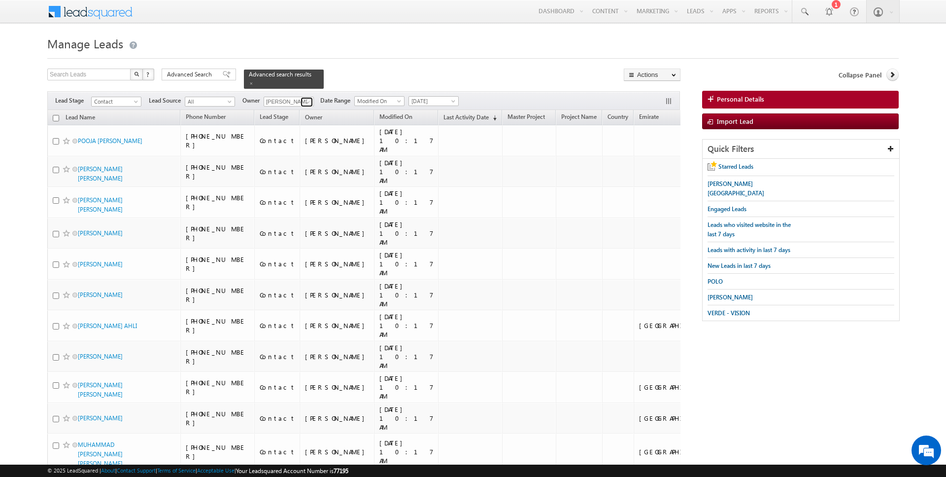
click at [308, 100] on span at bounding box center [308, 102] width 8 height 8
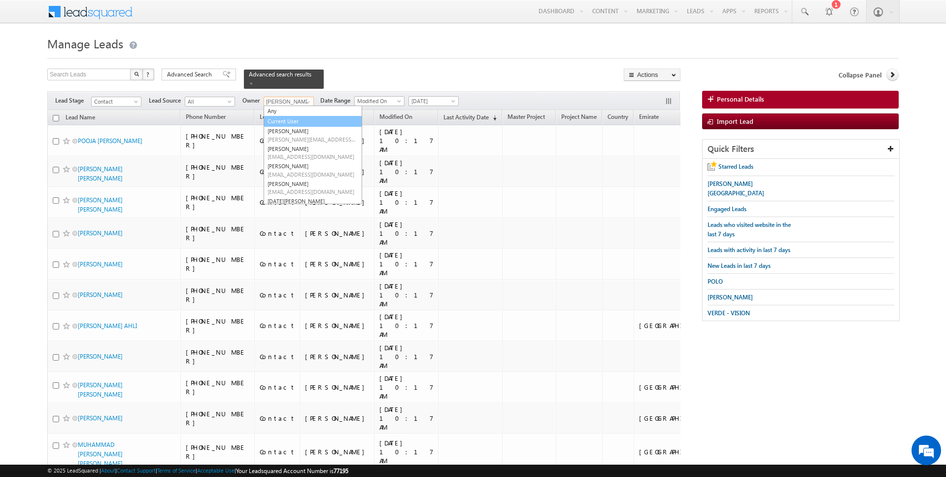
click at [283, 119] on link "Current User" at bounding box center [313, 121] width 99 height 11
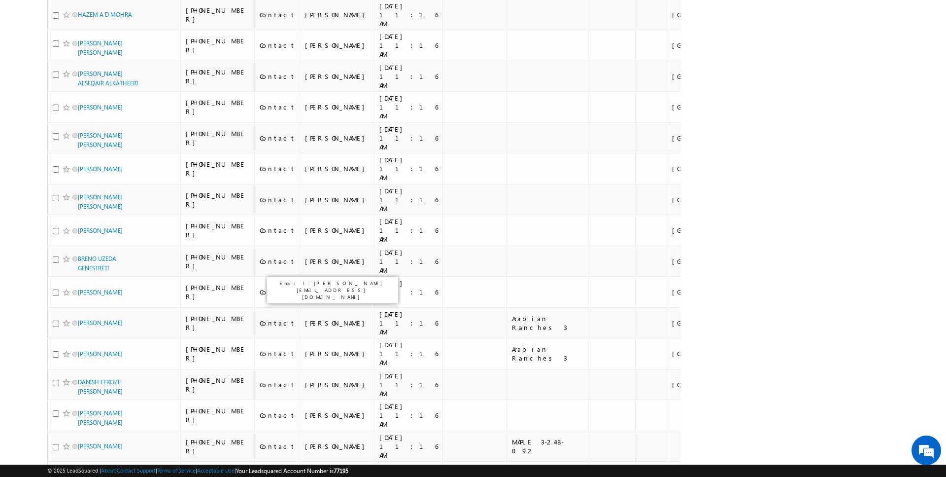
scroll to position [5011, 0]
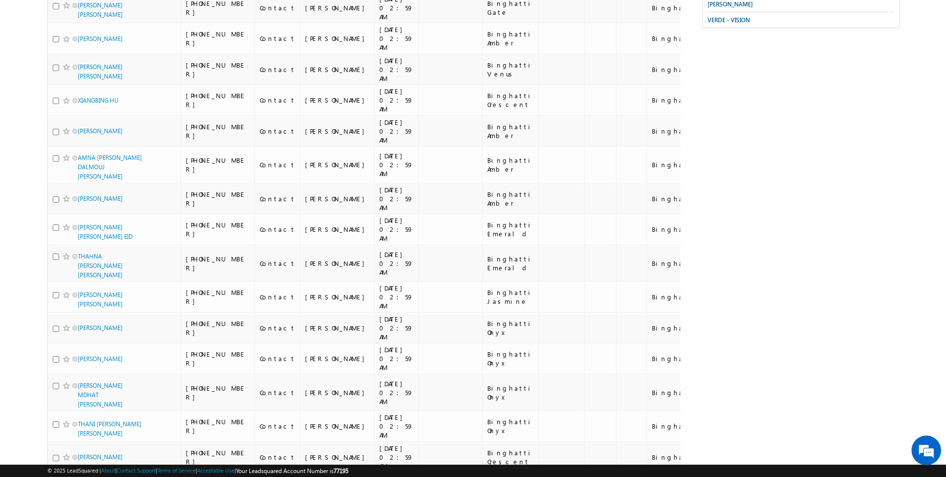
scroll to position [0, 0]
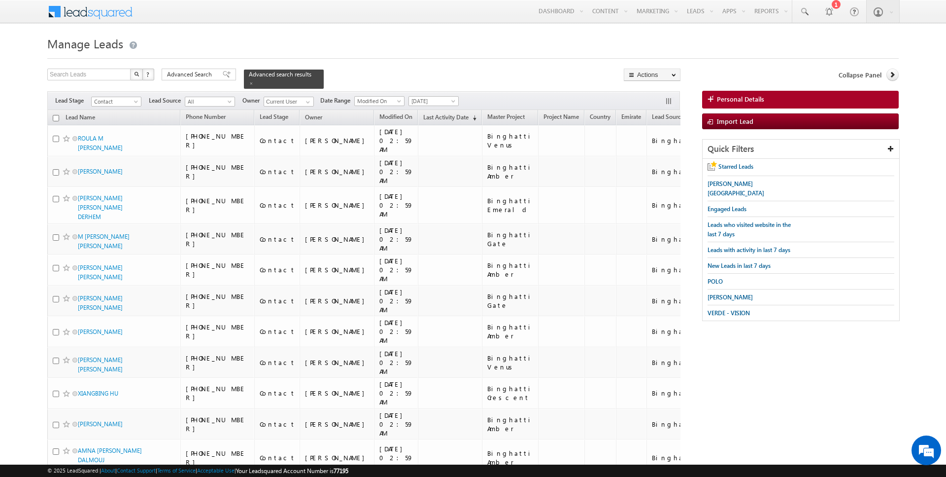
click at [56, 117] on input "checkbox" at bounding box center [56, 118] width 6 height 6
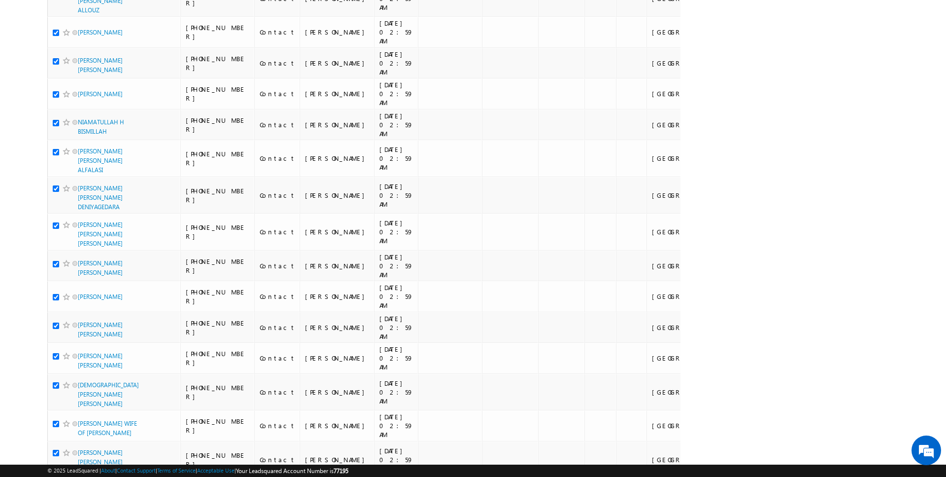
scroll to position [4835, 0]
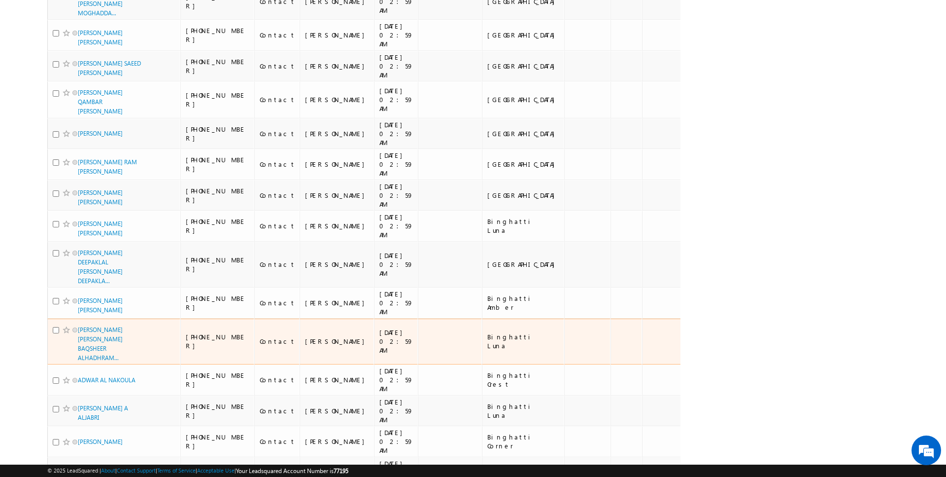
scroll to position [0, 0]
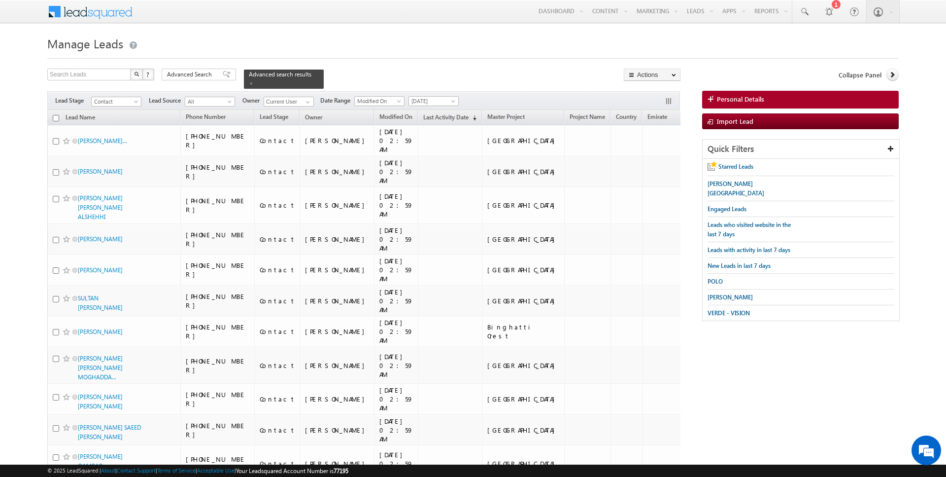
click at [55, 117] on input "checkbox" at bounding box center [56, 118] width 6 height 6
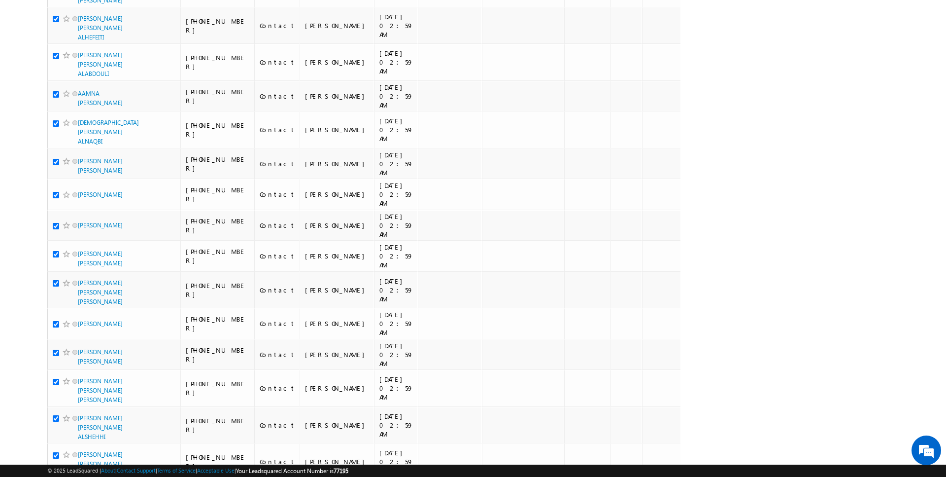
scroll to position [4888, 0]
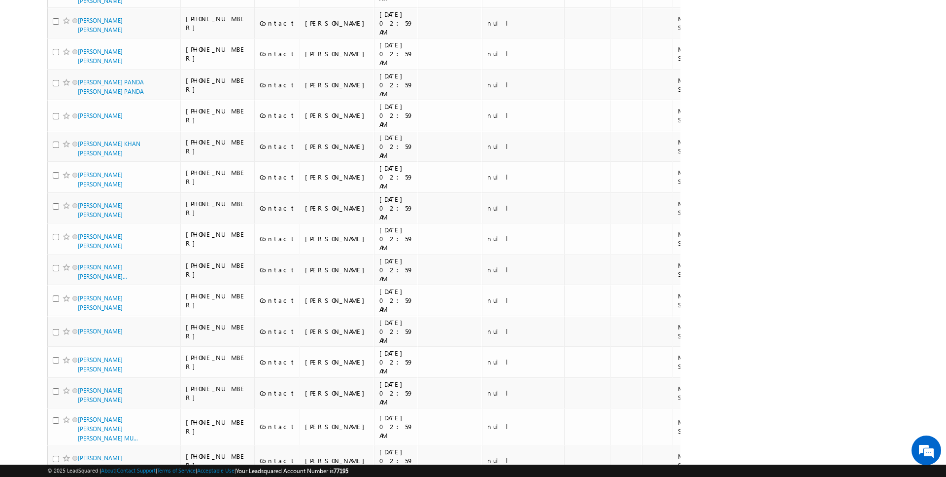
scroll to position [0, 0]
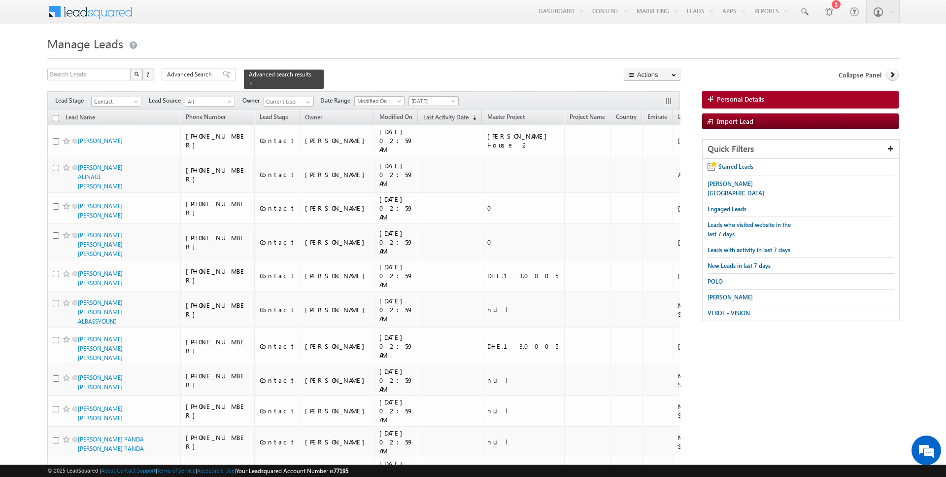
click at [55, 117] on input "checkbox" at bounding box center [56, 118] width 6 height 6
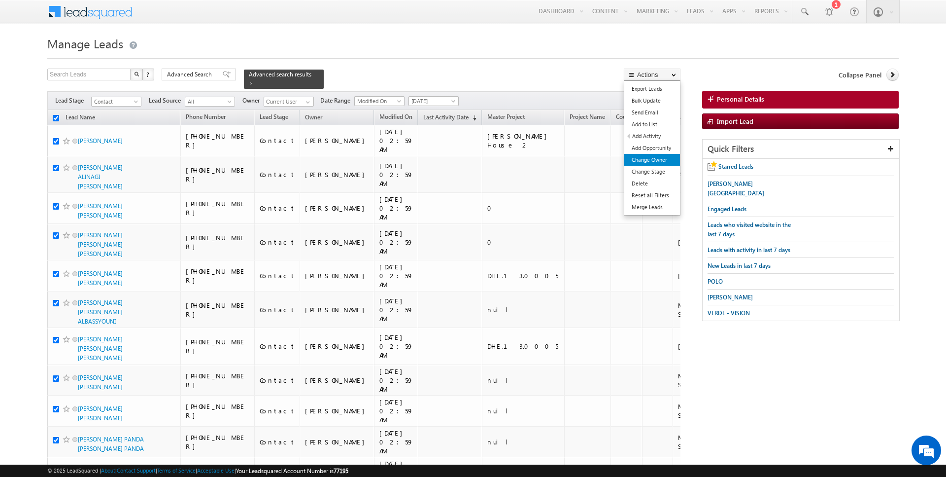
click at [655, 156] on link "Change Owner" at bounding box center [652, 160] width 56 height 12
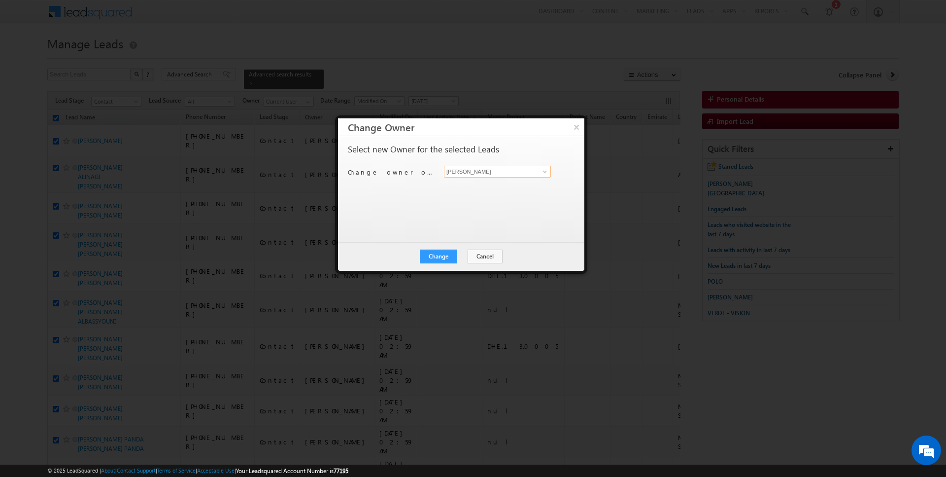
click at [514, 175] on input "[PERSON_NAME]" at bounding box center [497, 172] width 107 height 12
click at [432, 253] on button "Change" at bounding box center [438, 256] width 37 height 14
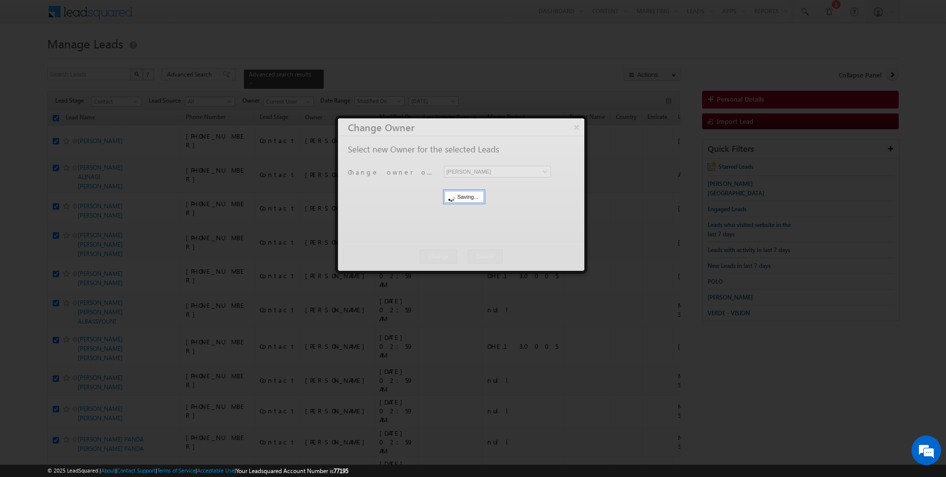
click at [0, 0] on button "Close" at bounding box center [0, 0] width 0 height 0
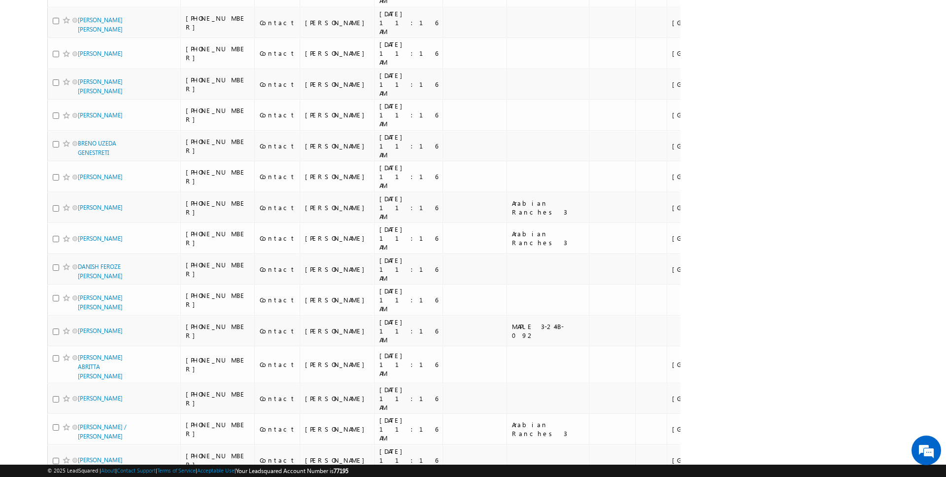
scroll to position [5011, 0]
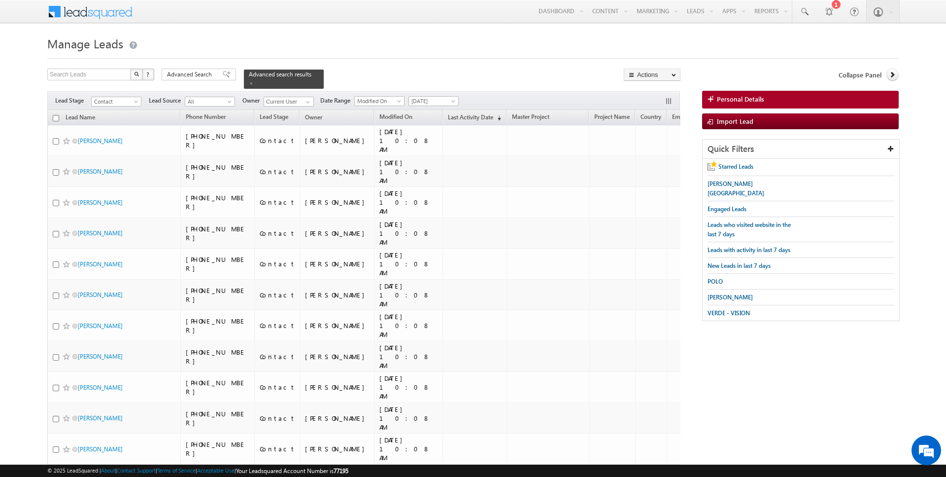
click at [55, 117] on input "checkbox" at bounding box center [56, 118] width 6 height 6
checkbox input "true"
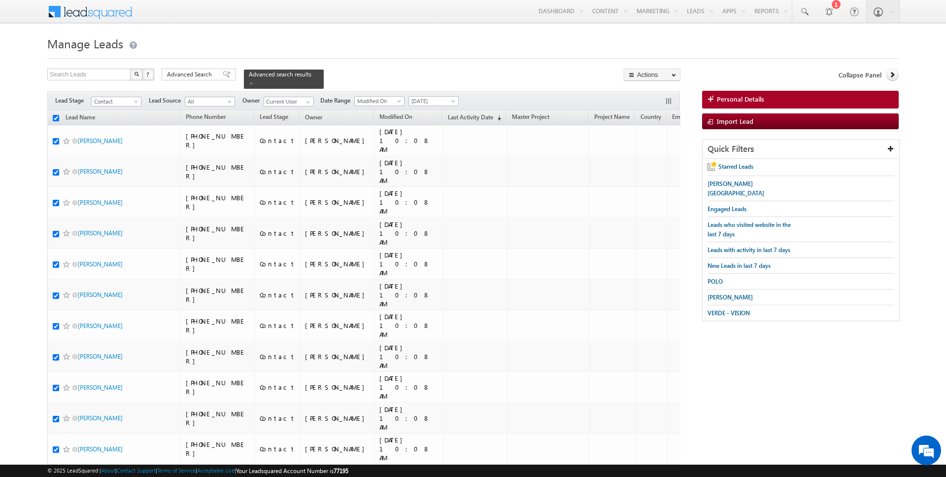
checkbox input "true"
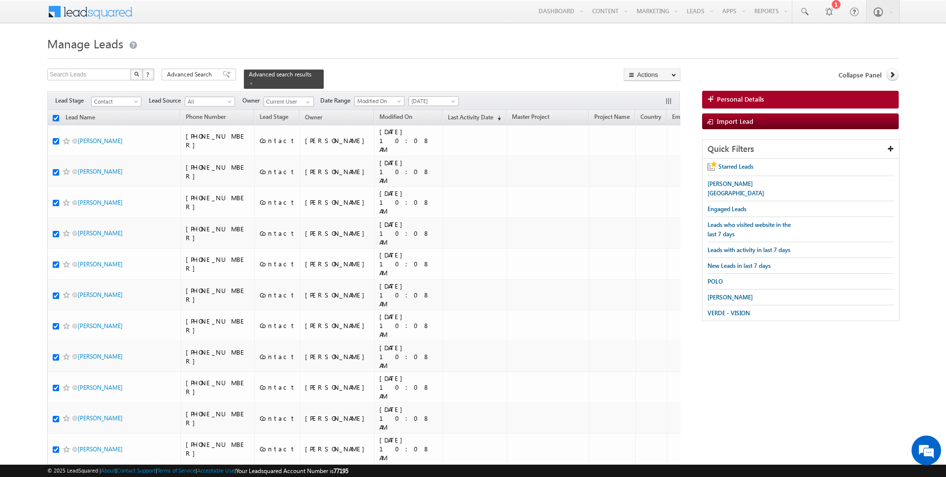
checkbox input "true"
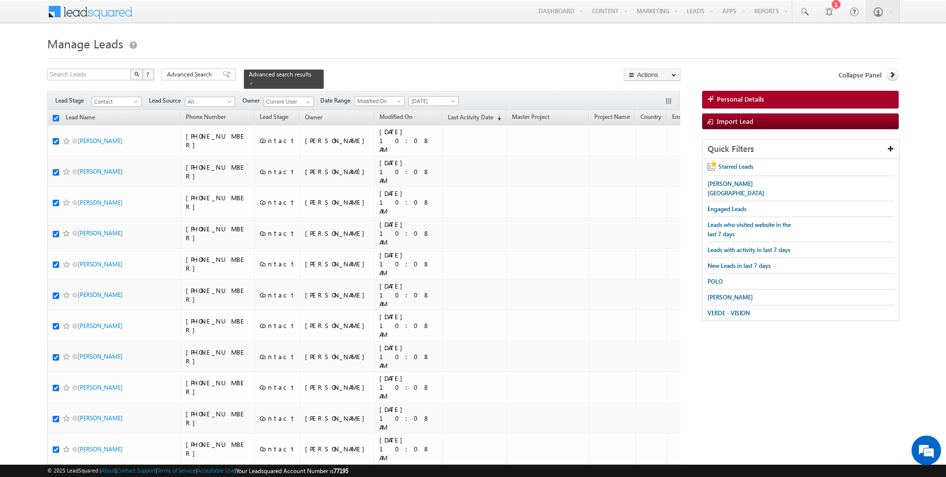
checkbox input "true"
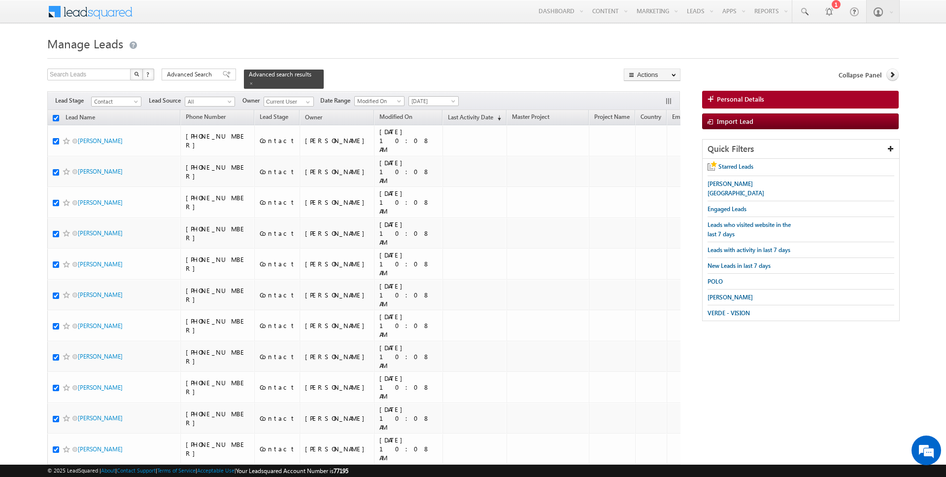
checkbox input "true"
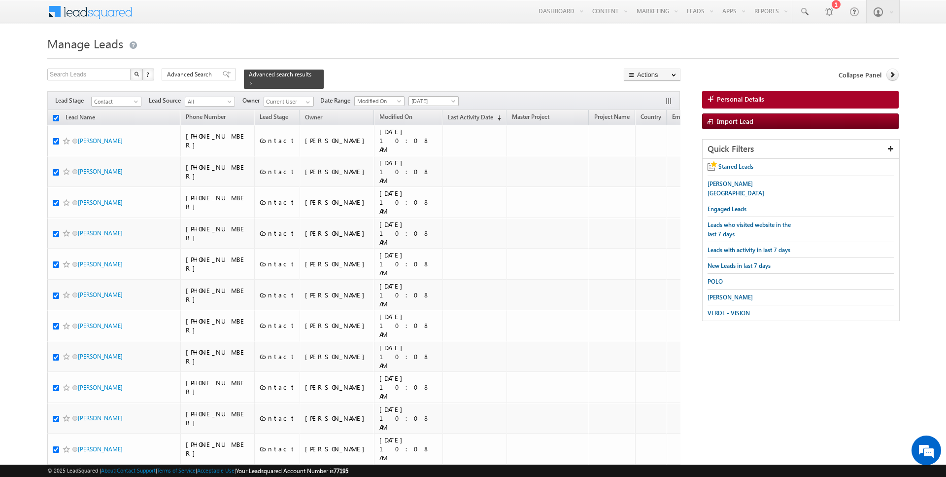
checkbox input "true"
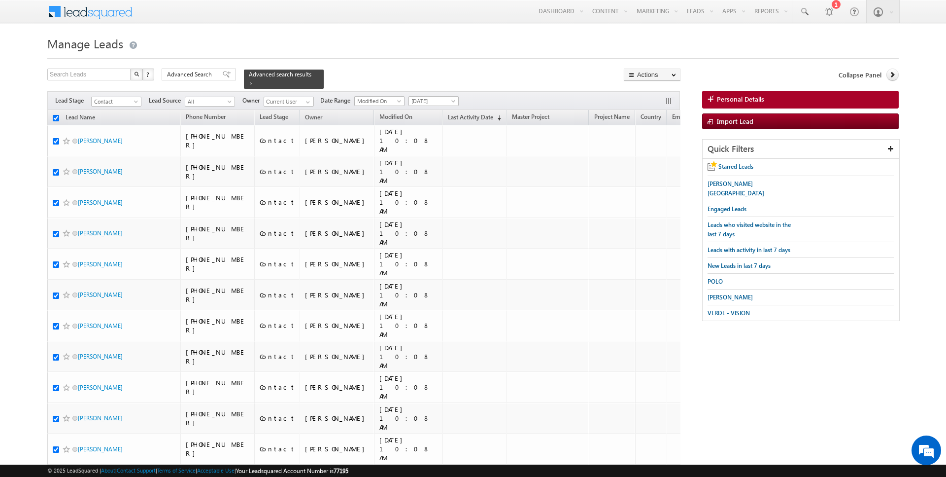
checkbox input "true"
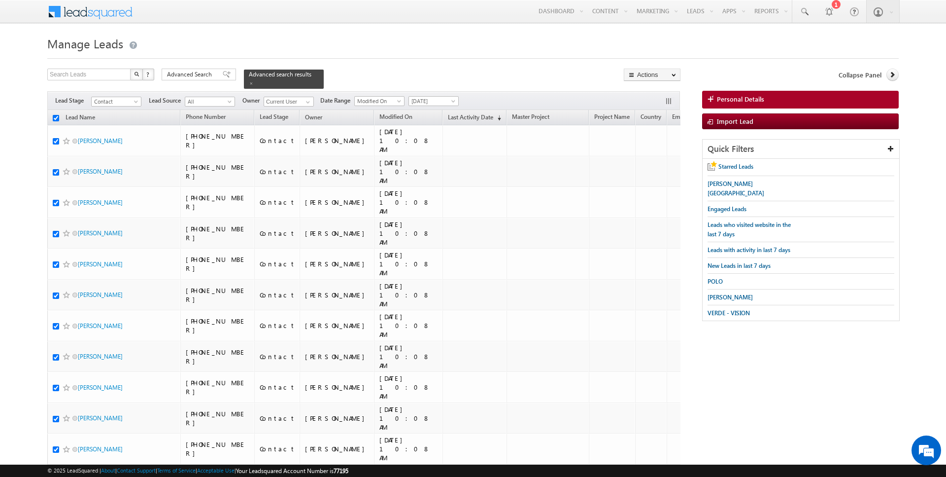
checkbox input "true"
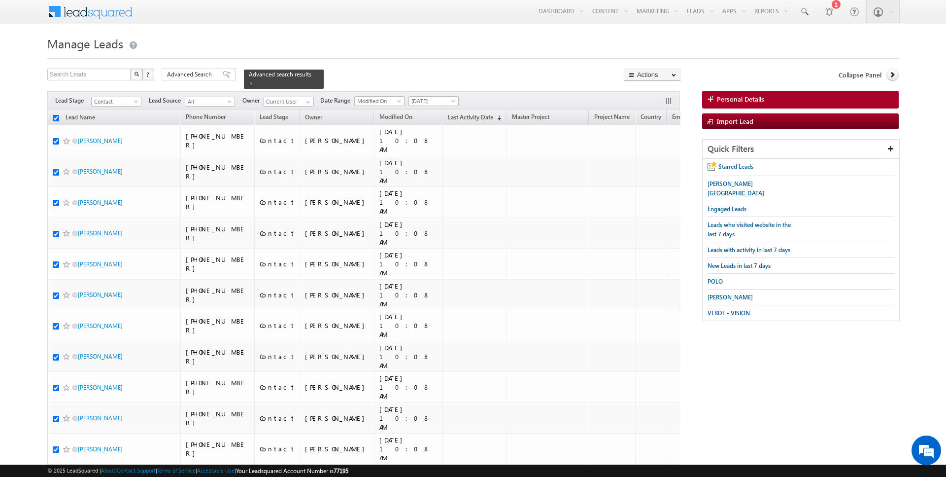
checkbox input "true"
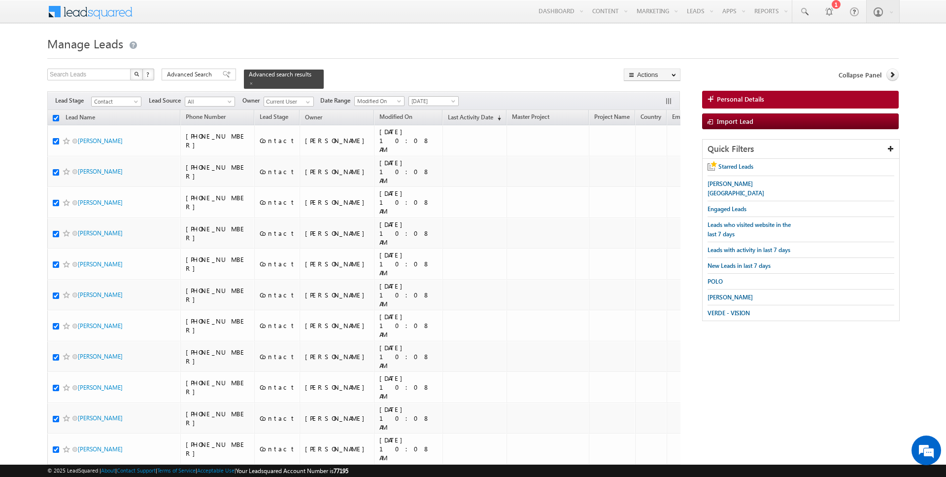
checkbox input "true"
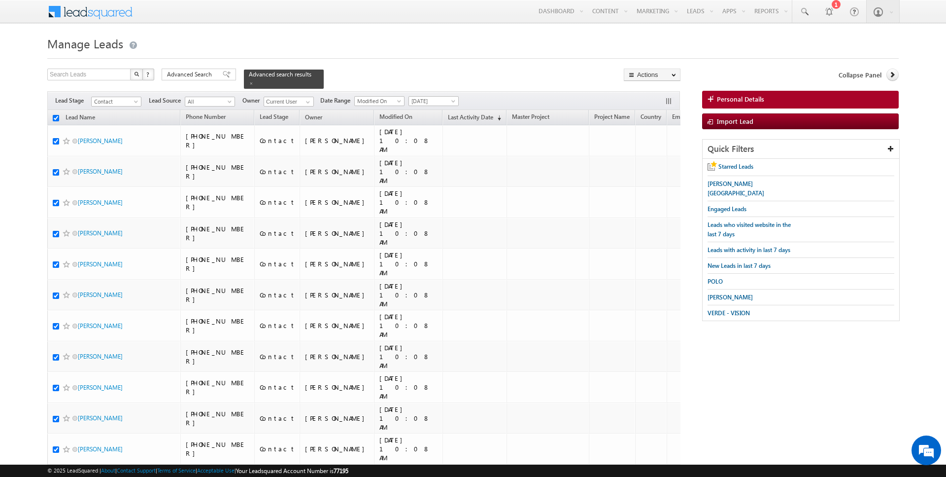
checkbox input "true"
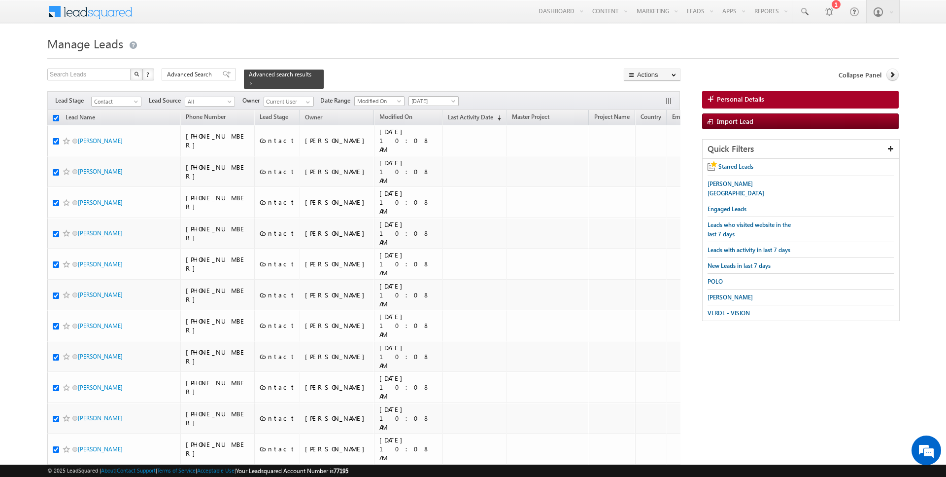
checkbox input "true"
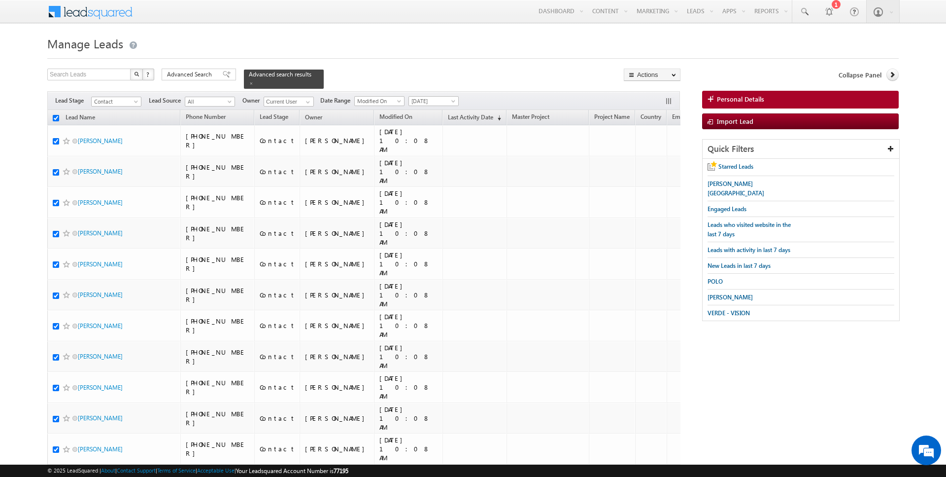
checkbox input "true"
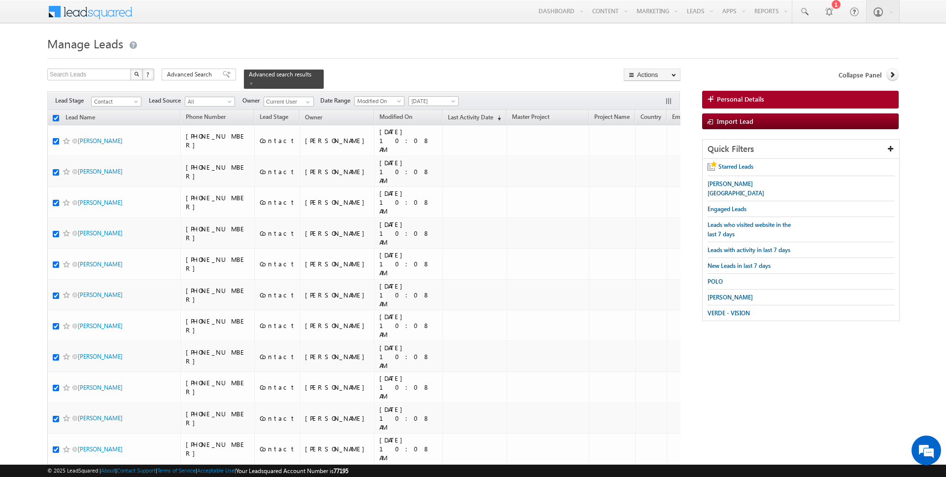
checkbox input "true"
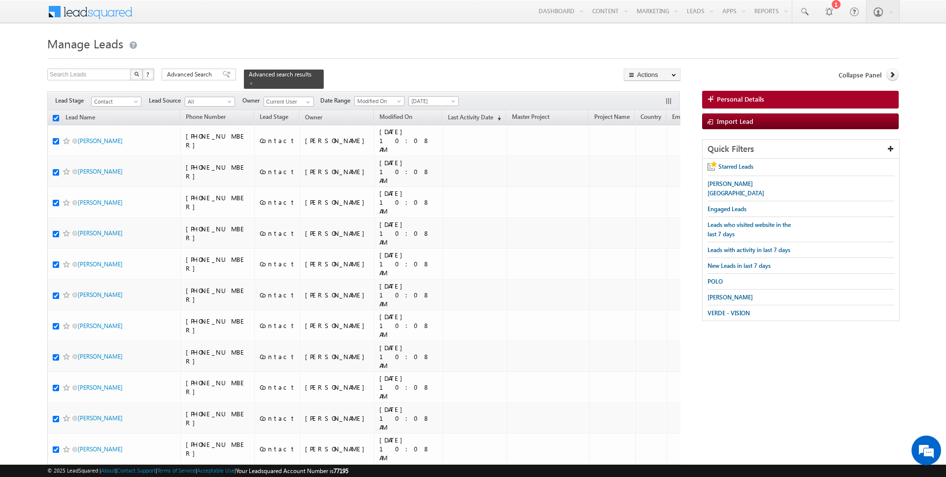
checkbox input "true"
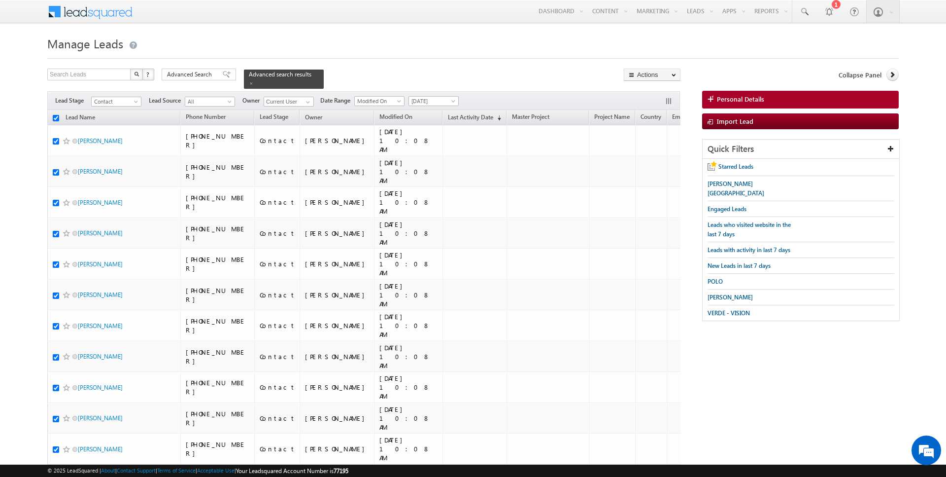
checkbox input "true"
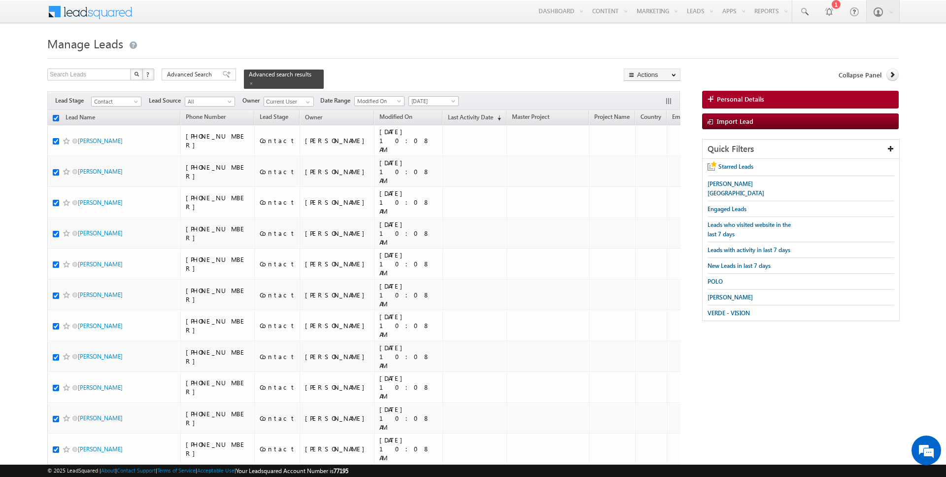
checkbox input "true"
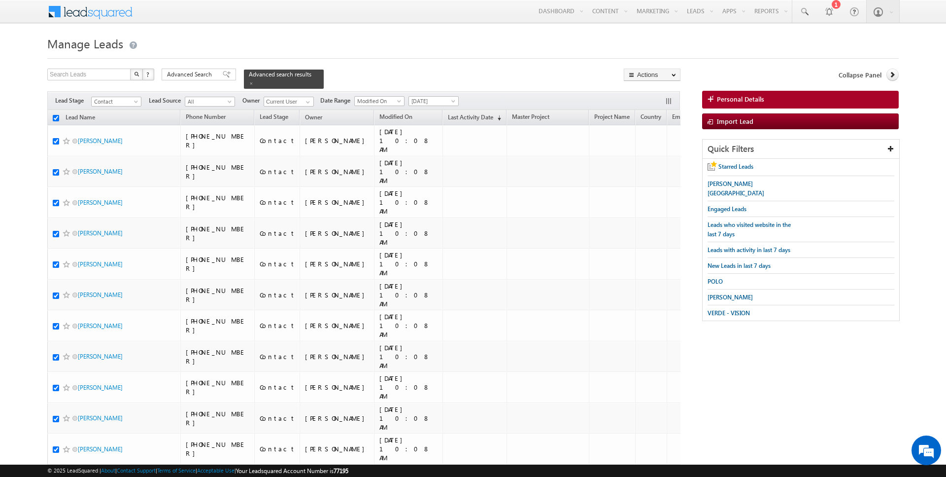
checkbox input "true"
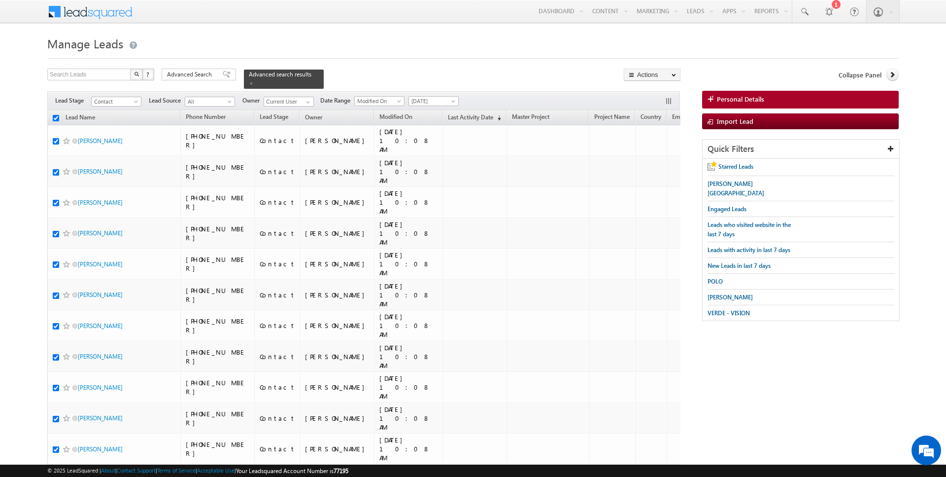
checkbox input "true"
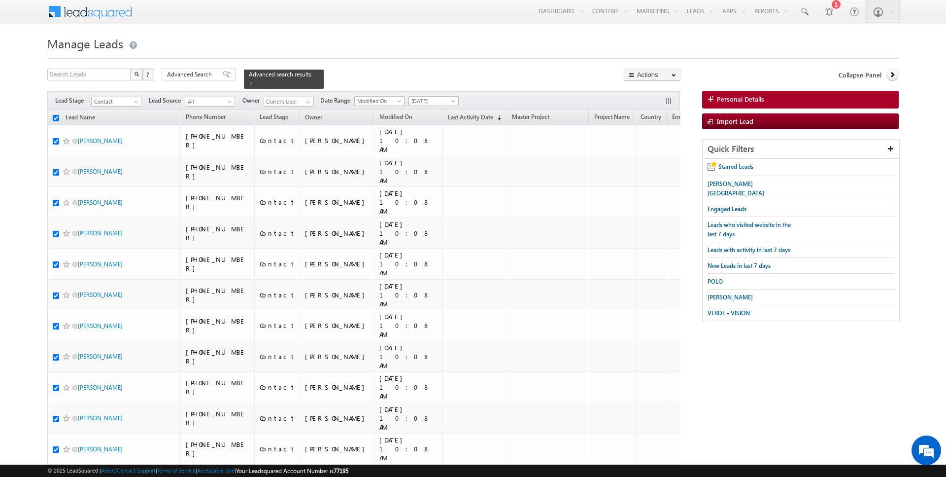
checkbox input "true"
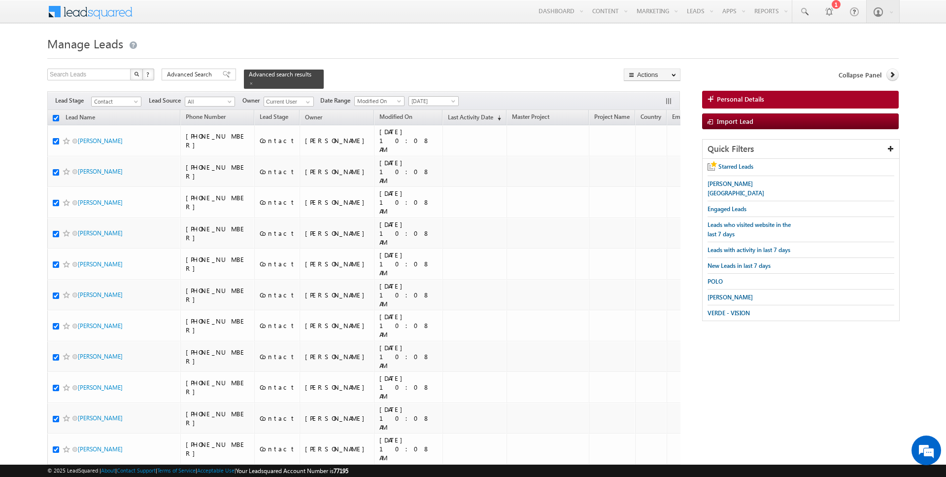
checkbox input "true"
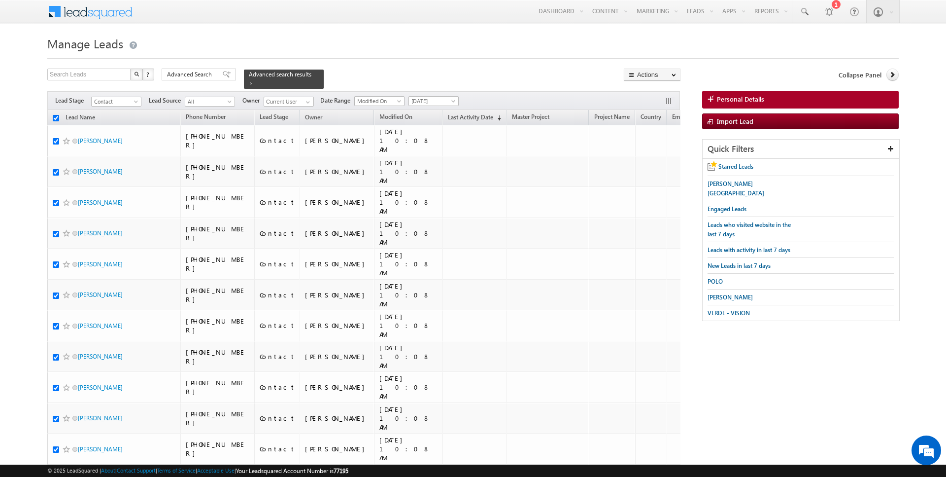
checkbox input "true"
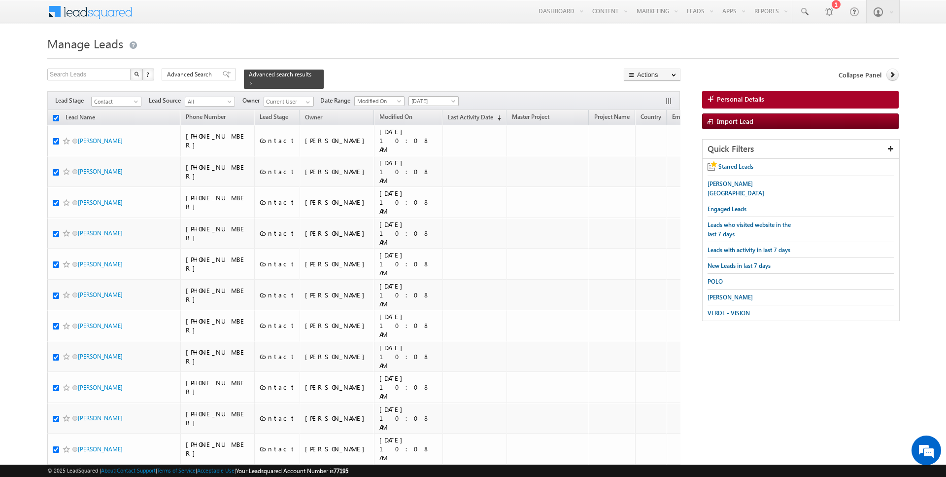
checkbox input "true"
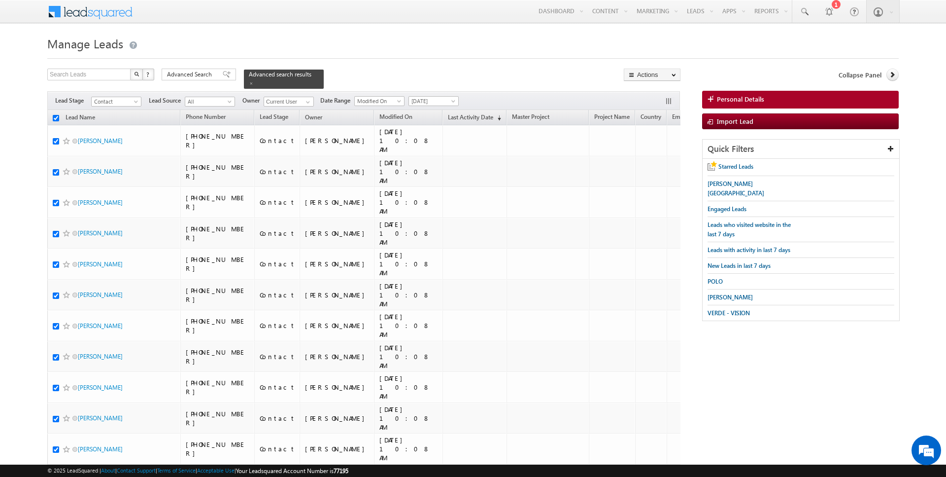
checkbox input "true"
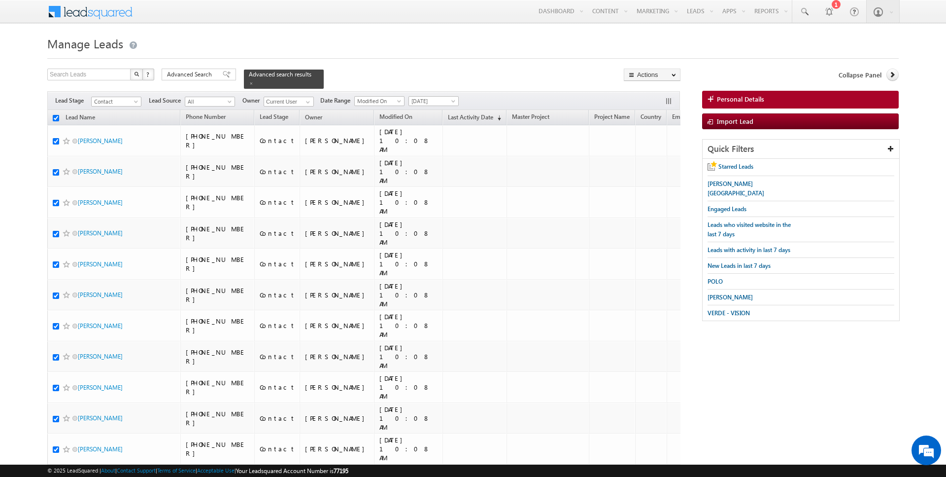
checkbox input "true"
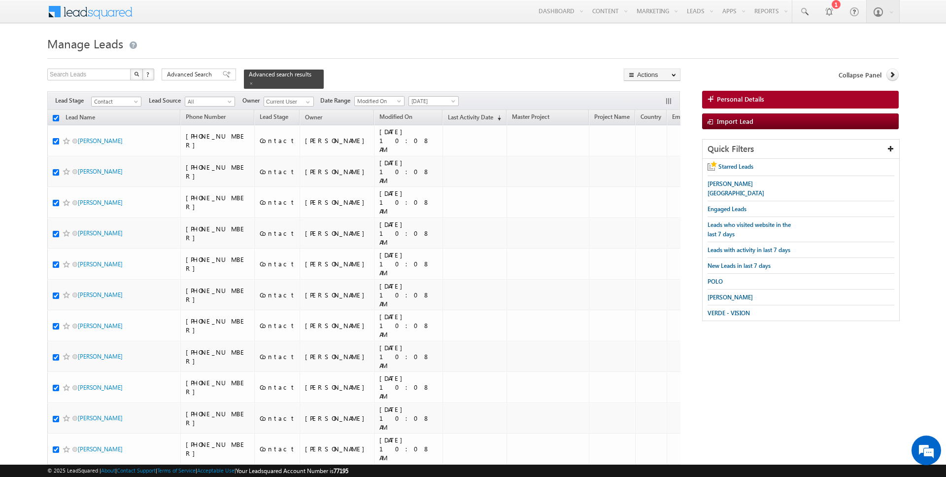
checkbox input "true"
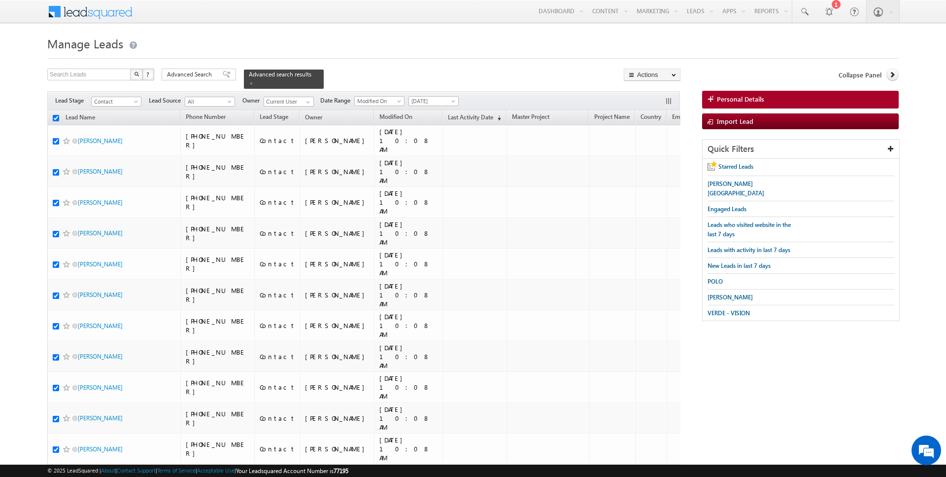
checkbox input "true"
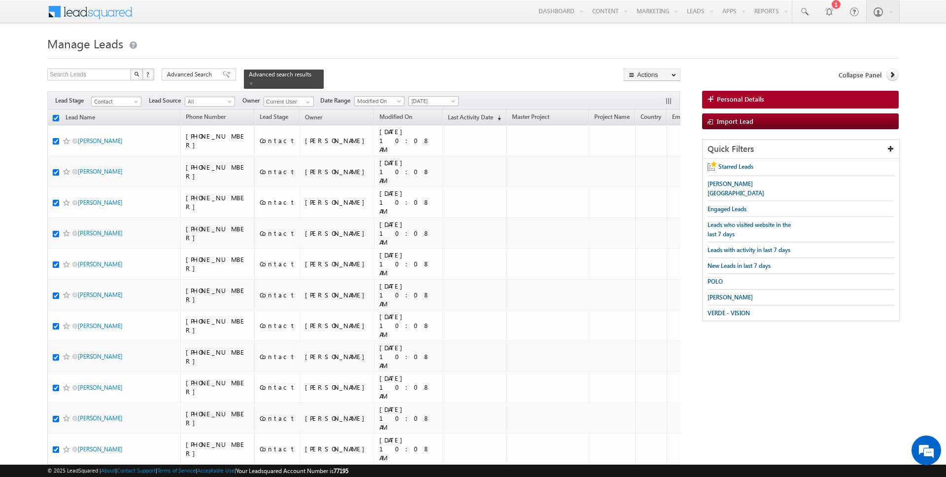
checkbox input "true"
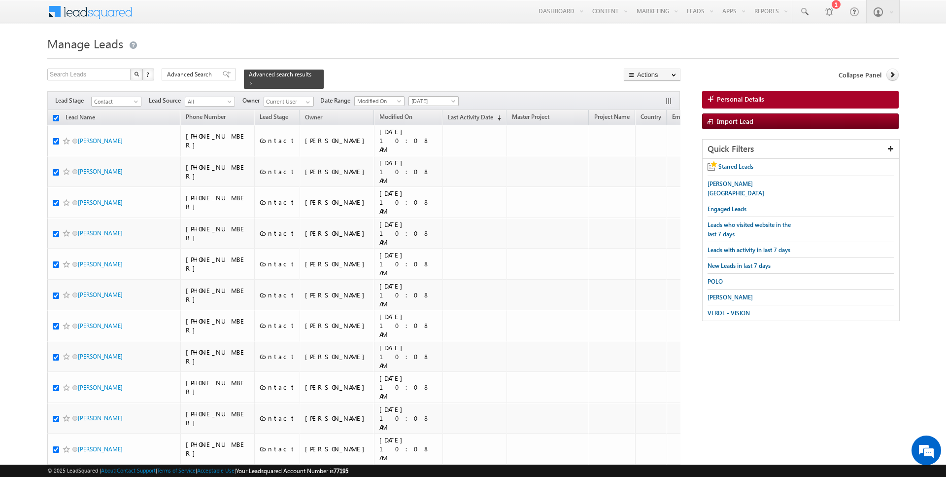
checkbox input "true"
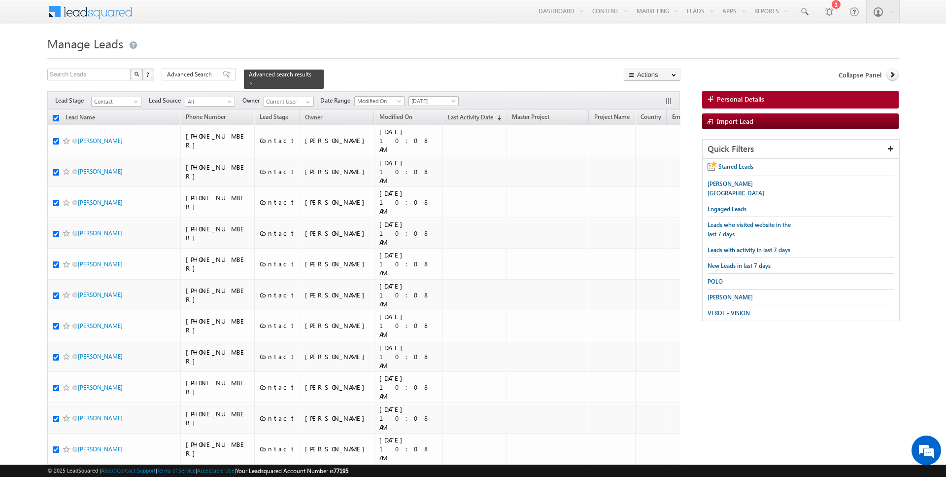
checkbox input "true"
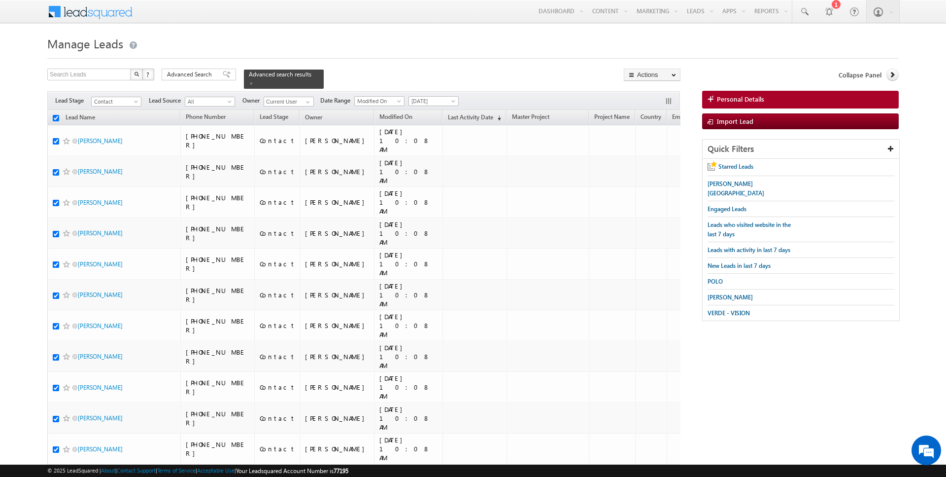
checkbox input "true"
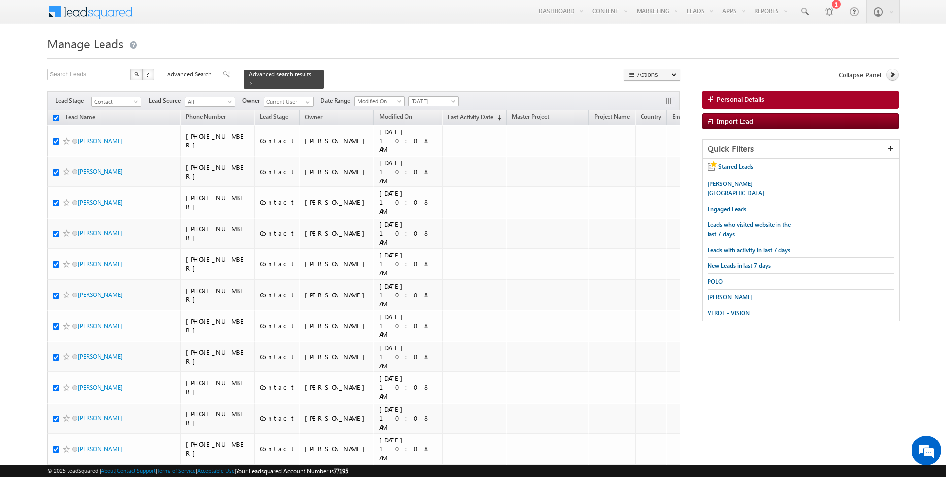
checkbox input "true"
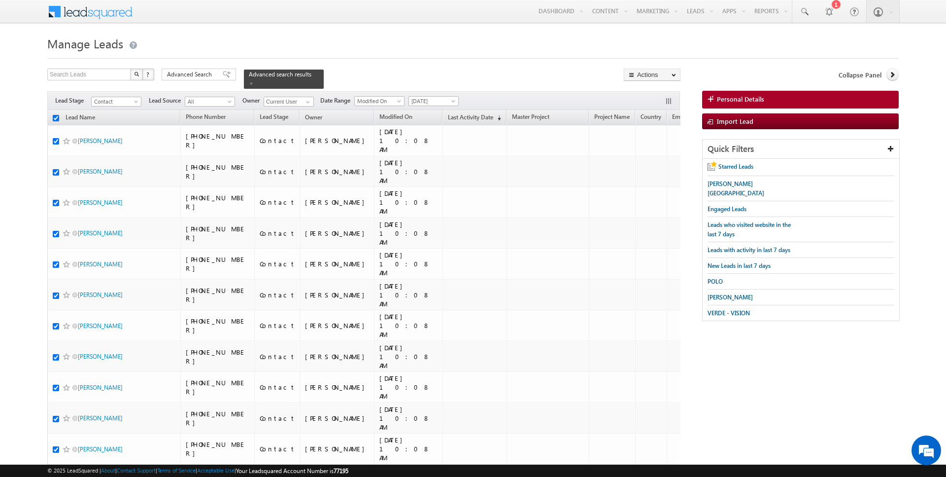
checkbox input "true"
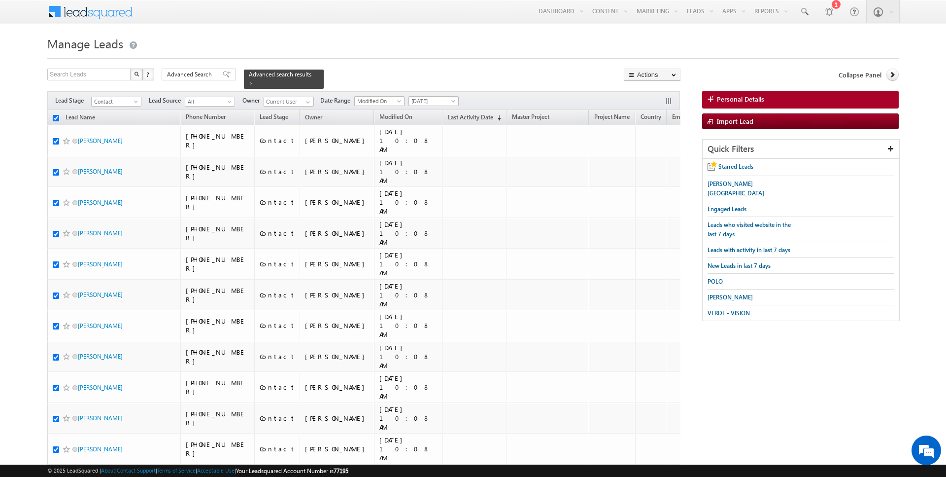
checkbox input "true"
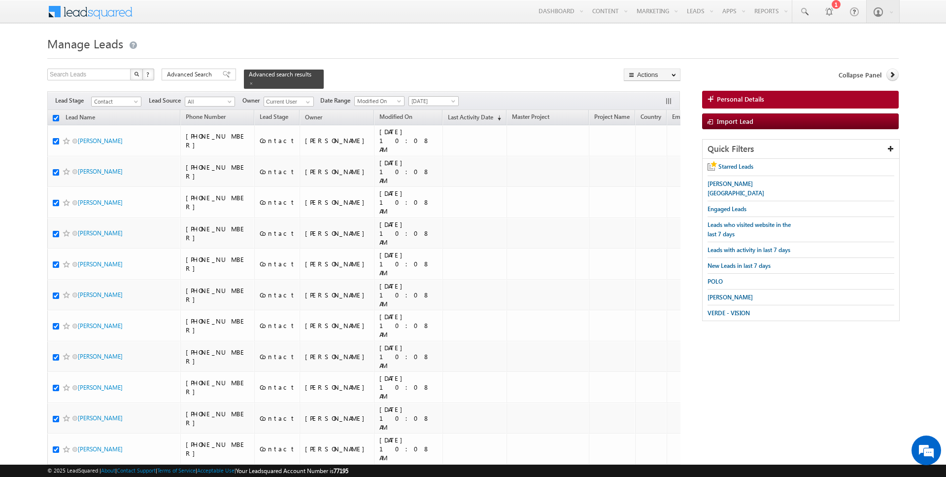
checkbox input "true"
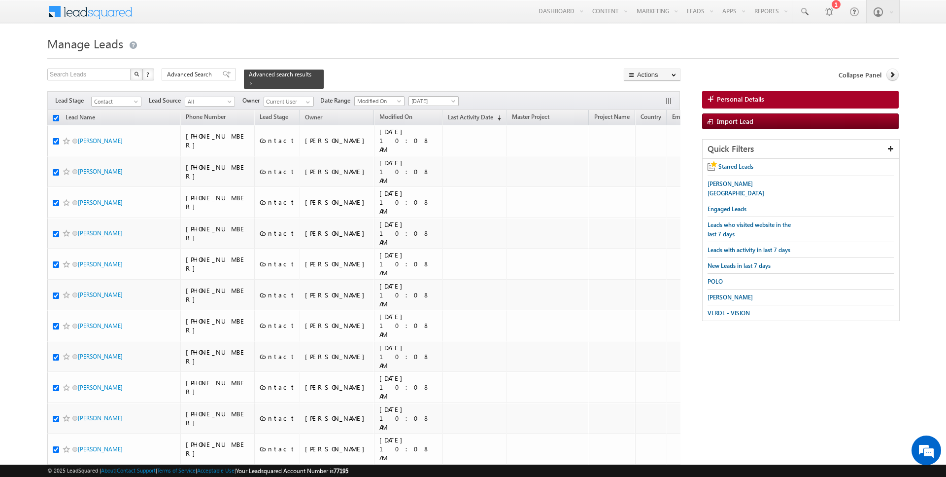
checkbox input "true"
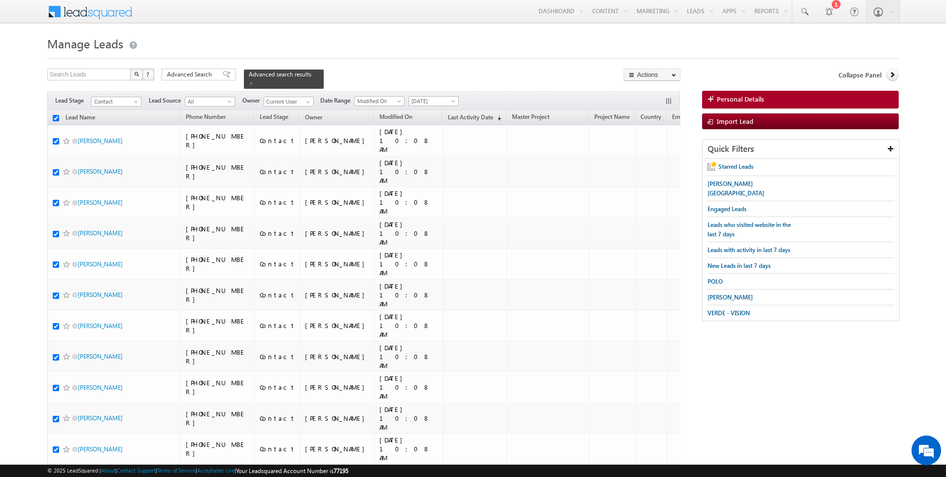
checkbox input "true"
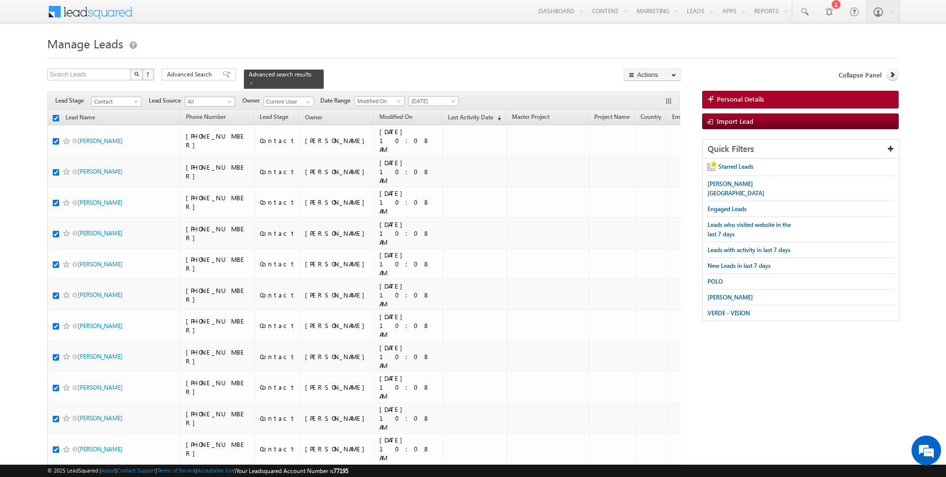
checkbox input "true"
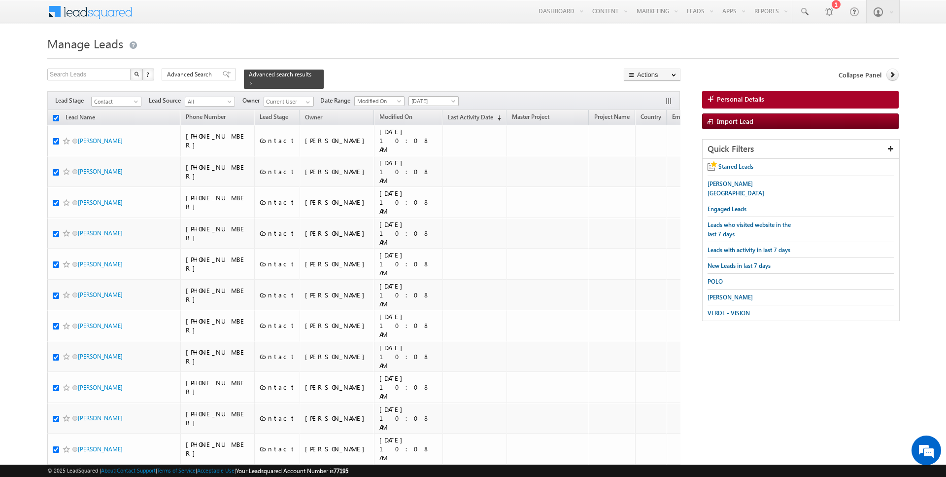
checkbox input "true"
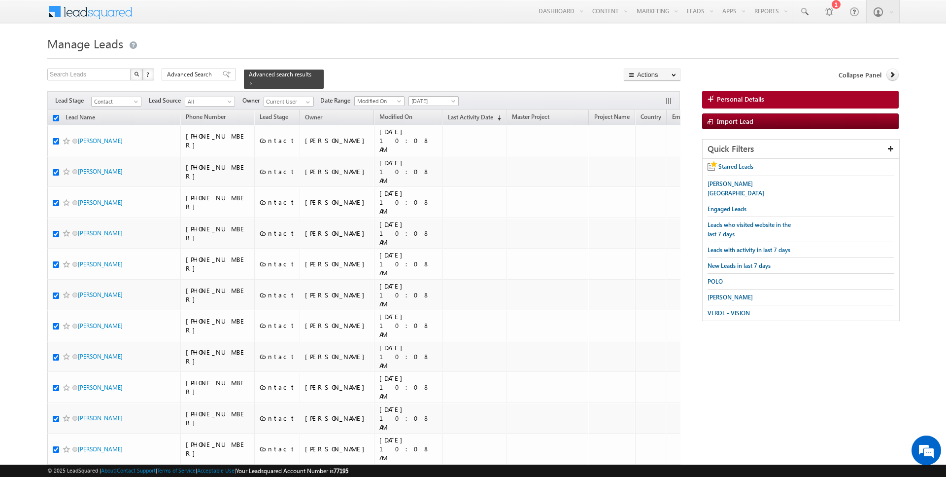
checkbox input "true"
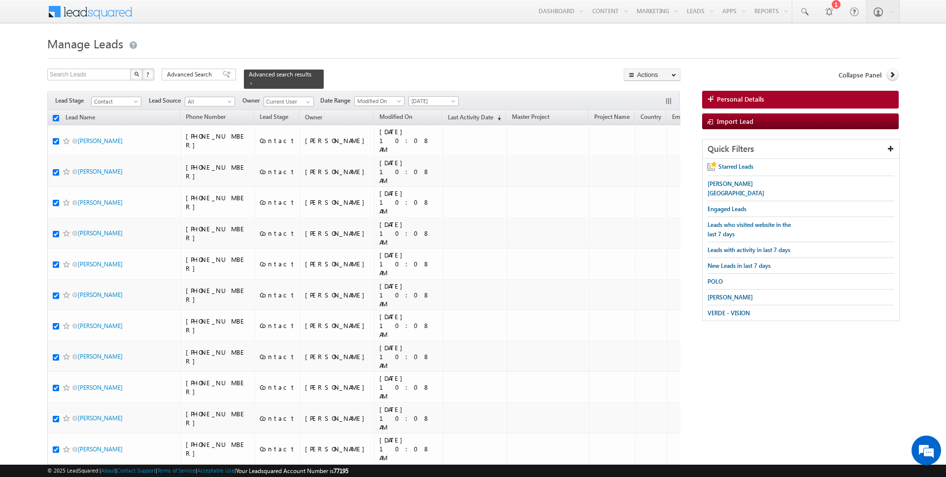
checkbox input "true"
click at [656, 158] on link "Change Owner" at bounding box center [652, 160] width 56 height 12
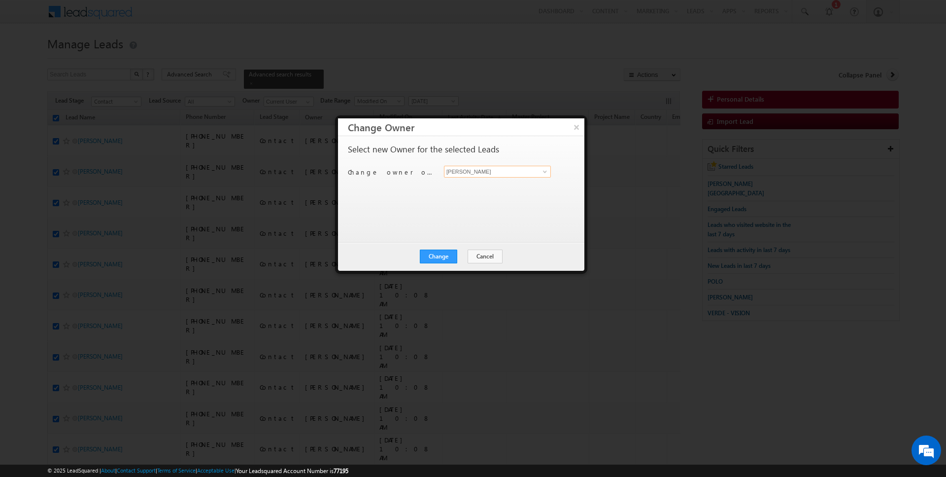
click at [487, 171] on input "[PERSON_NAME]" at bounding box center [497, 172] width 107 height 12
click at [427, 262] on div "Change Cancel Close" at bounding box center [461, 256] width 246 height 29
click at [445, 252] on button "Change" at bounding box center [438, 256] width 37 height 14
click at [459, 257] on button "Close" at bounding box center [463, 256] width 32 height 14
